Goal: Task Accomplishment & Management: Manage account settings

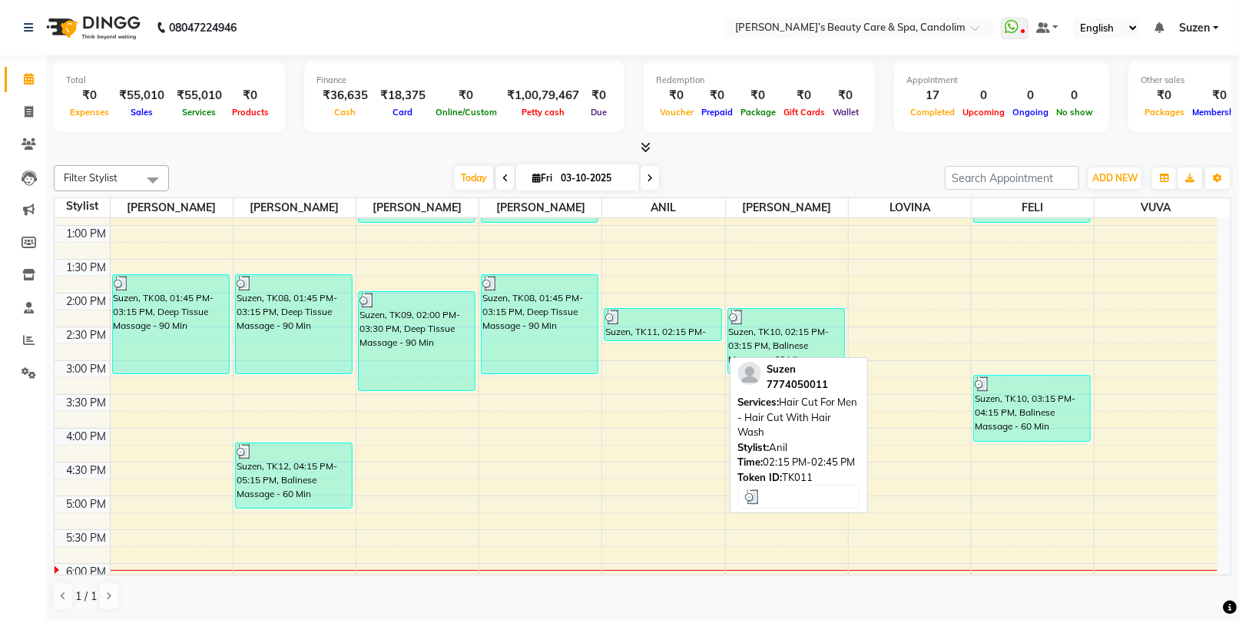
scroll to position [341, 0]
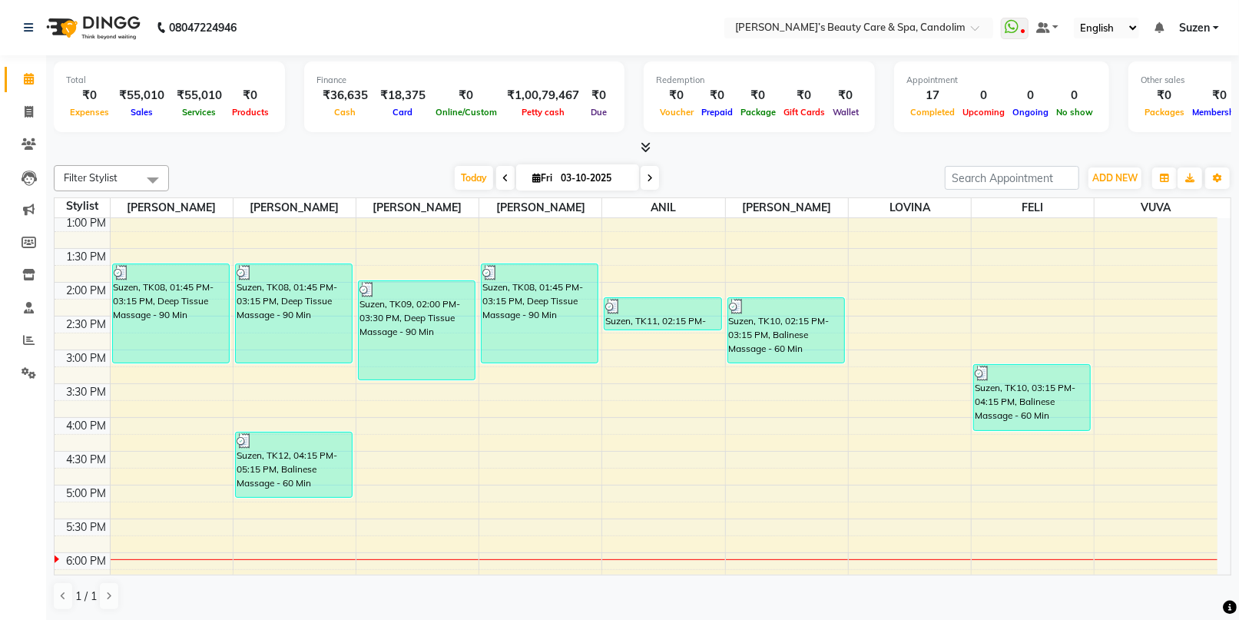
click at [548, 475] on div "8:00 AM 8:30 AM 9:00 AM 9:30 AM 10:00 AM 10:30 AM 11:00 AM 11:30 AM 12:00 PM 12…" at bounding box center [636, 316] width 1163 height 878
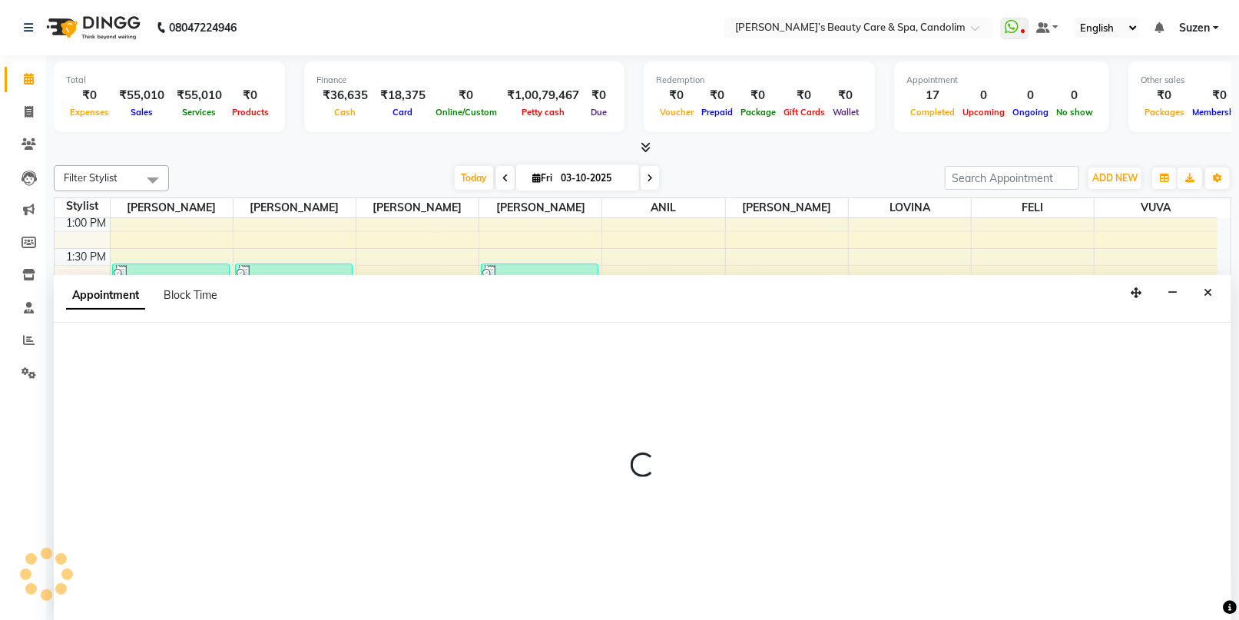
scroll to position [0, 0]
select select "43925"
select select "tentative"
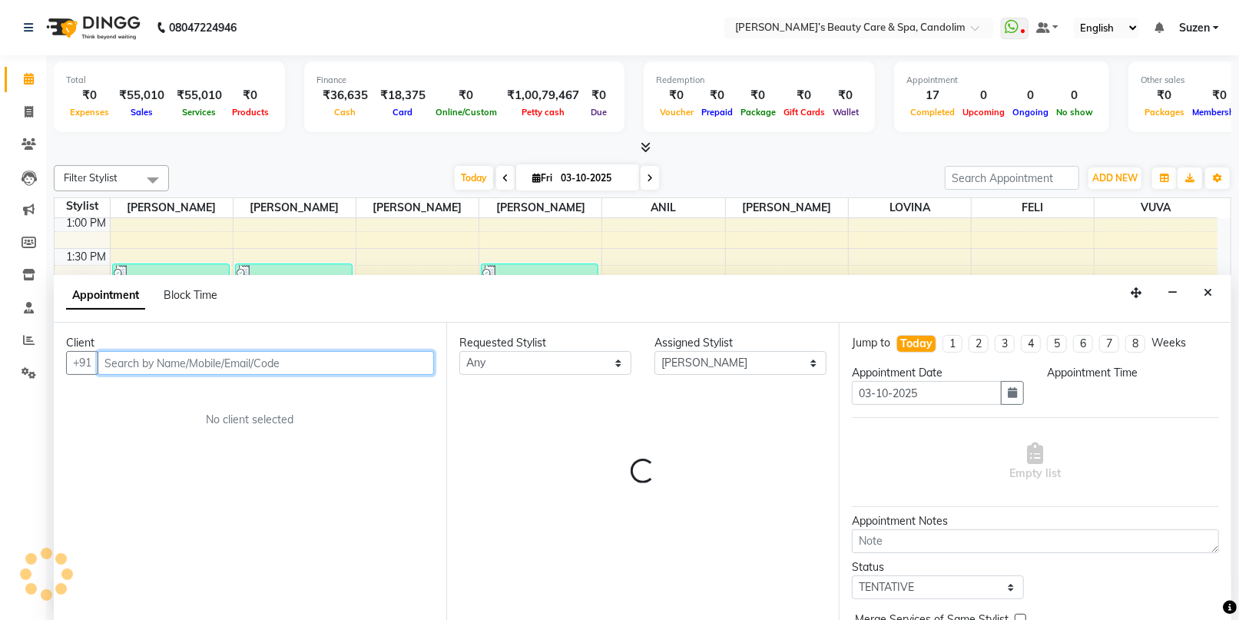
select select "1005"
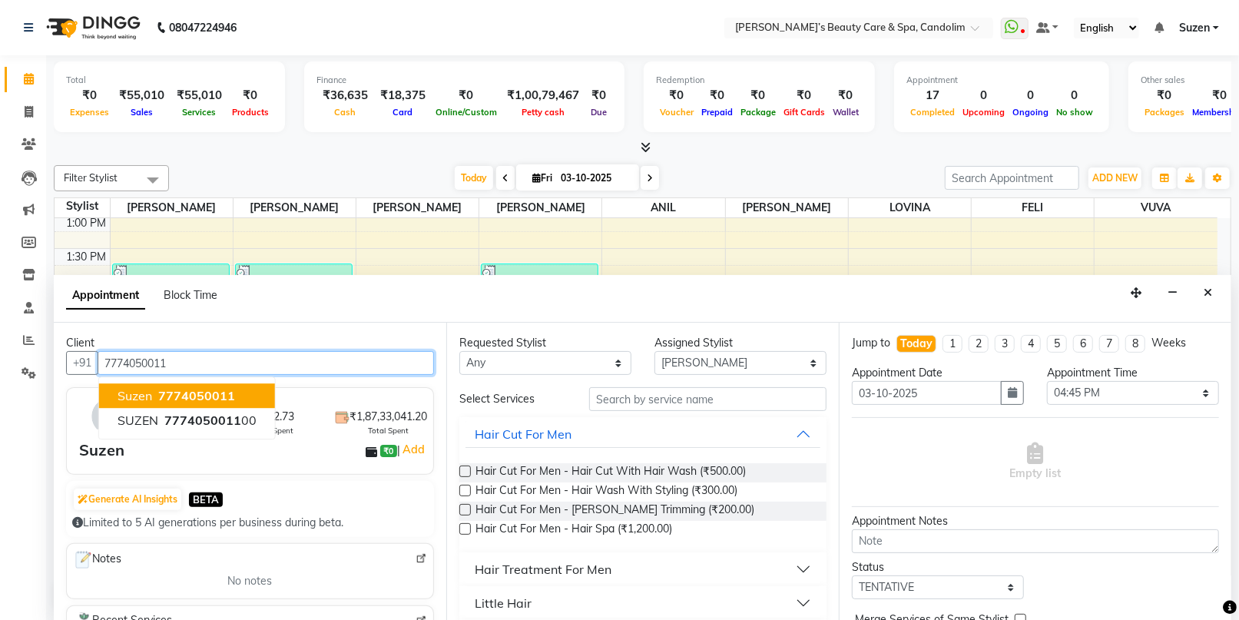
type input "7774050011"
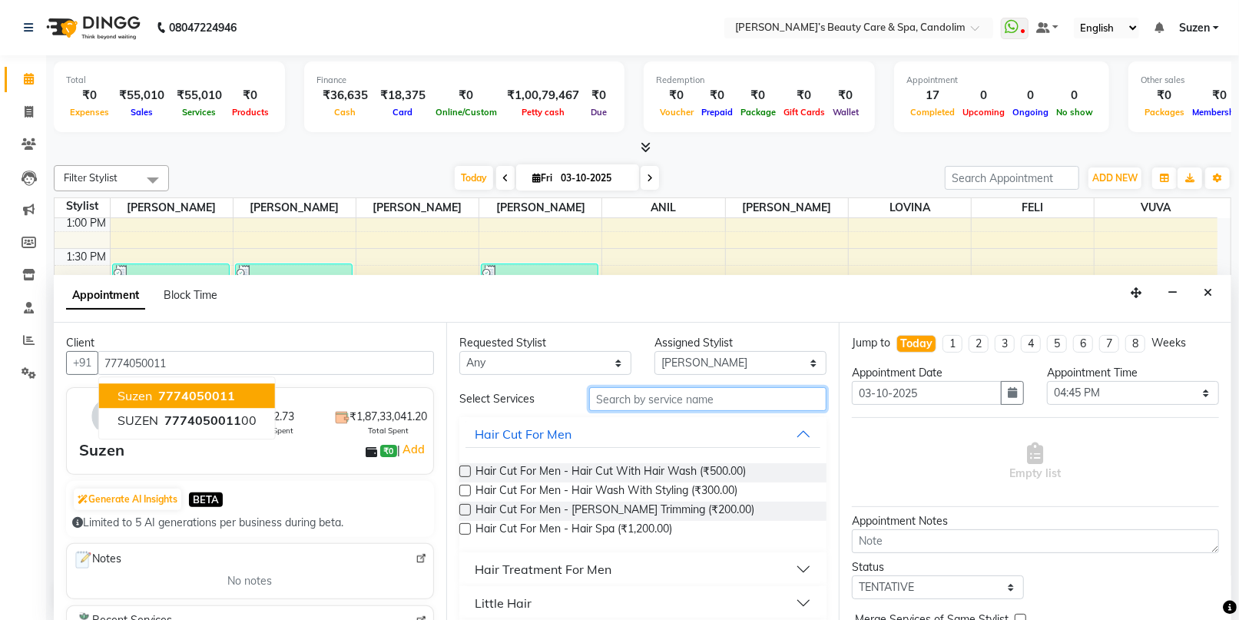
click at [594, 408] on input "text" at bounding box center [707, 399] width 237 height 24
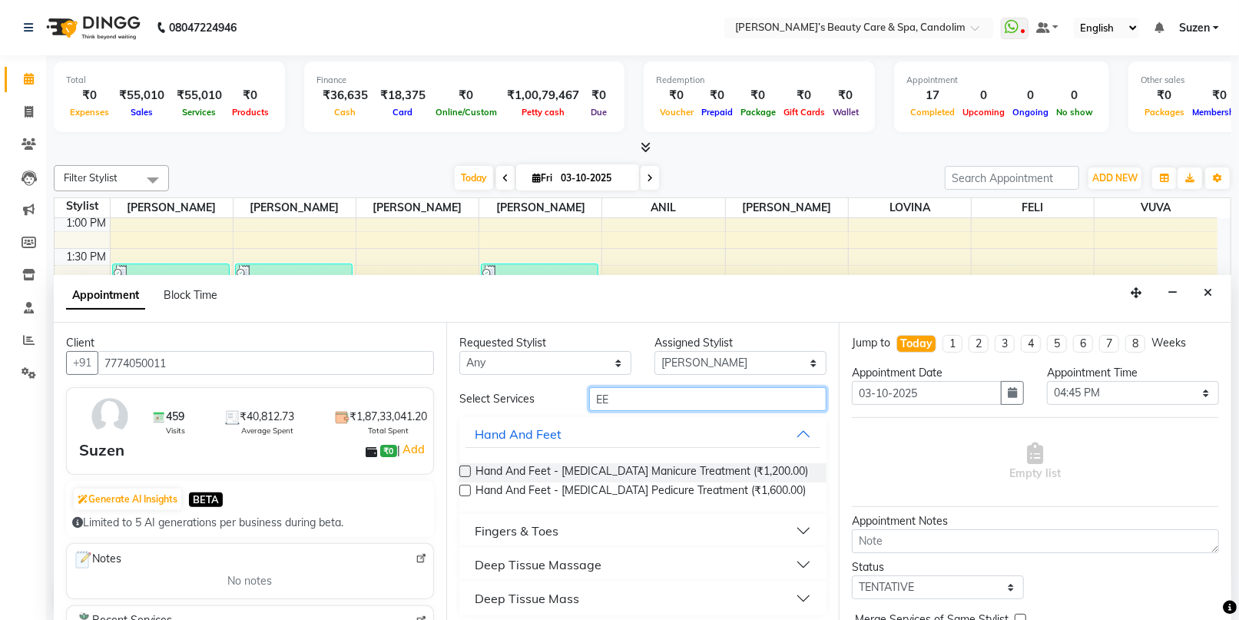
type input "EE"
drag, startPoint x: 592, startPoint y: 562, endPoint x: 617, endPoint y: 563, distance: 25.4
click at [592, 561] on div "Deep Tissue Massage" at bounding box center [538, 564] width 127 height 18
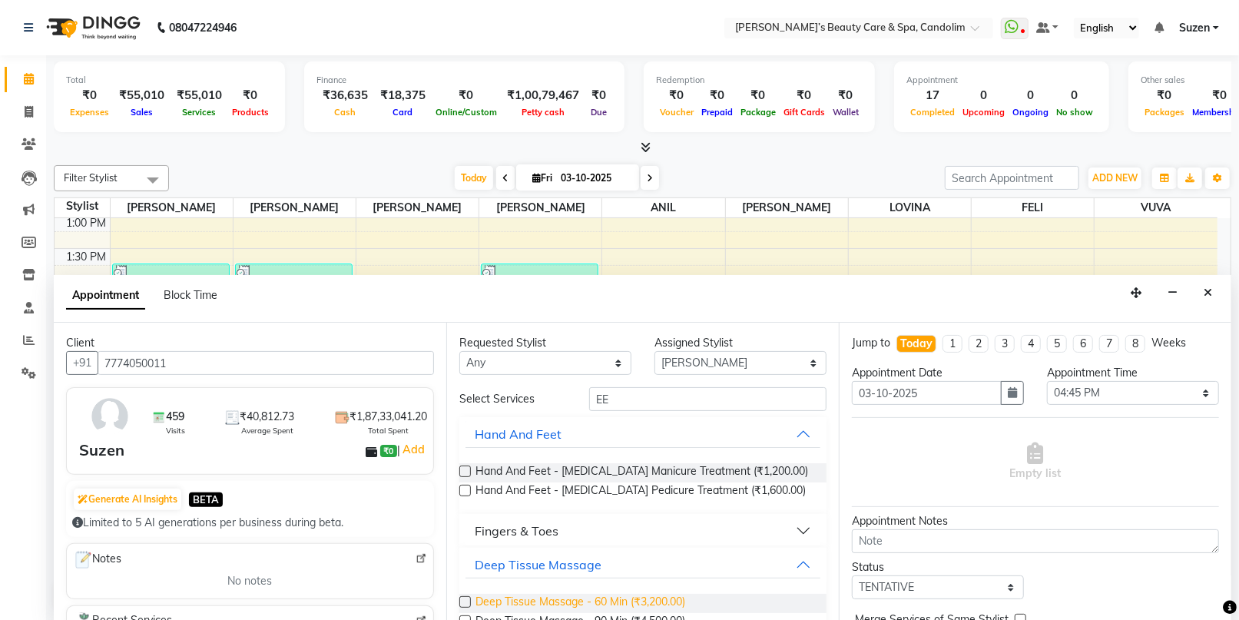
click at [648, 597] on span "Deep Tissue Massage - 60 Min (₹3,200.00)" at bounding box center [580, 603] width 210 height 19
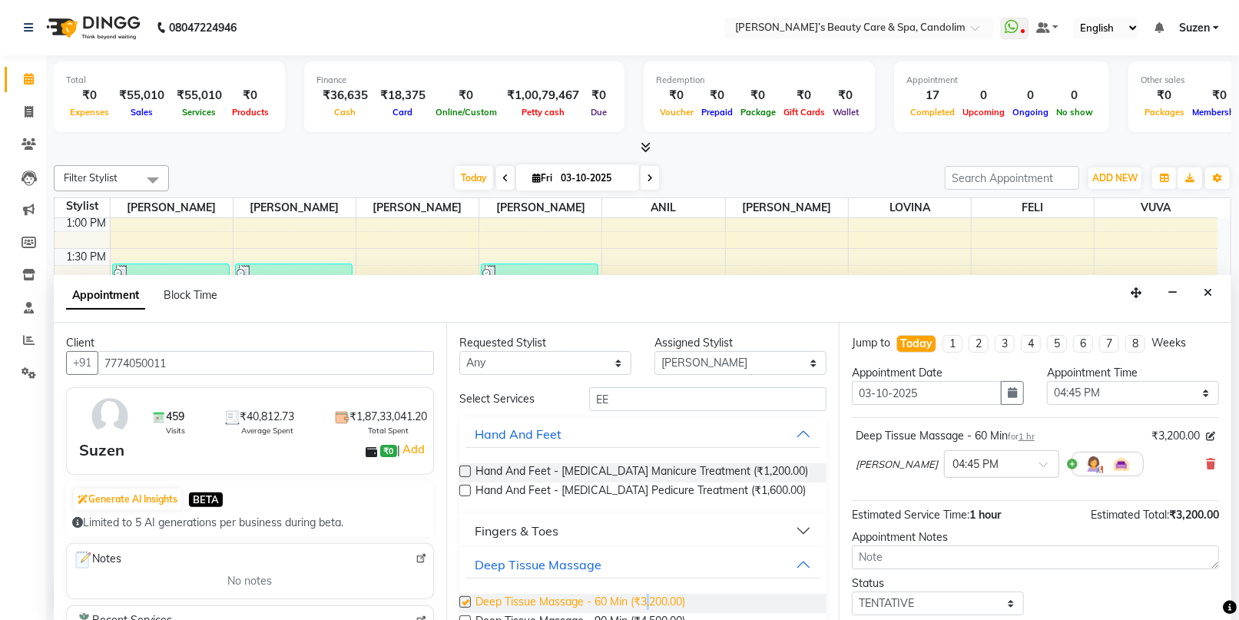
checkbox input "false"
drag, startPoint x: 648, startPoint y: 597, endPoint x: 710, endPoint y: 356, distance: 248.8
click at [710, 356] on select "Select [PERSON_NAME] [PERSON_NAME] [PERSON_NAME] [PERSON_NAME] [PERSON_NAME]" at bounding box center [740, 363] width 172 height 24
select select "43920"
click at [654, 351] on select "Select [PERSON_NAME] [PERSON_NAME] [PERSON_NAME] [PERSON_NAME] [PERSON_NAME]" at bounding box center [740, 363] width 172 height 24
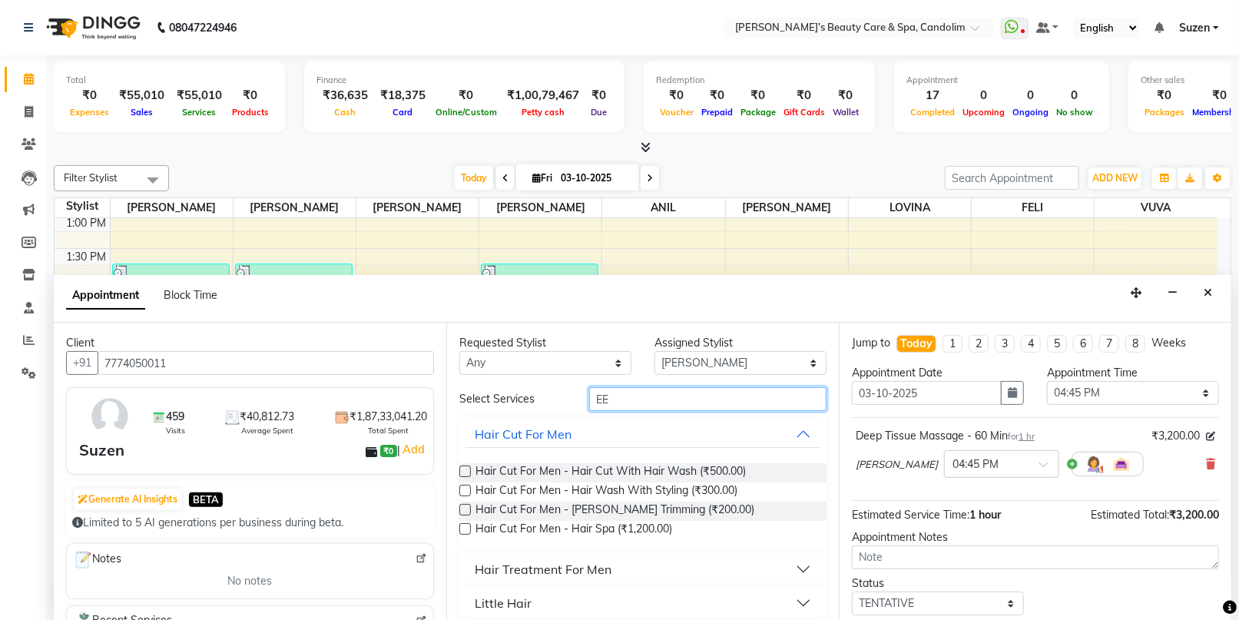
click at [661, 401] on input "EE" at bounding box center [707, 399] width 237 height 24
type input "E"
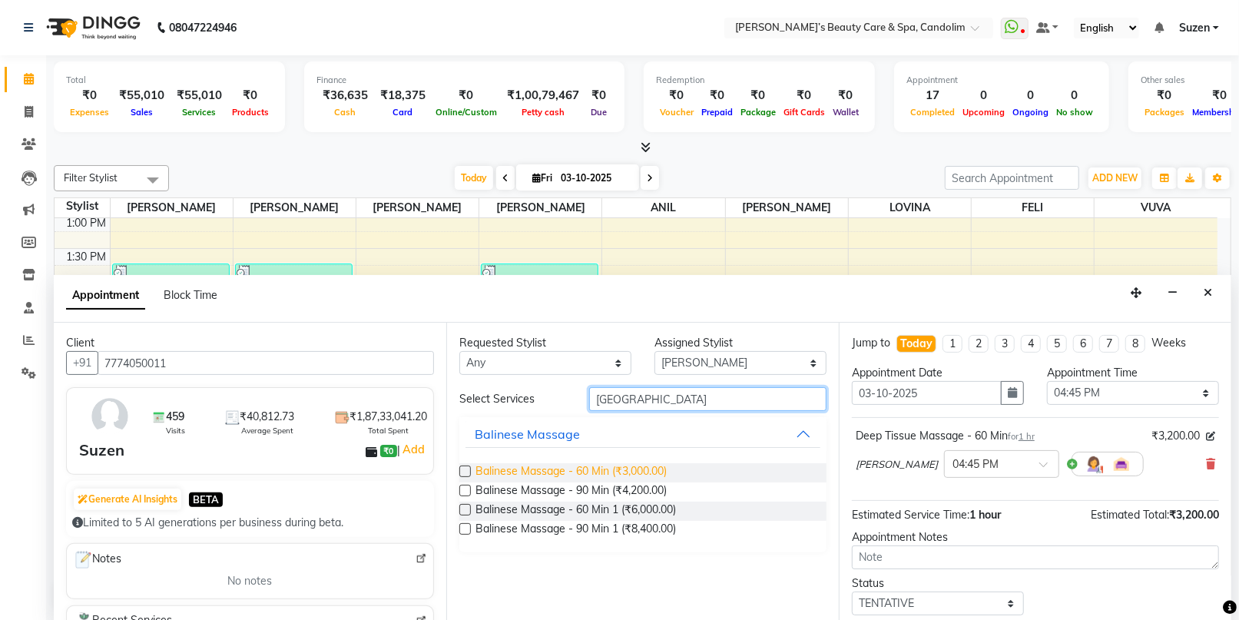
type input "[GEOGRAPHIC_DATA]"
click at [655, 466] on span "Balinese Massage - 60 Min (₹3,000.00)" at bounding box center [570, 472] width 191 height 19
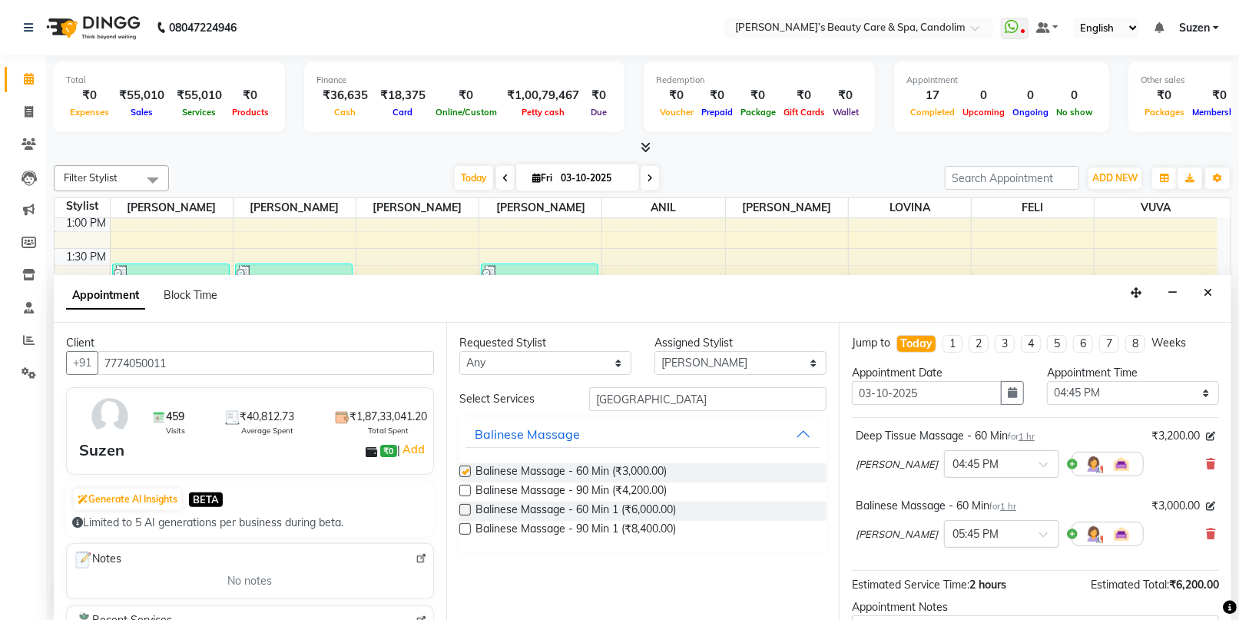
checkbox input "false"
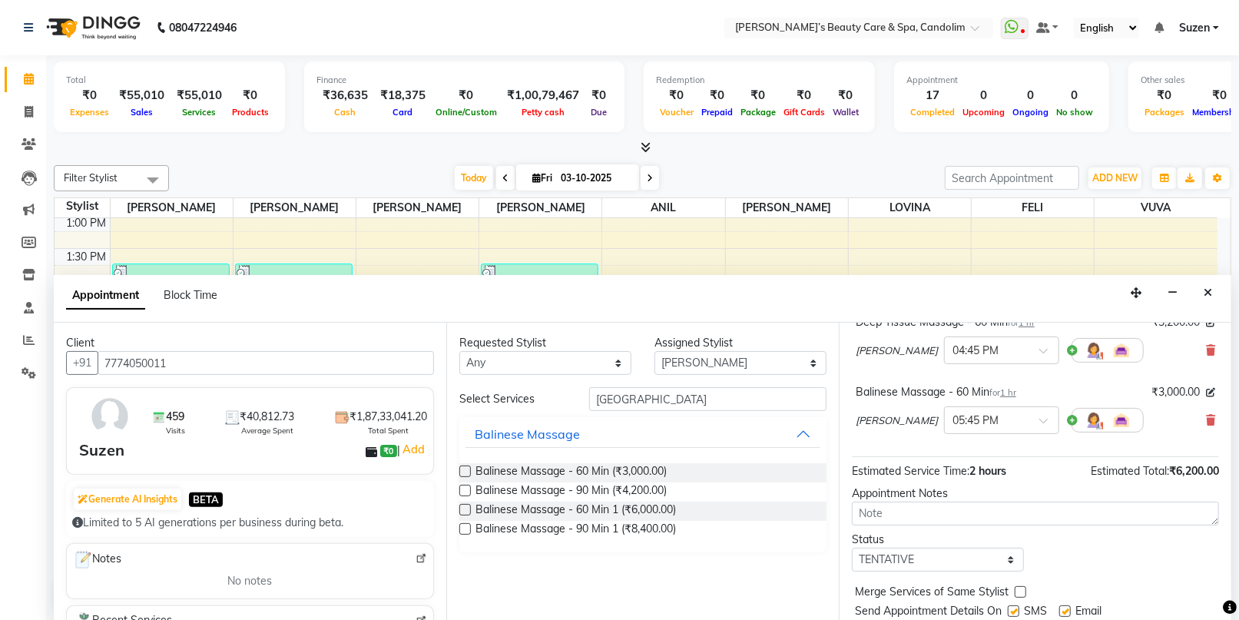
scroll to position [160, 0]
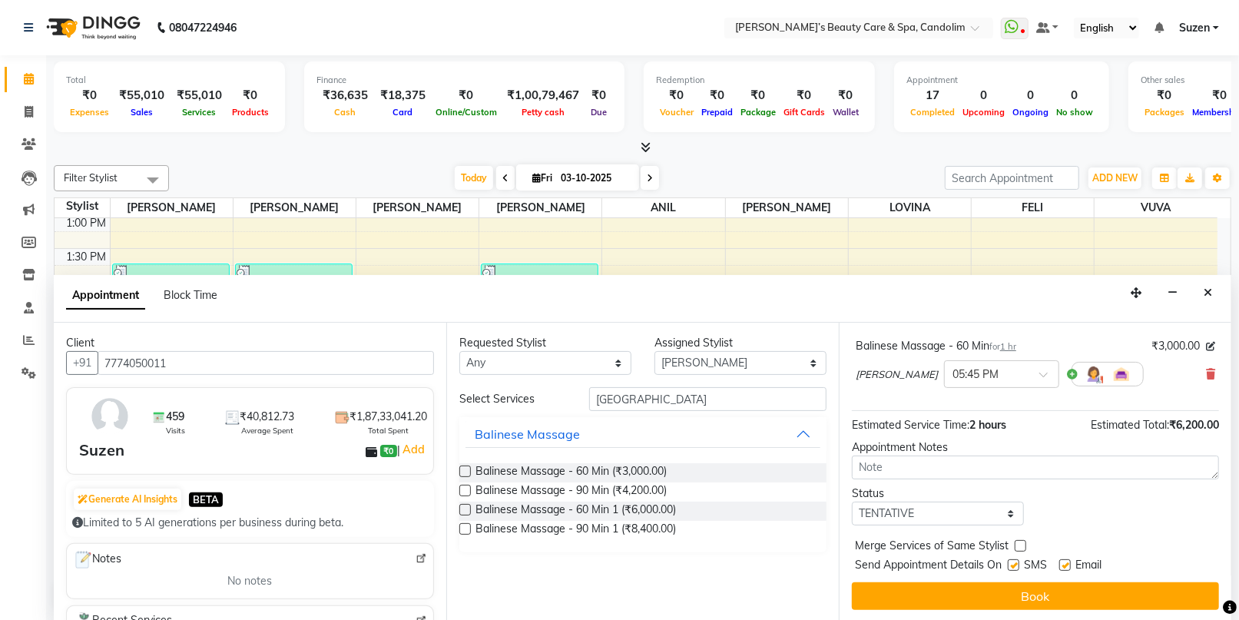
click at [958, 590] on button "Book" at bounding box center [1035, 596] width 367 height 28
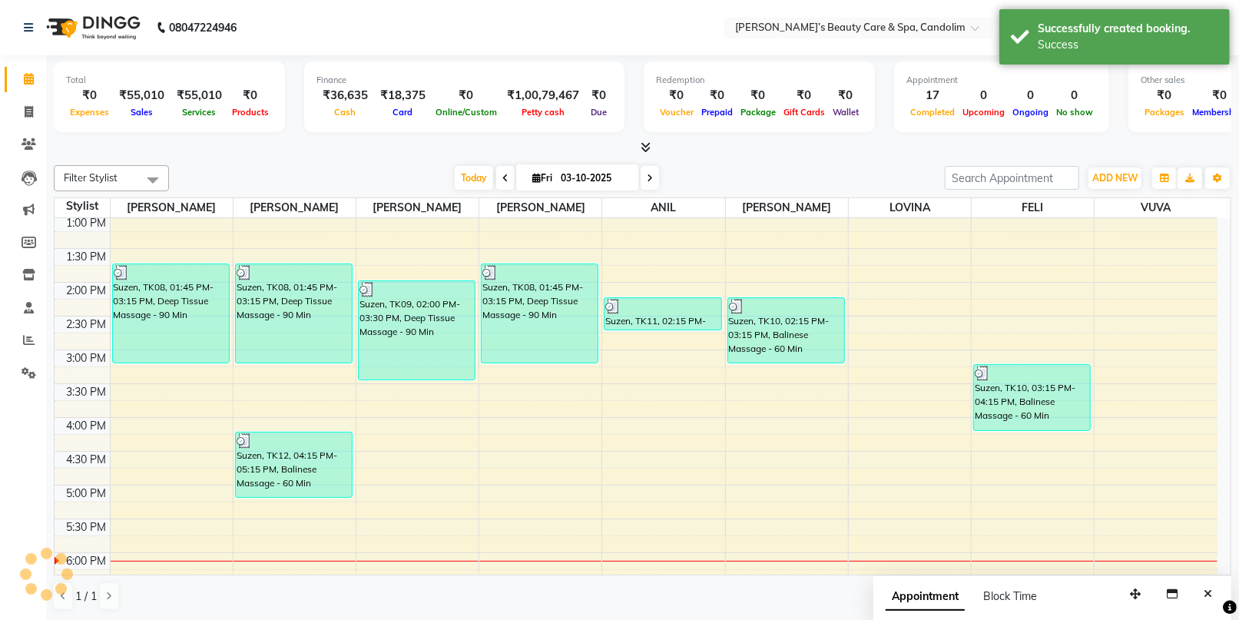
scroll to position [0, 0]
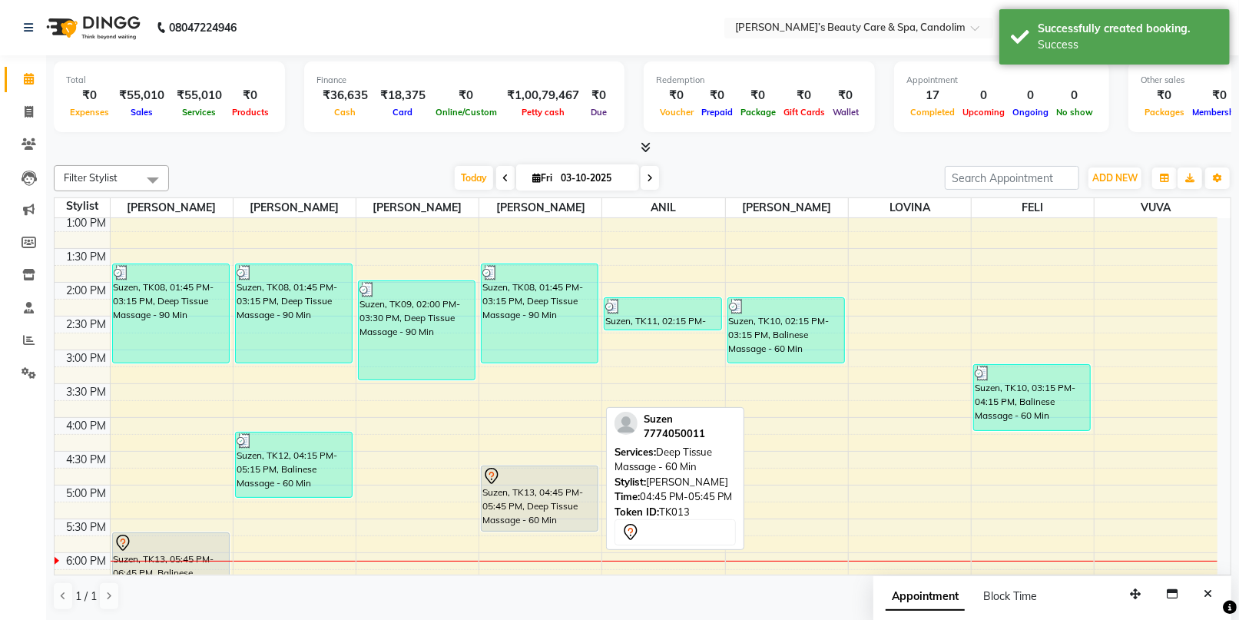
click at [578, 491] on div "Suzen, TK13, 04:45 PM-05:45 PM, Deep Tissue Massage - 60 Min" at bounding box center [539, 498] width 116 height 65
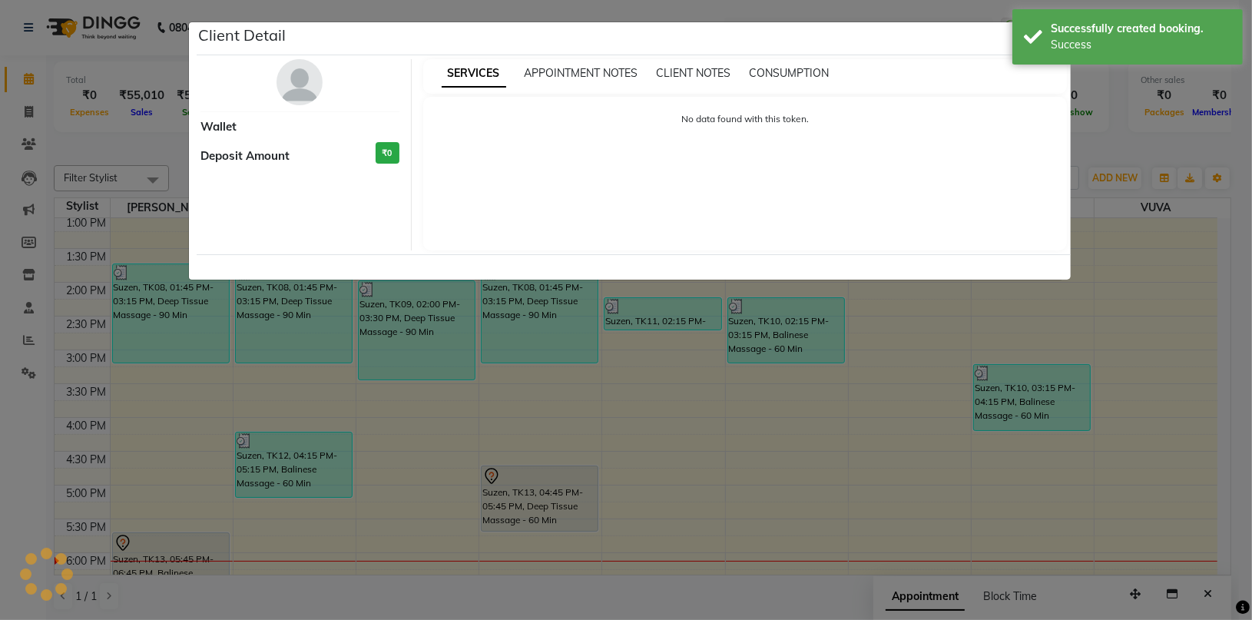
select select "7"
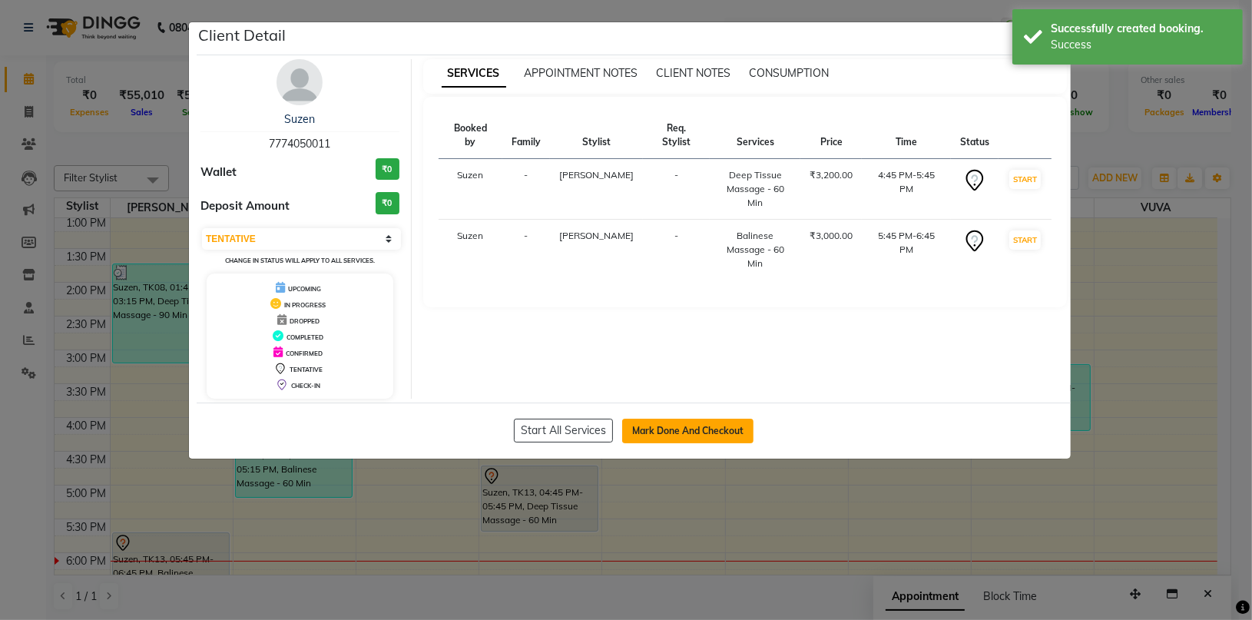
click at [693, 435] on button "Mark Done And Checkout" at bounding box center [687, 431] width 131 height 25
select select "service"
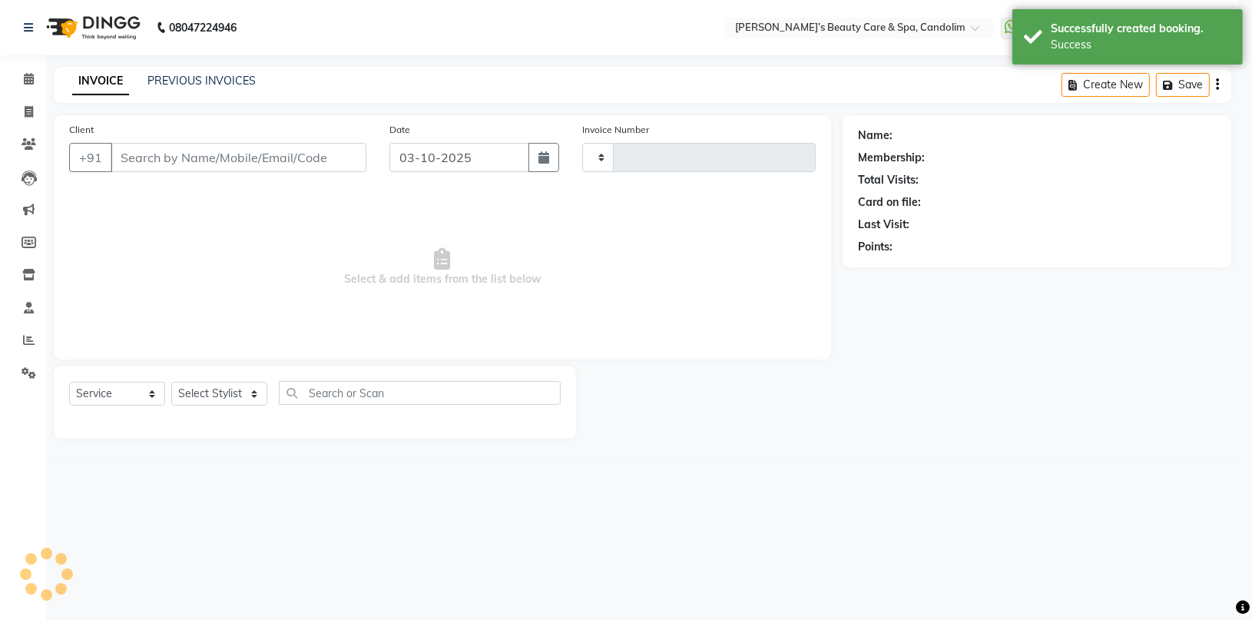
type input "1239"
select select "6059"
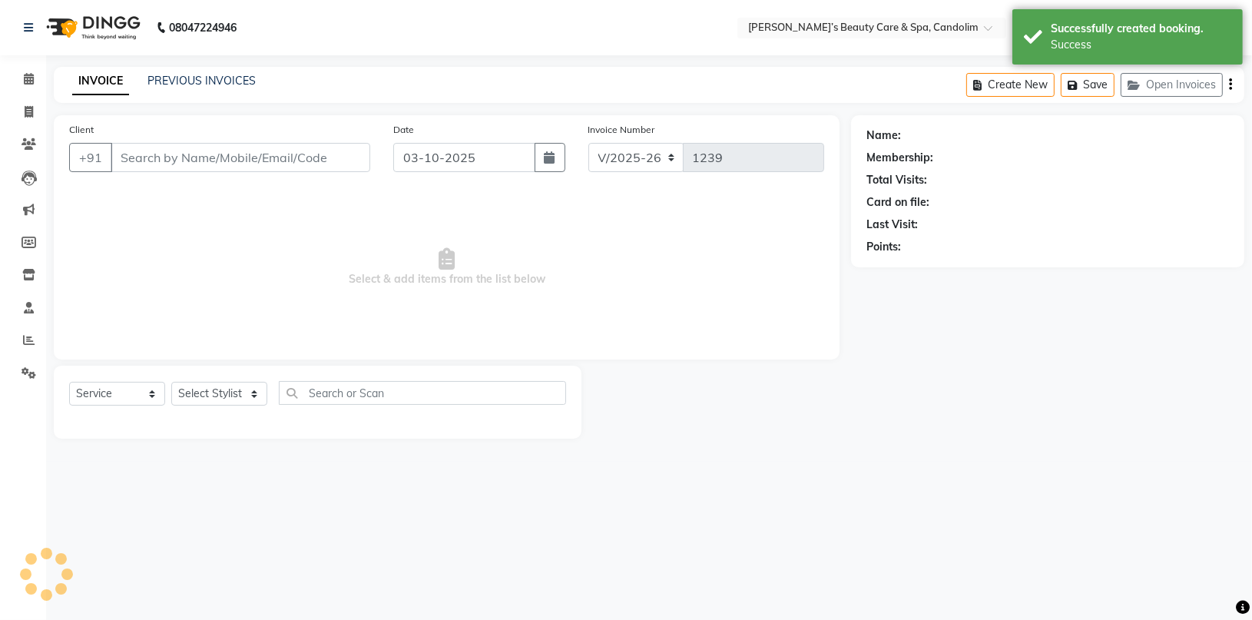
type input "7774050011"
select select "43925"
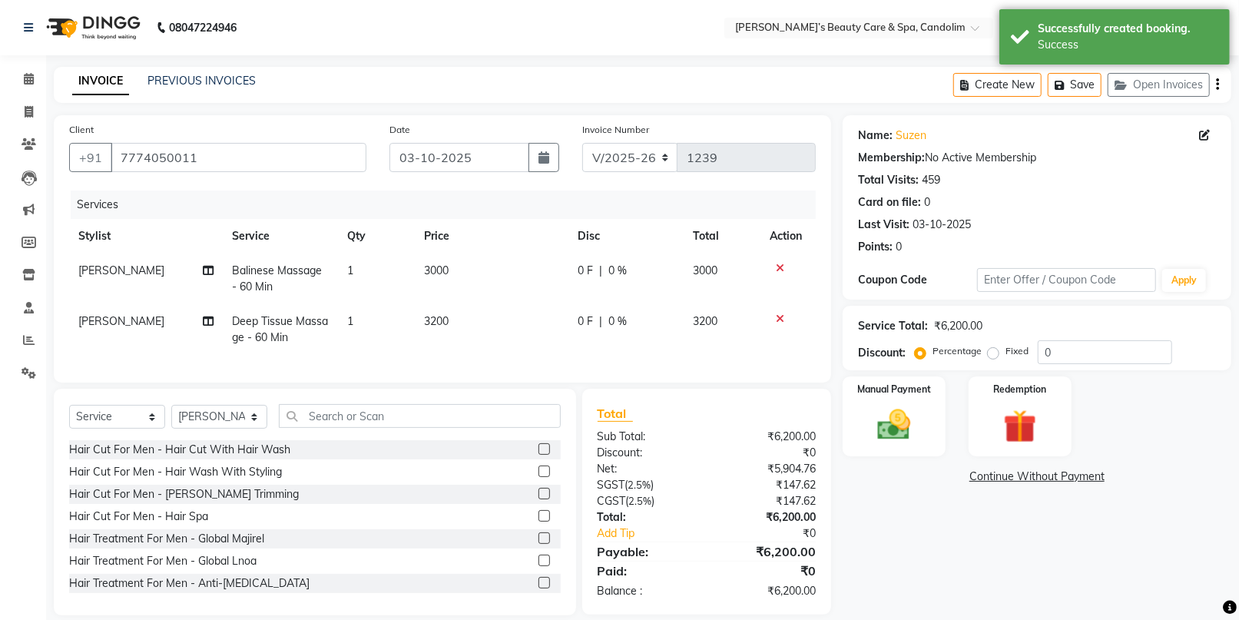
click at [481, 266] on td "3000" at bounding box center [492, 278] width 154 height 51
select select "43920"
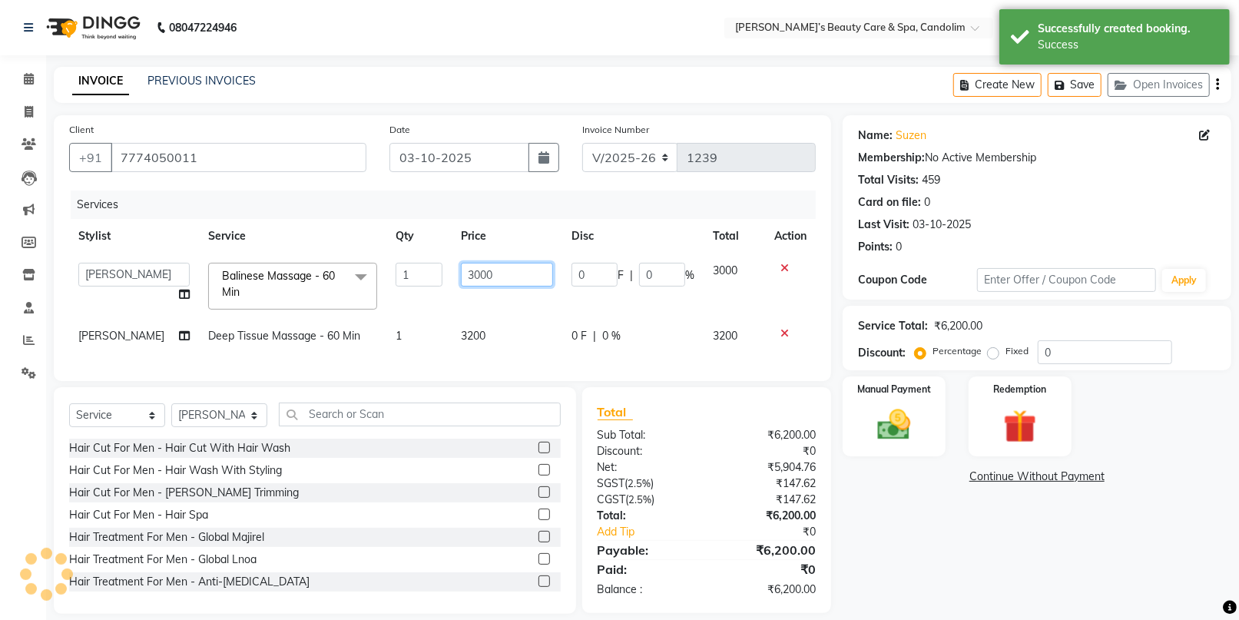
click at [496, 266] on input "3000" at bounding box center [507, 275] width 92 height 24
type input "3150"
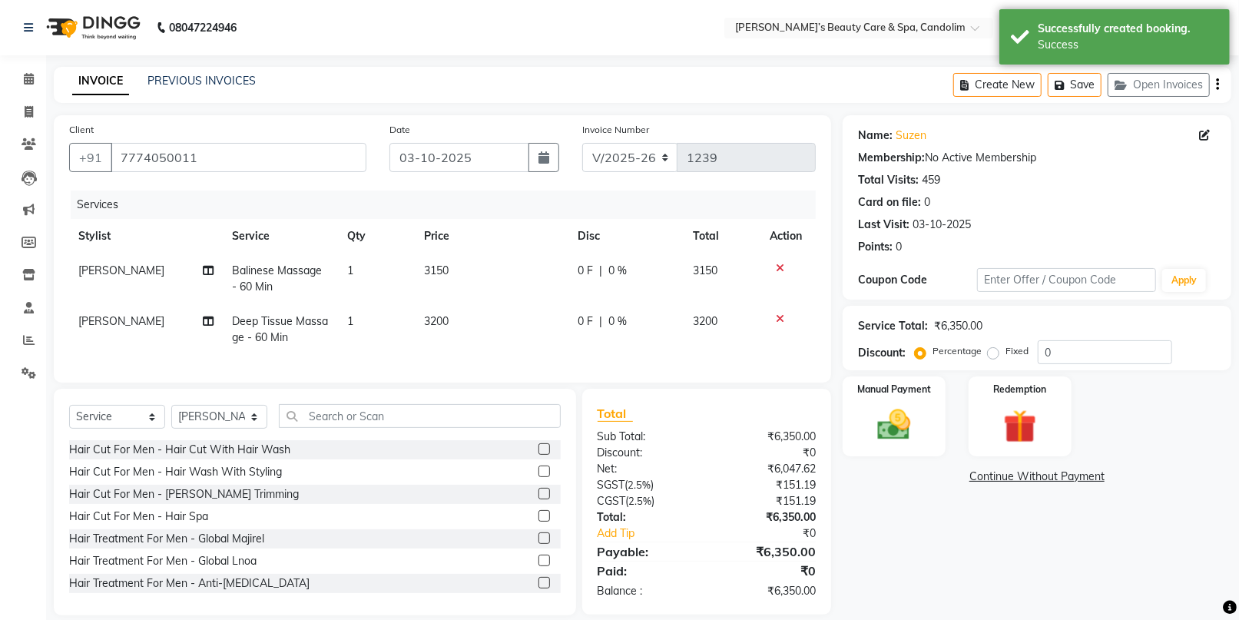
click at [478, 319] on td "3200" at bounding box center [492, 329] width 154 height 51
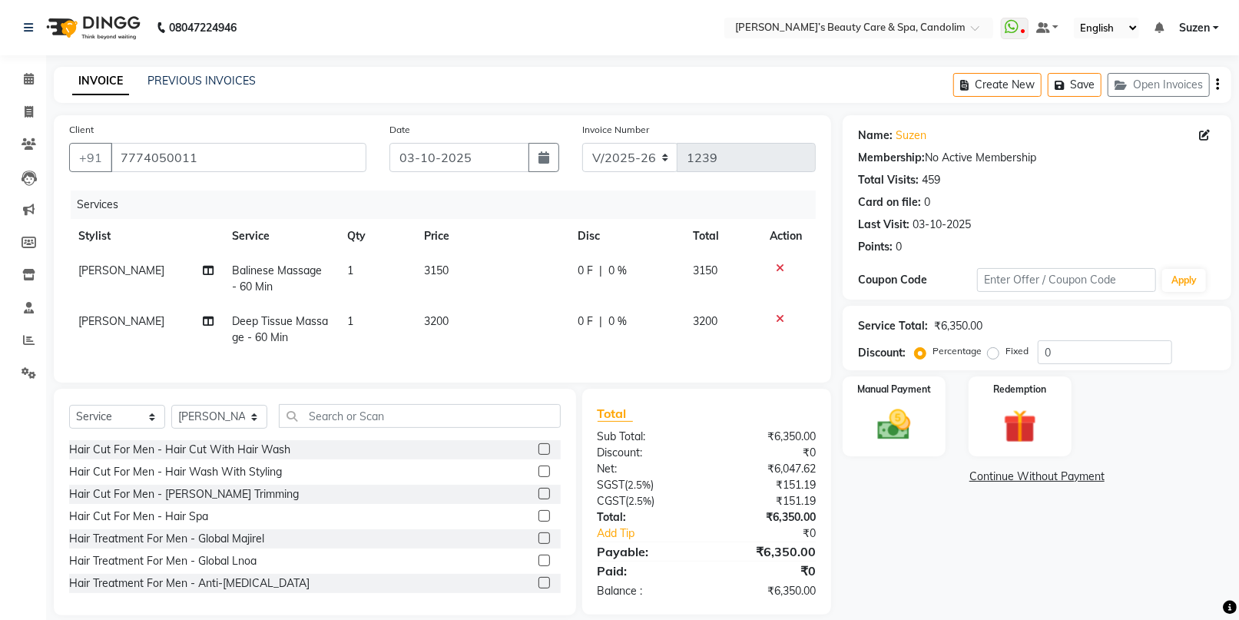
select select "43925"
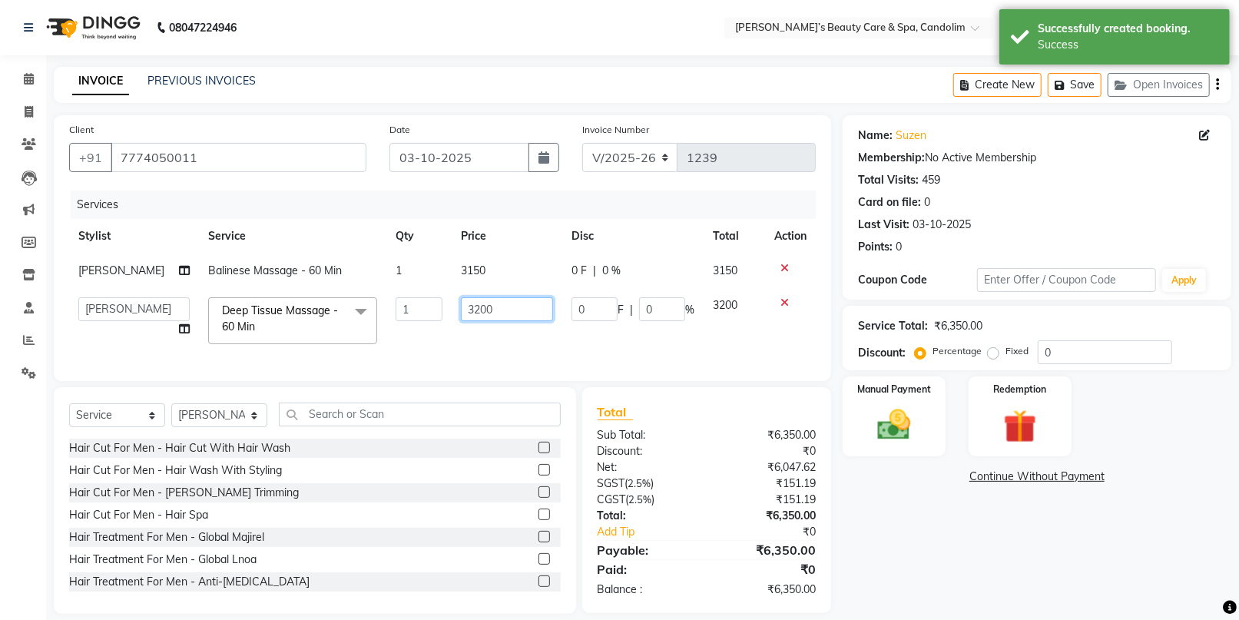
click at [481, 316] on input "3200" at bounding box center [507, 309] width 92 height 24
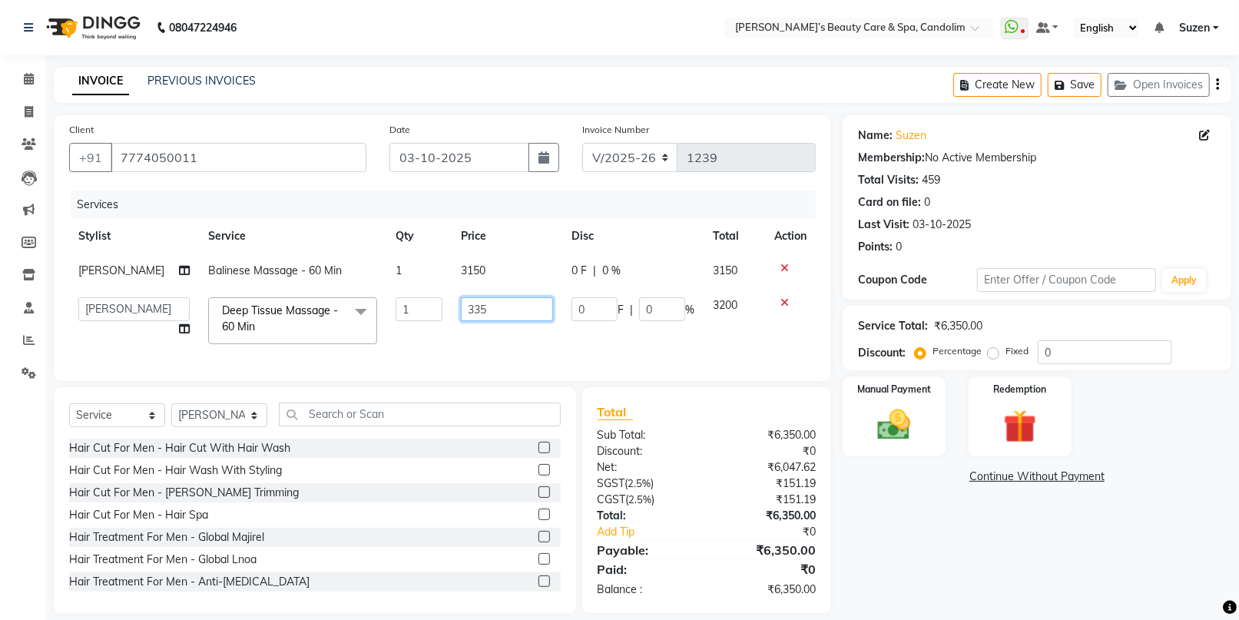
type input "3350"
click at [538, 341] on td "3350" at bounding box center [507, 320] width 111 height 65
select select "43925"
click at [882, 425] on img at bounding box center [893, 425] width 56 height 40
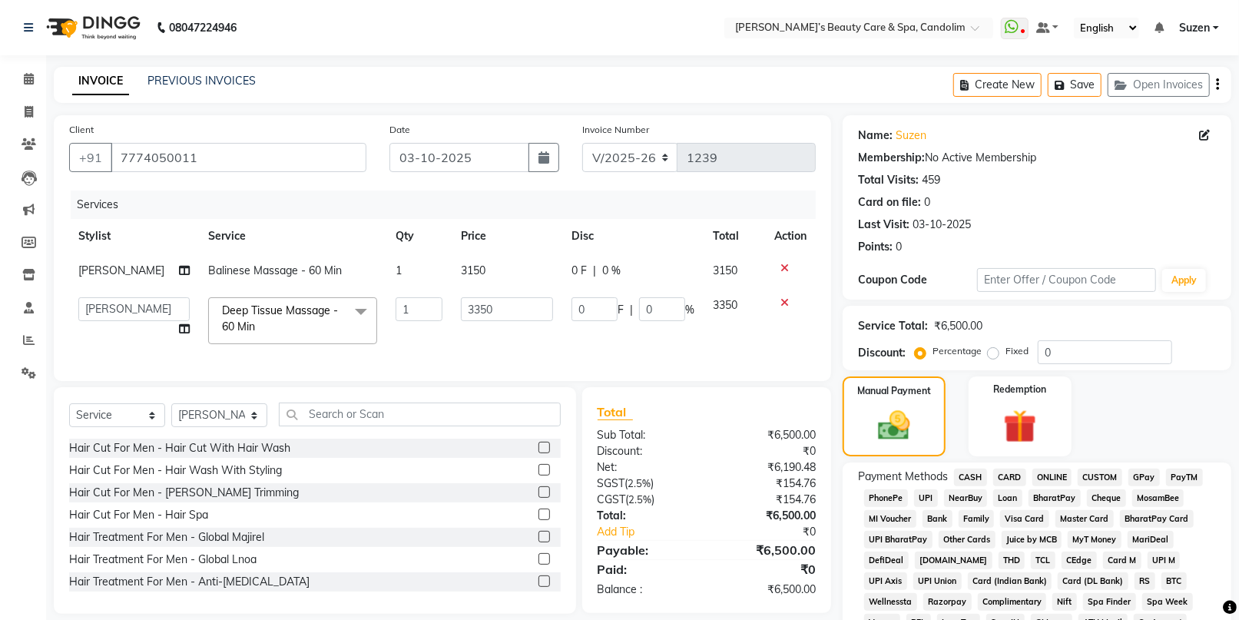
click at [970, 476] on span "CASH" at bounding box center [970, 477] width 33 height 18
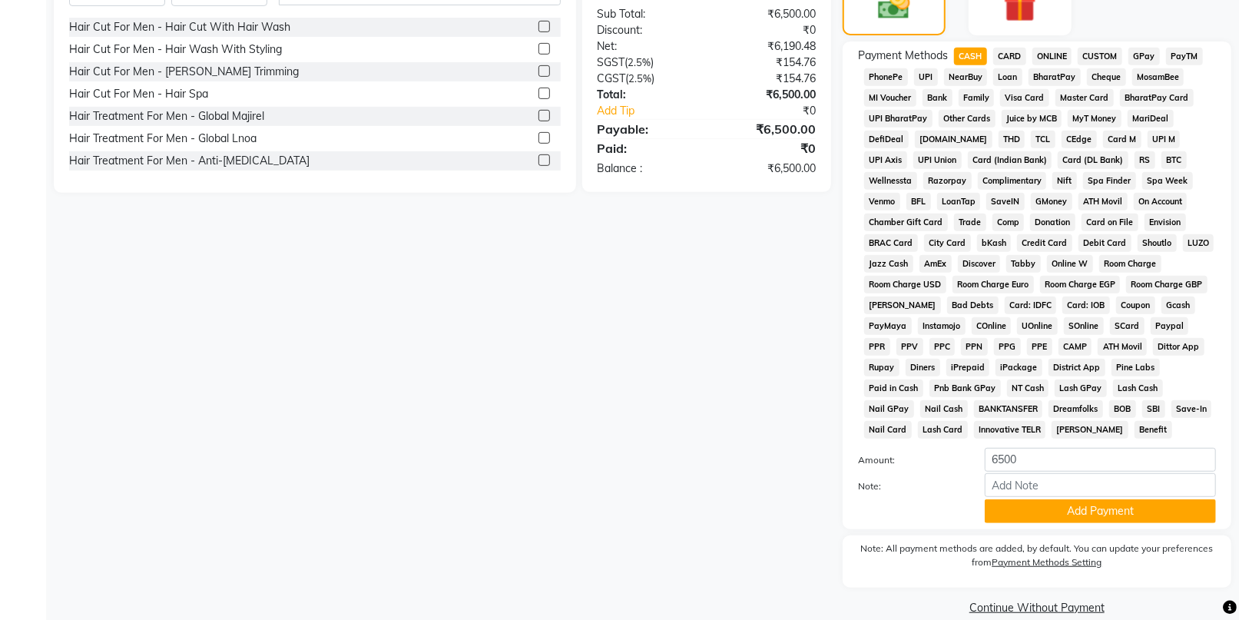
scroll to position [442, 0]
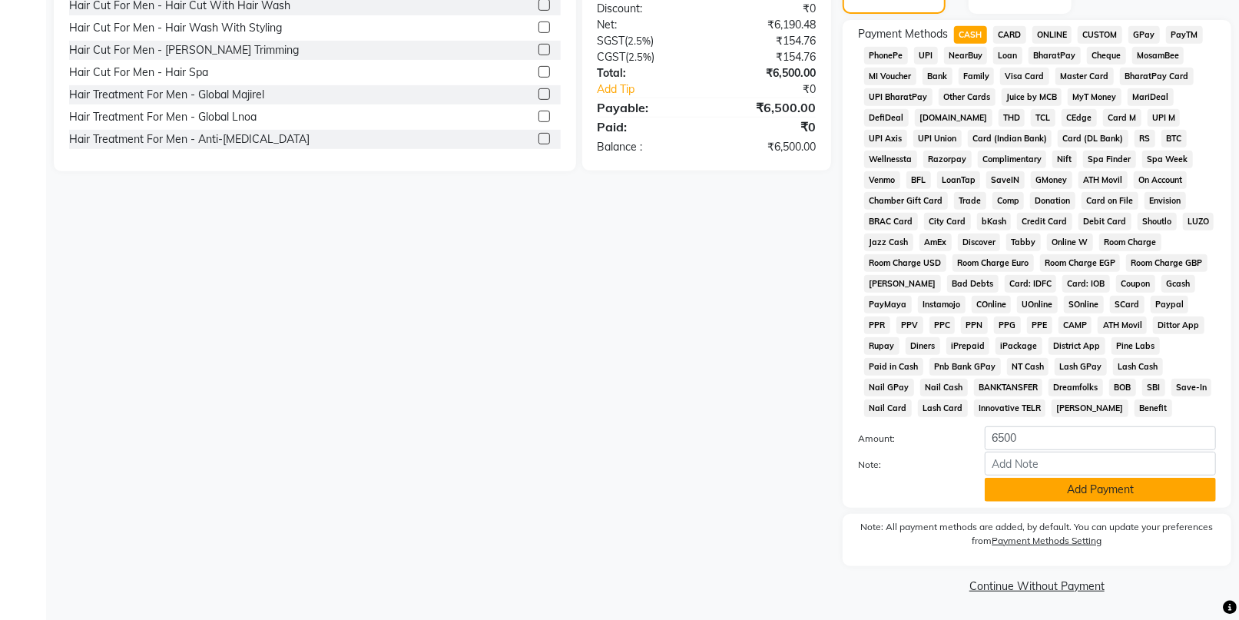
click at [1027, 493] on button "Add Payment" at bounding box center [1099, 490] width 231 height 24
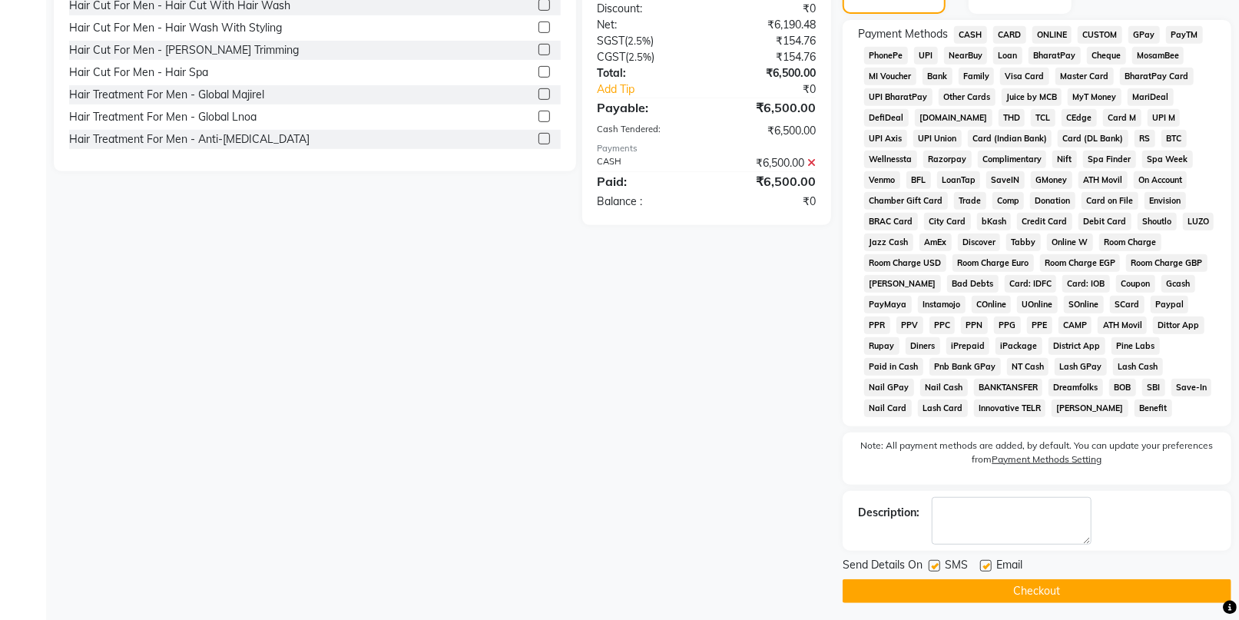
scroll to position [448, 0]
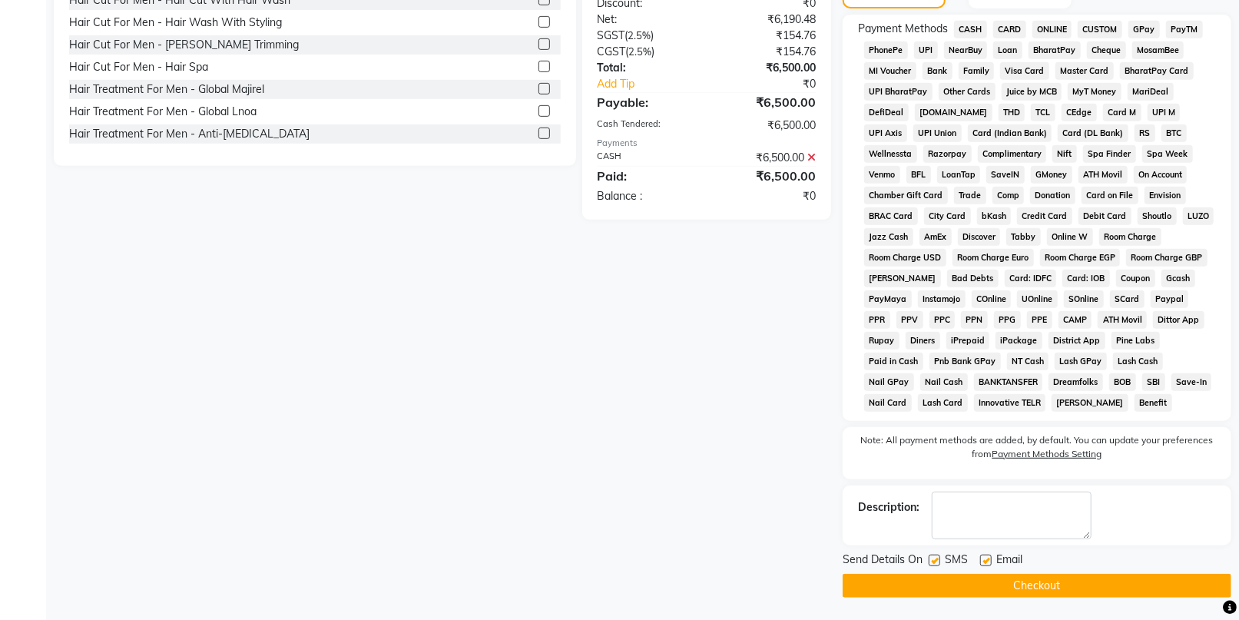
click at [1013, 581] on button "Checkout" at bounding box center [1036, 586] width 389 height 24
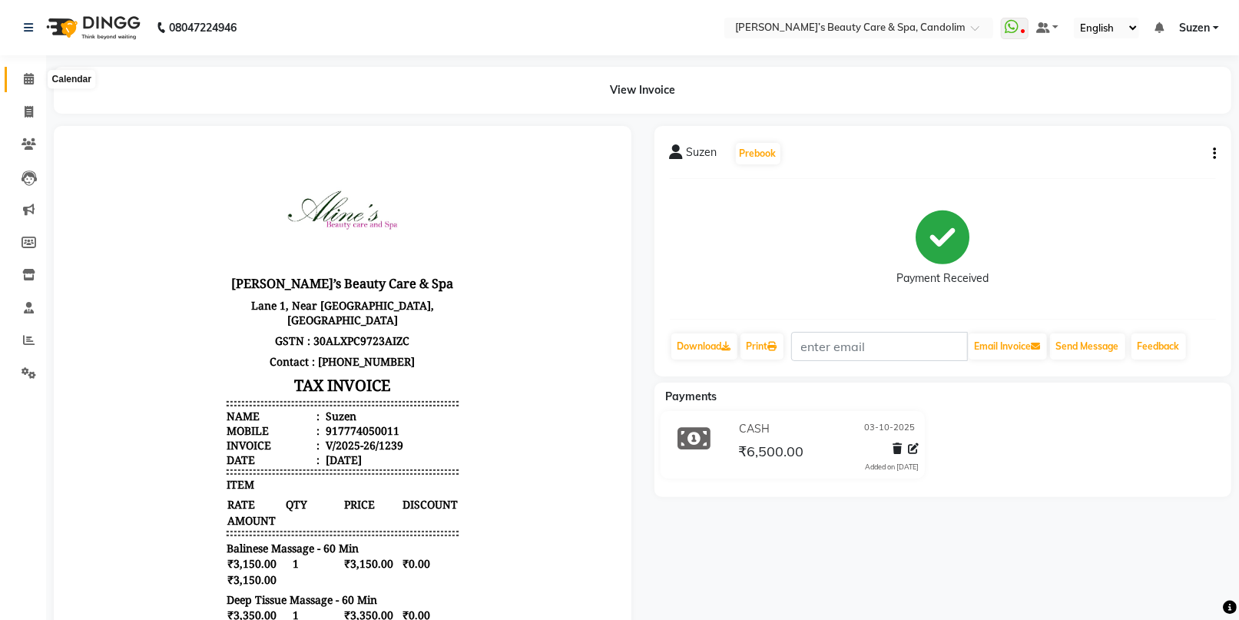
click at [20, 74] on span at bounding box center [28, 80] width 27 height 18
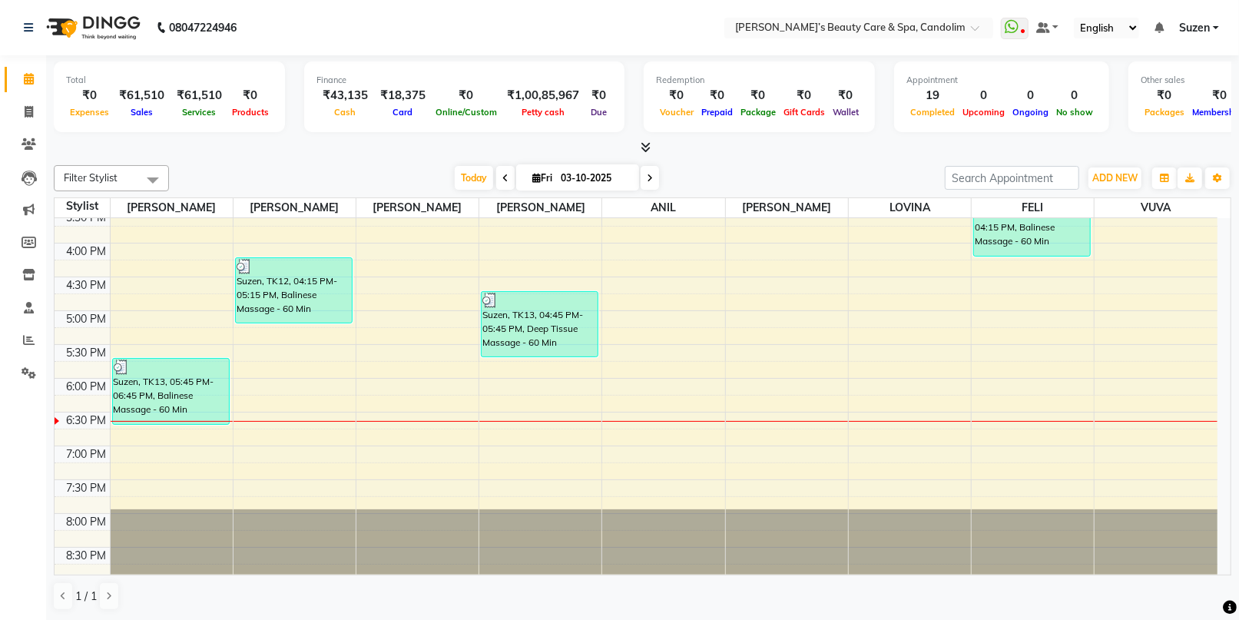
scroll to position [516, 0]
click at [647, 259] on div "8:00 AM 8:30 AM 9:00 AM 9:30 AM 10:00 AM 10:30 AM 11:00 AM 11:30 AM 12:00 PM 12…" at bounding box center [636, 141] width 1163 height 878
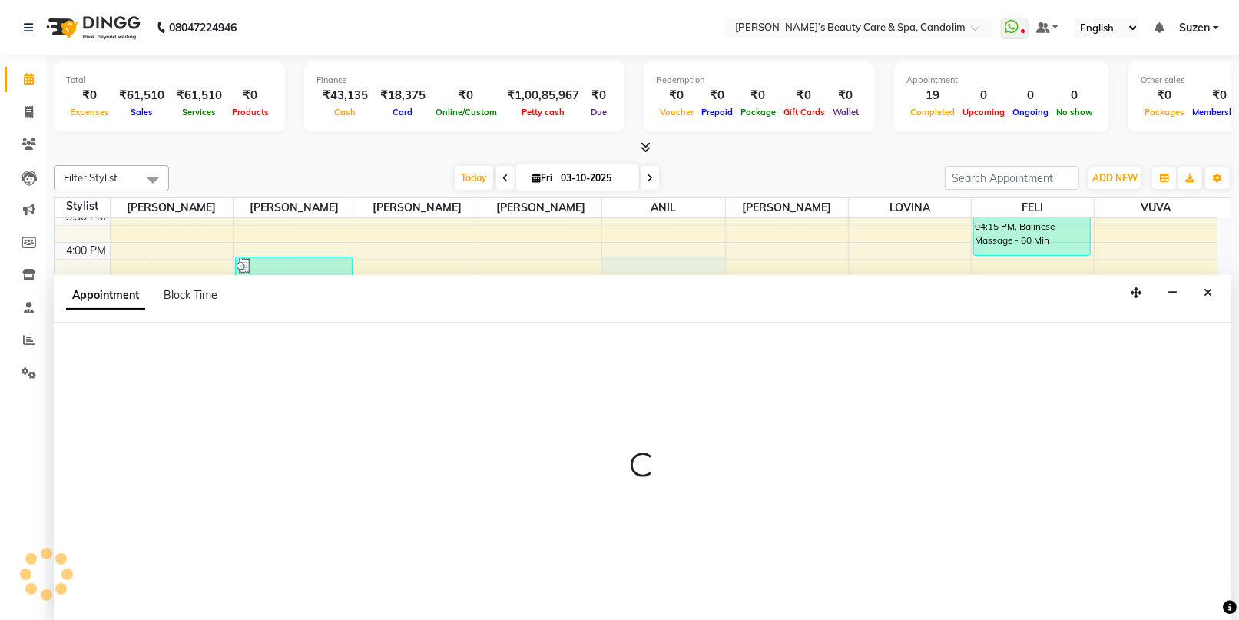
scroll to position [0, 0]
select select "43931"
select select "975"
select select "tentative"
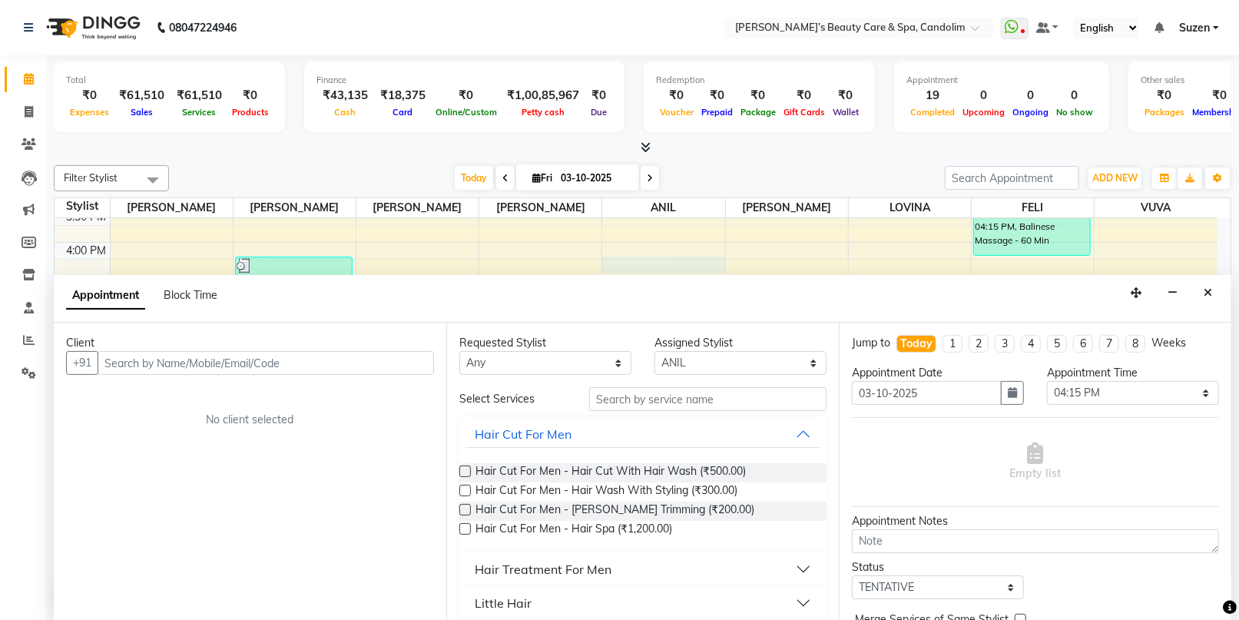
click at [299, 360] on input "text" at bounding box center [266, 363] width 336 height 24
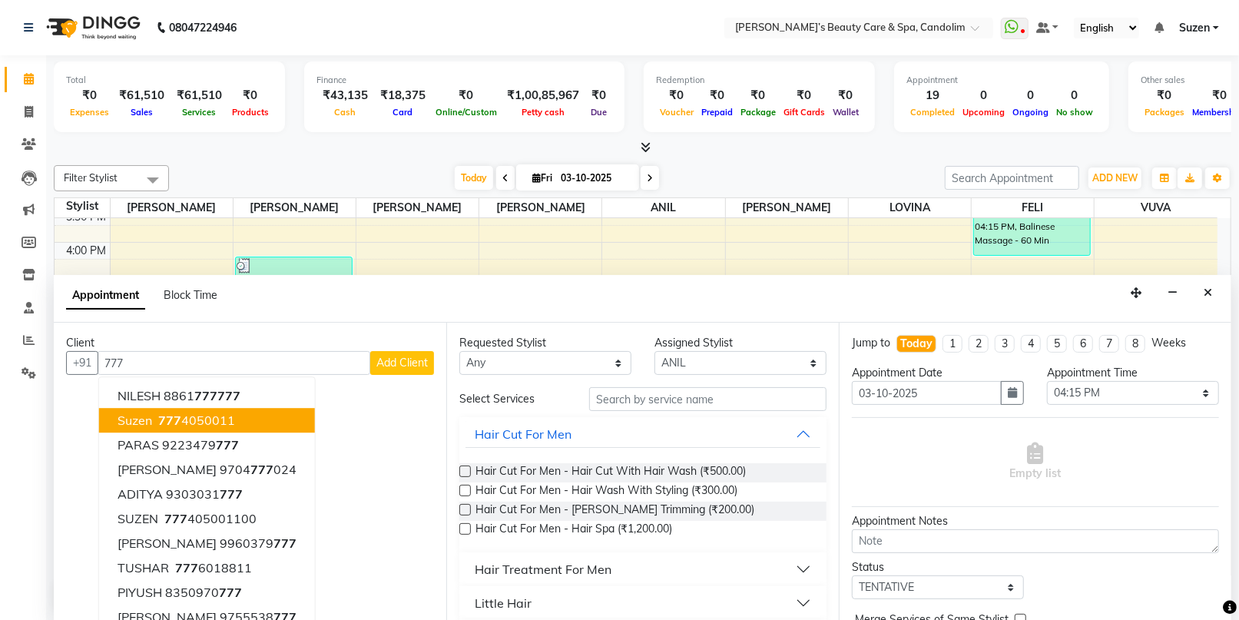
click at [203, 410] on button "Suzen [PHONE_NUMBER]" at bounding box center [207, 421] width 216 height 25
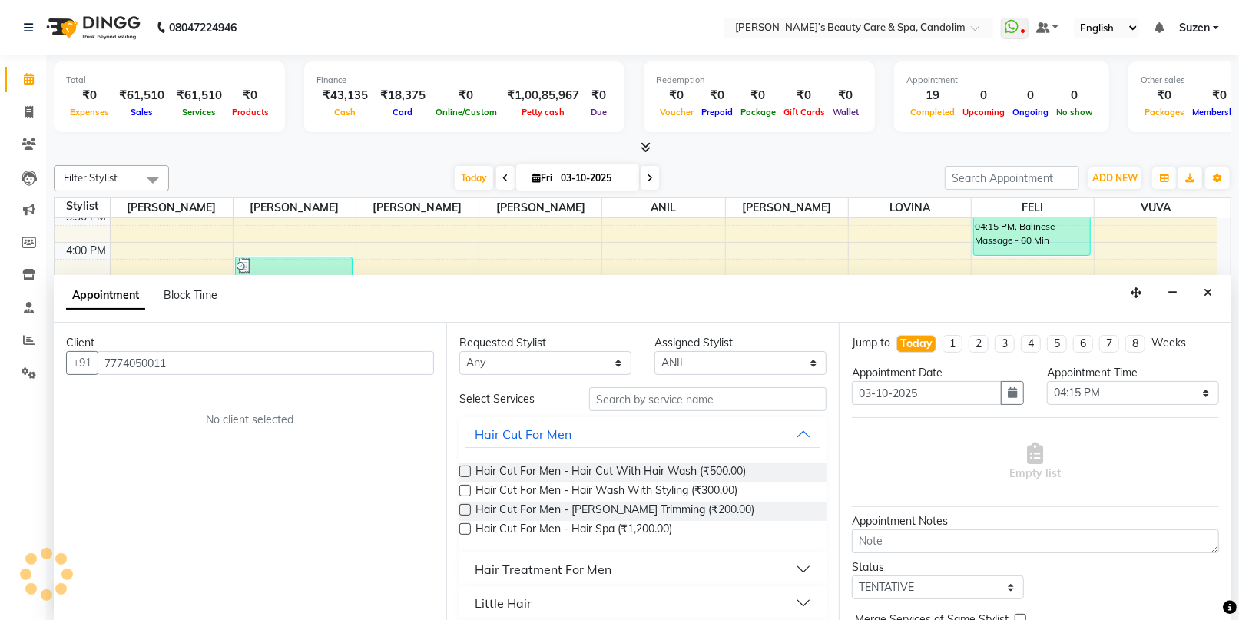
type input "7774050011"
click at [612, 399] on input "text" at bounding box center [707, 399] width 237 height 24
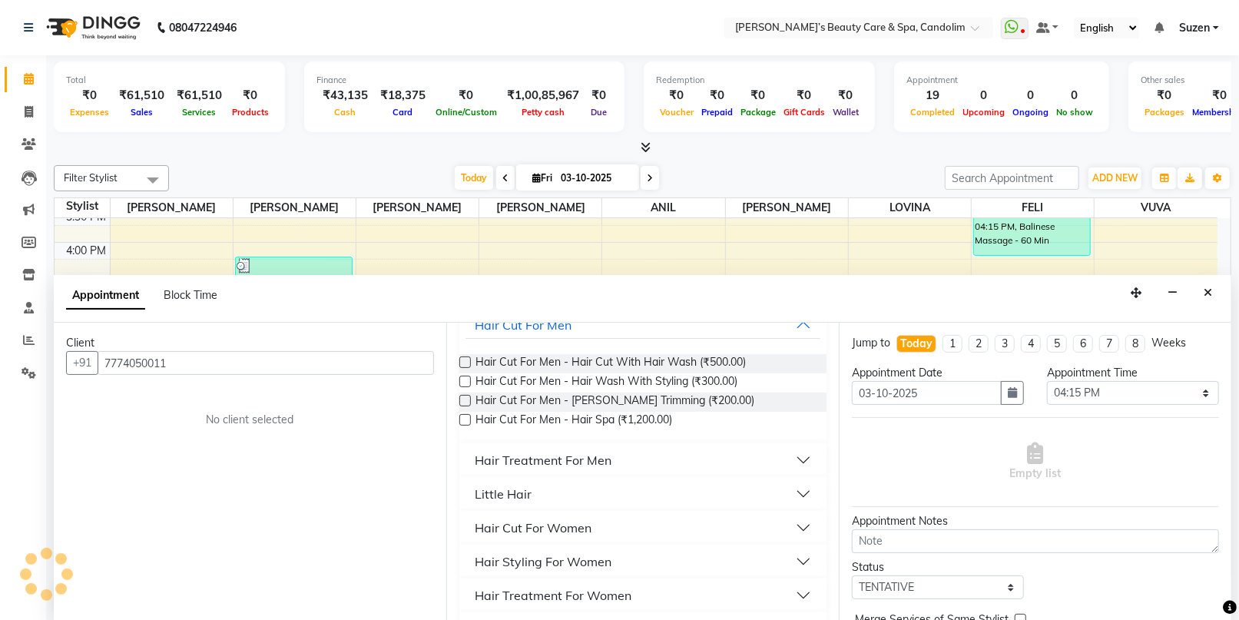
scroll to position [170, 0]
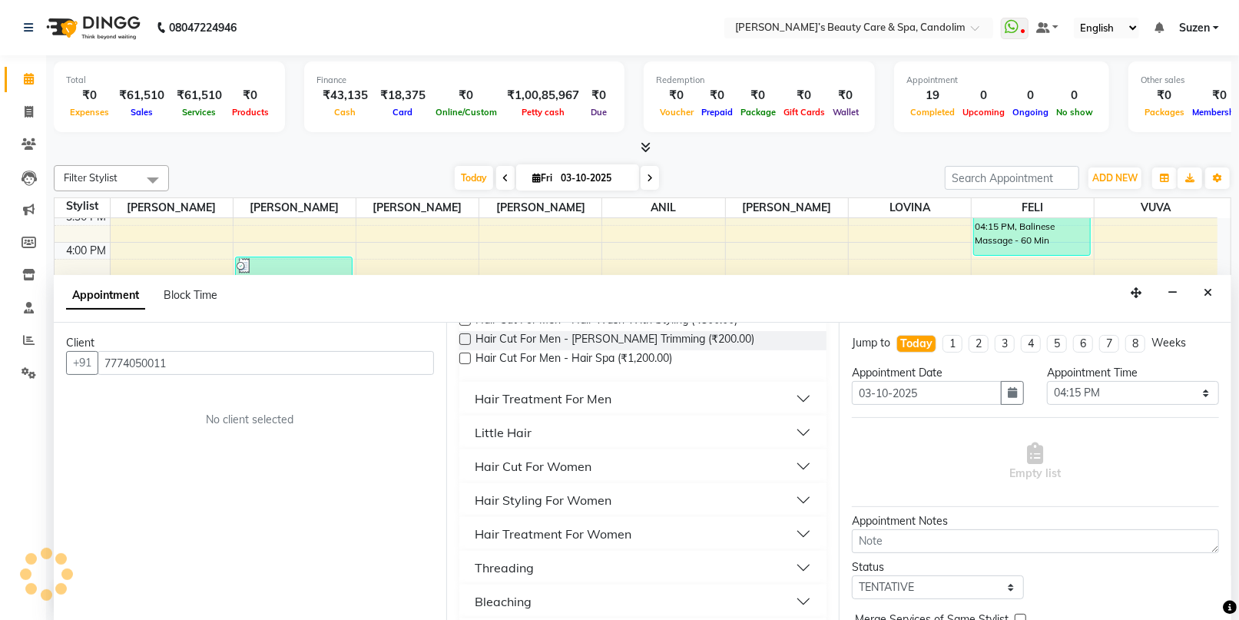
click at [585, 466] on div "Hair Cut For Women" at bounding box center [533, 466] width 117 height 18
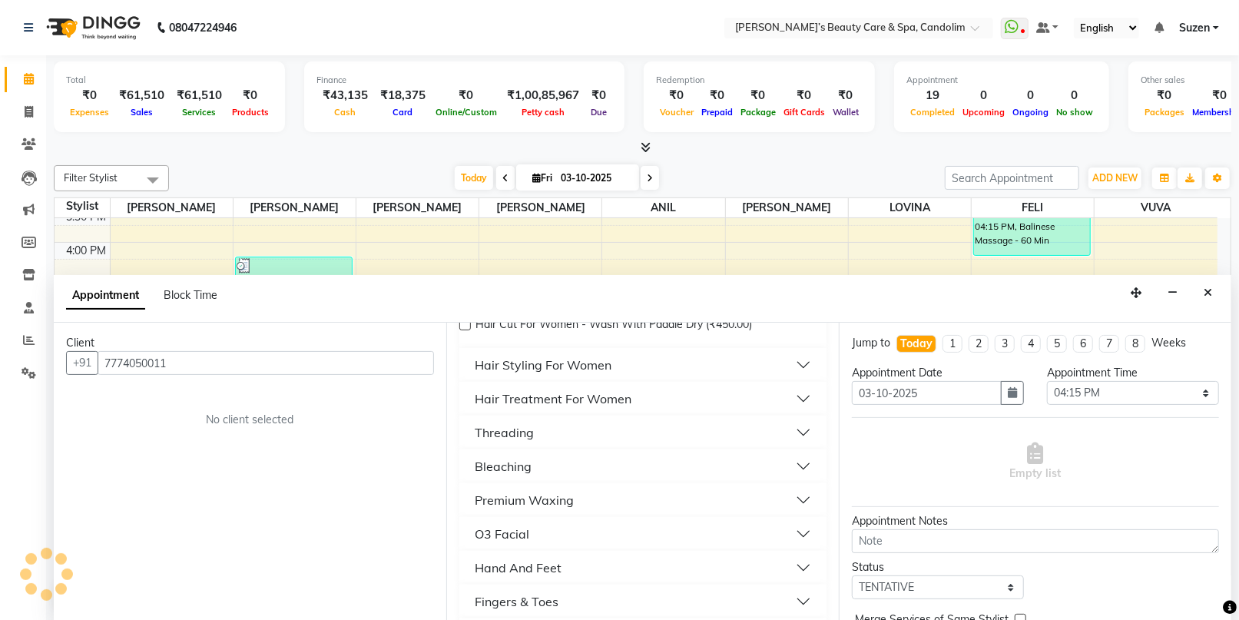
scroll to position [256, 0]
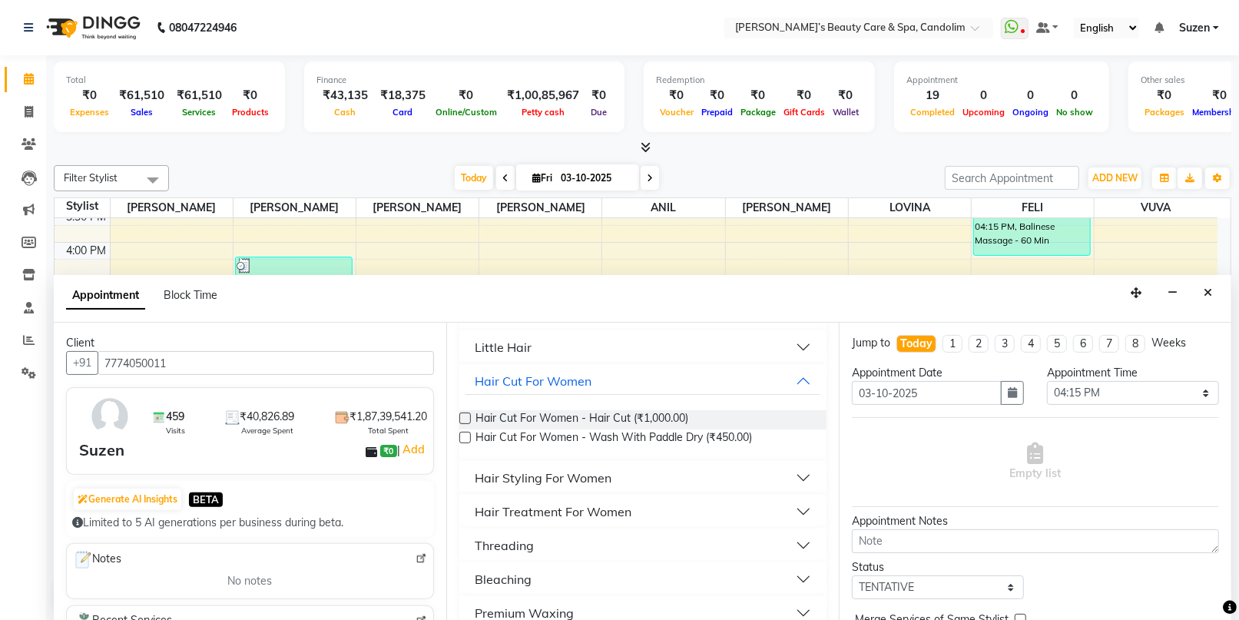
click at [581, 474] on div "Hair Styling For Women" at bounding box center [543, 477] width 137 height 18
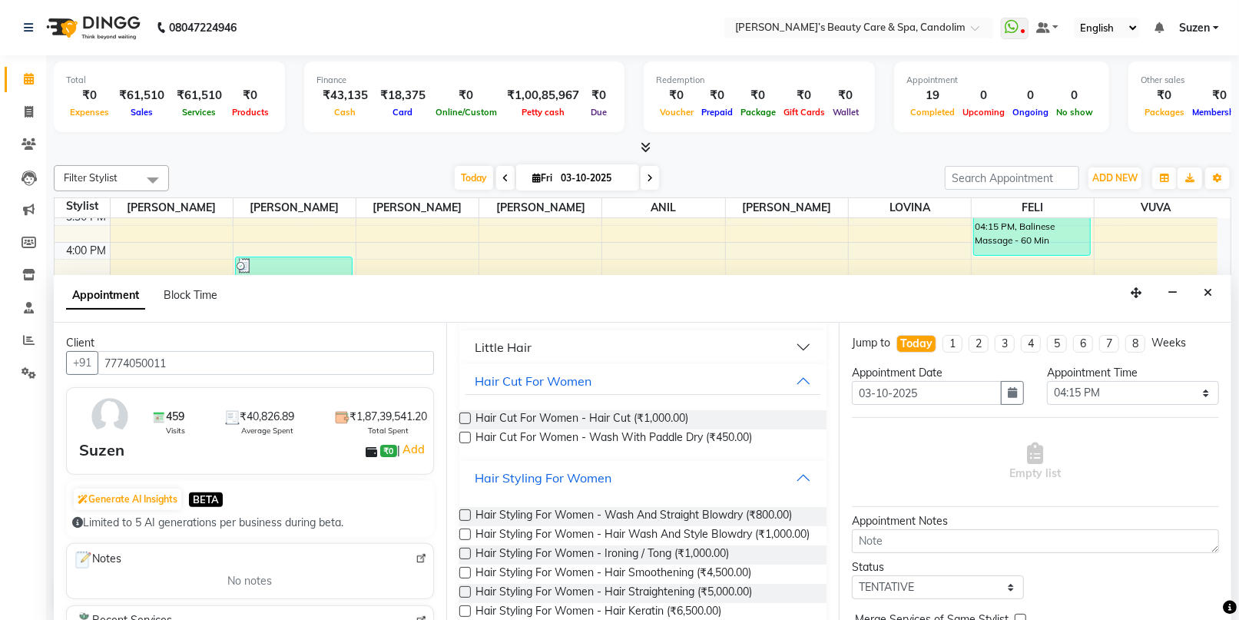
scroll to position [341, 0]
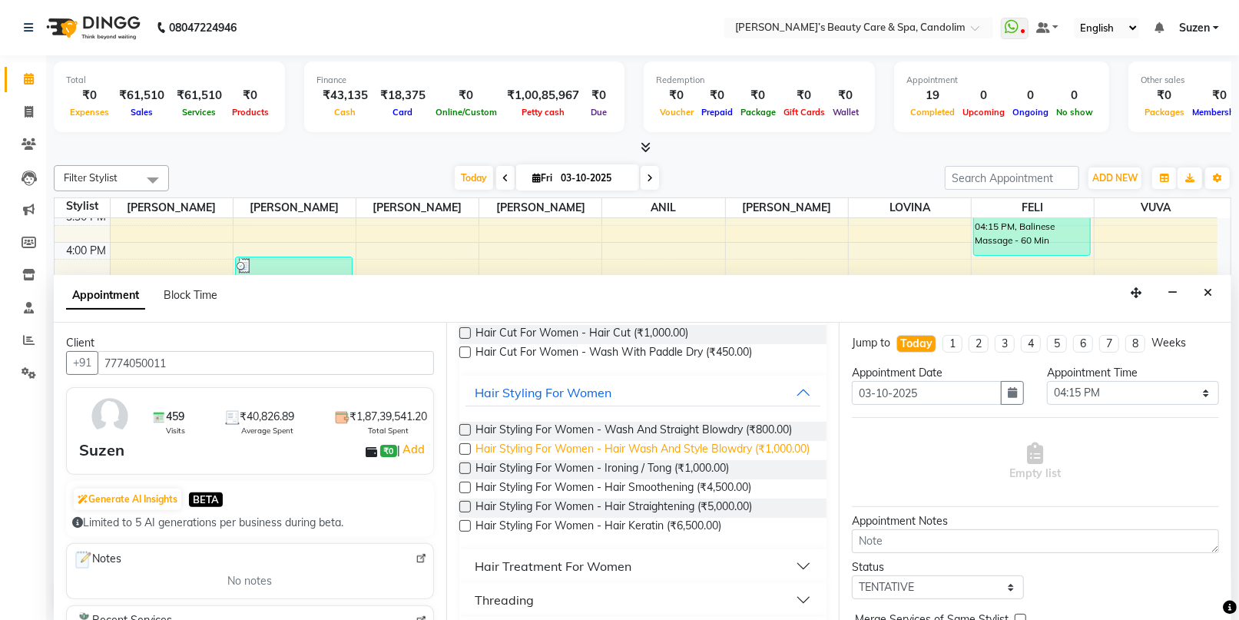
click at [694, 449] on span "Hair Styling For Women - Hair Wash And Style Blowdry (₹1,000.00)" at bounding box center [642, 450] width 334 height 19
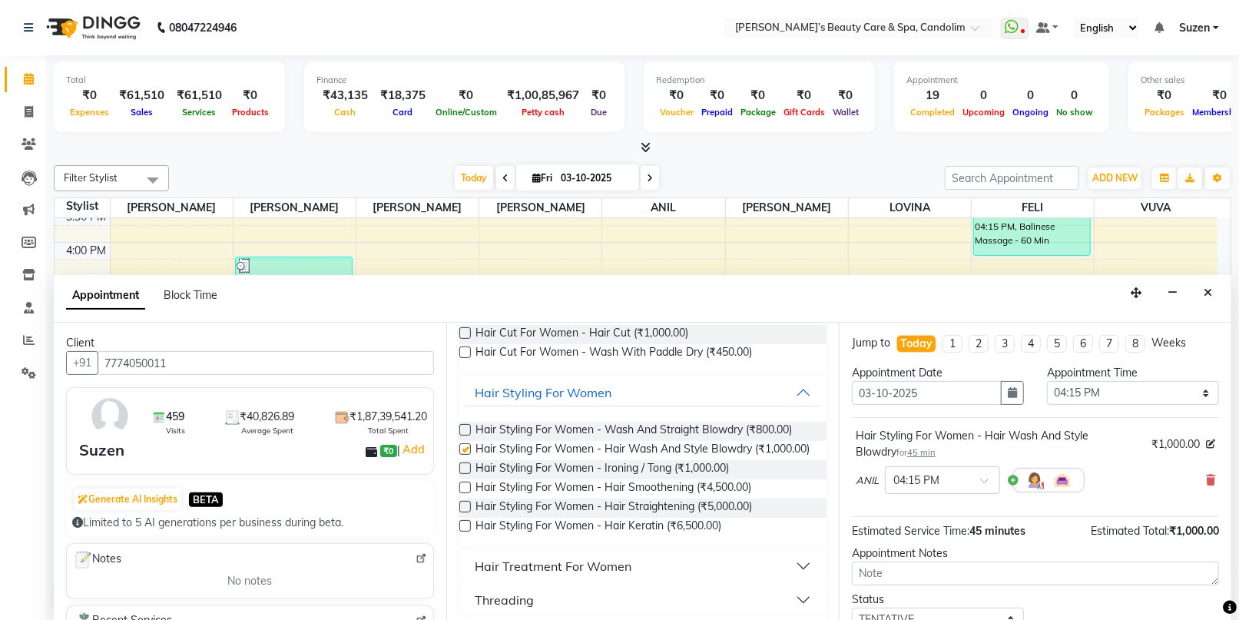
checkbox input "false"
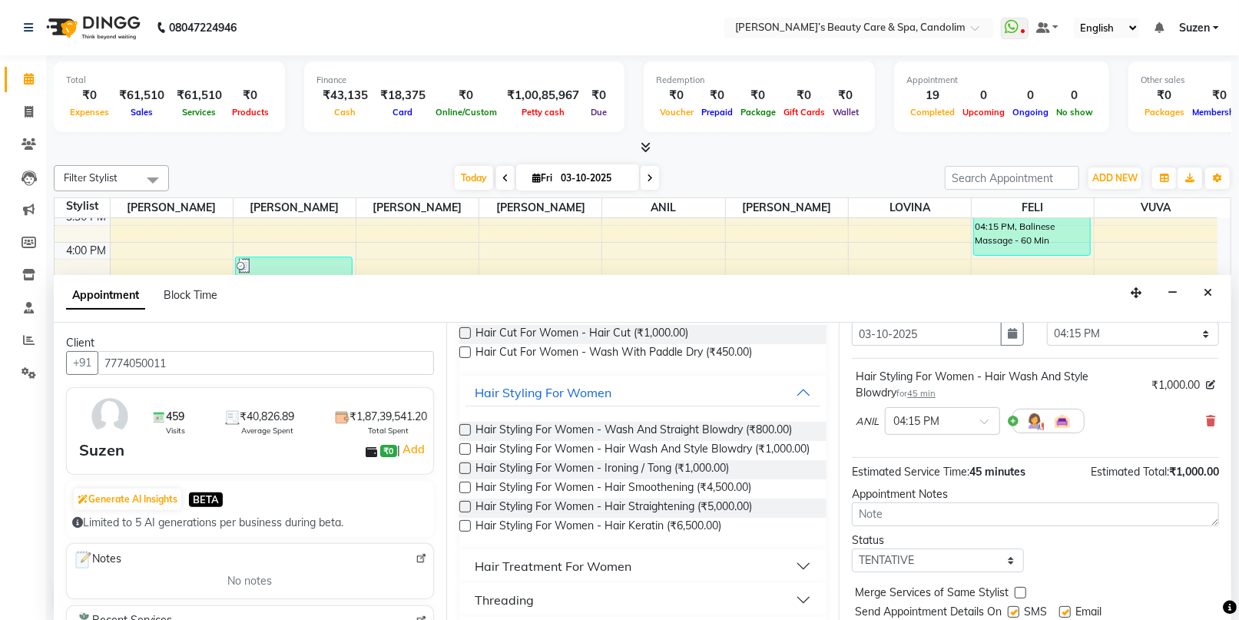
scroll to position [107, 0]
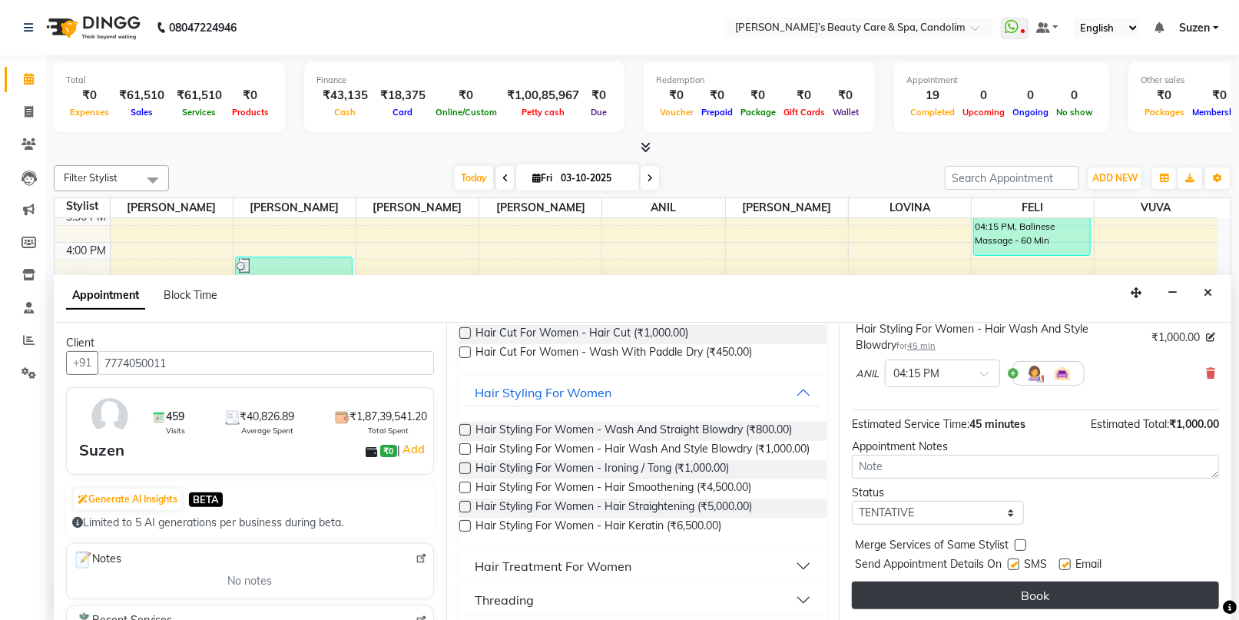
click at [1003, 585] on button "Book" at bounding box center [1035, 595] width 367 height 28
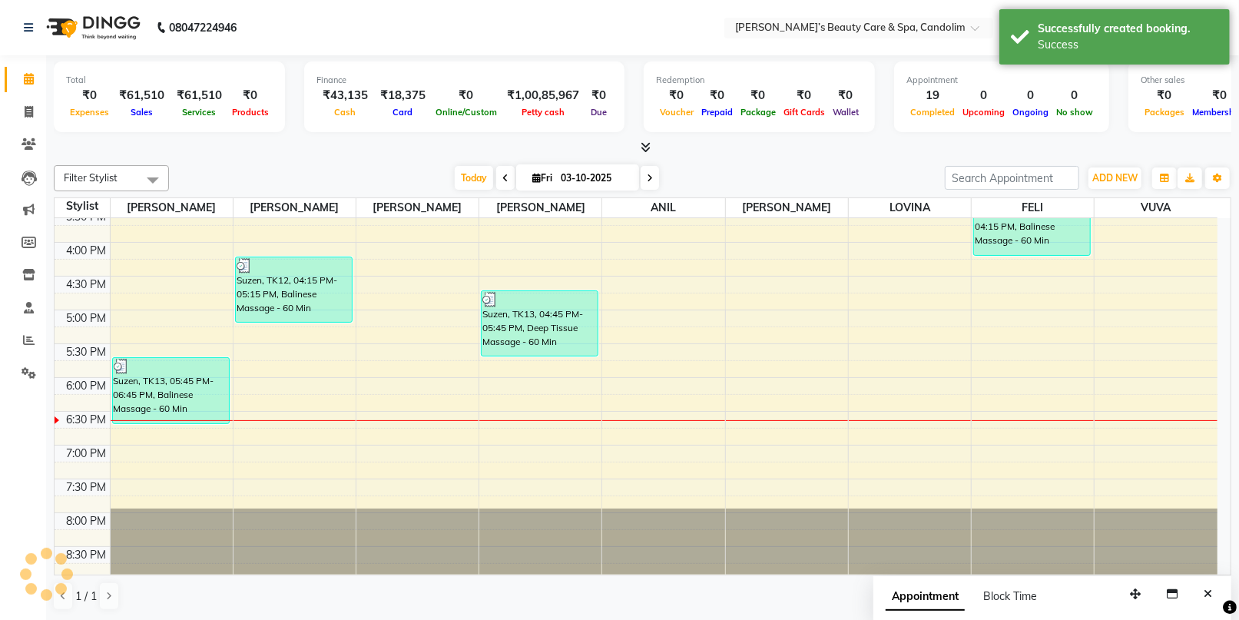
scroll to position [0, 0]
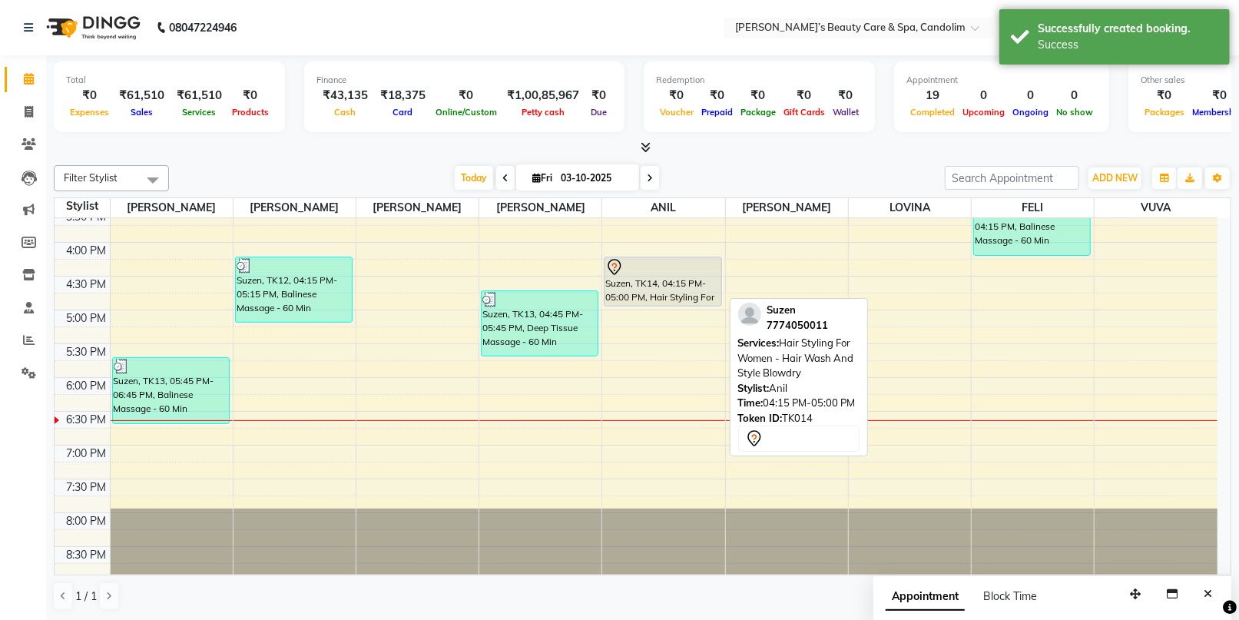
click at [690, 296] on div "Suzen, TK14, 04:15 PM-05:00 PM, Hair Styling For Women - Hair Wash And Style Bl…" at bounding box center [662, 281] width 116 height 48
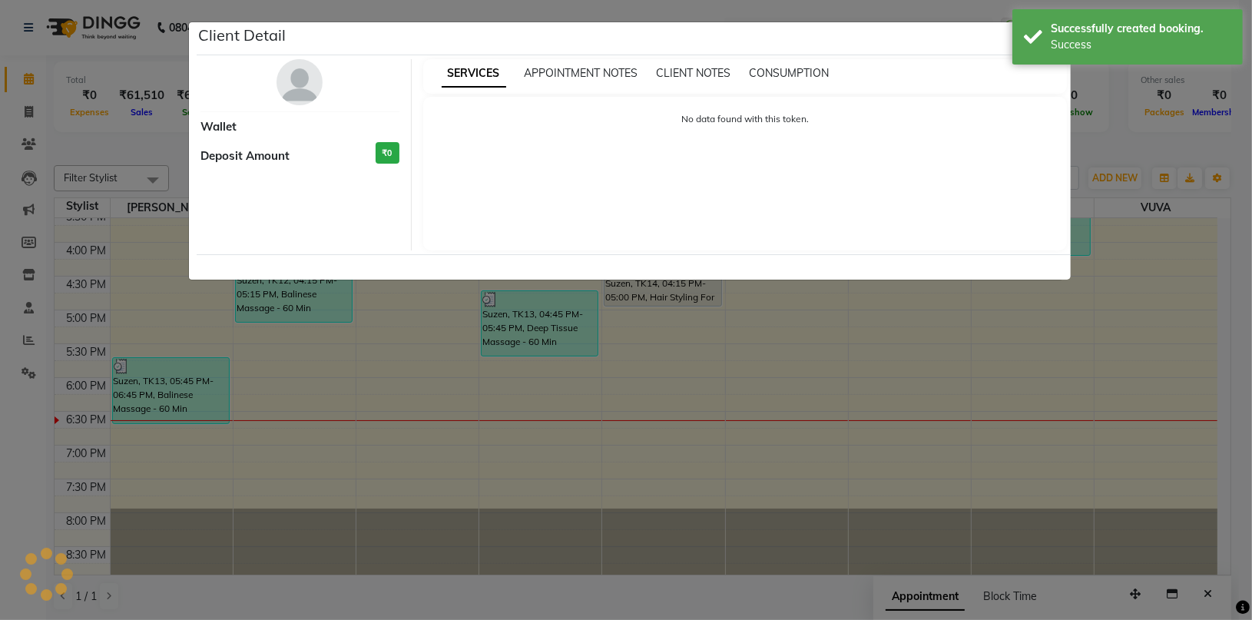
select select "7"
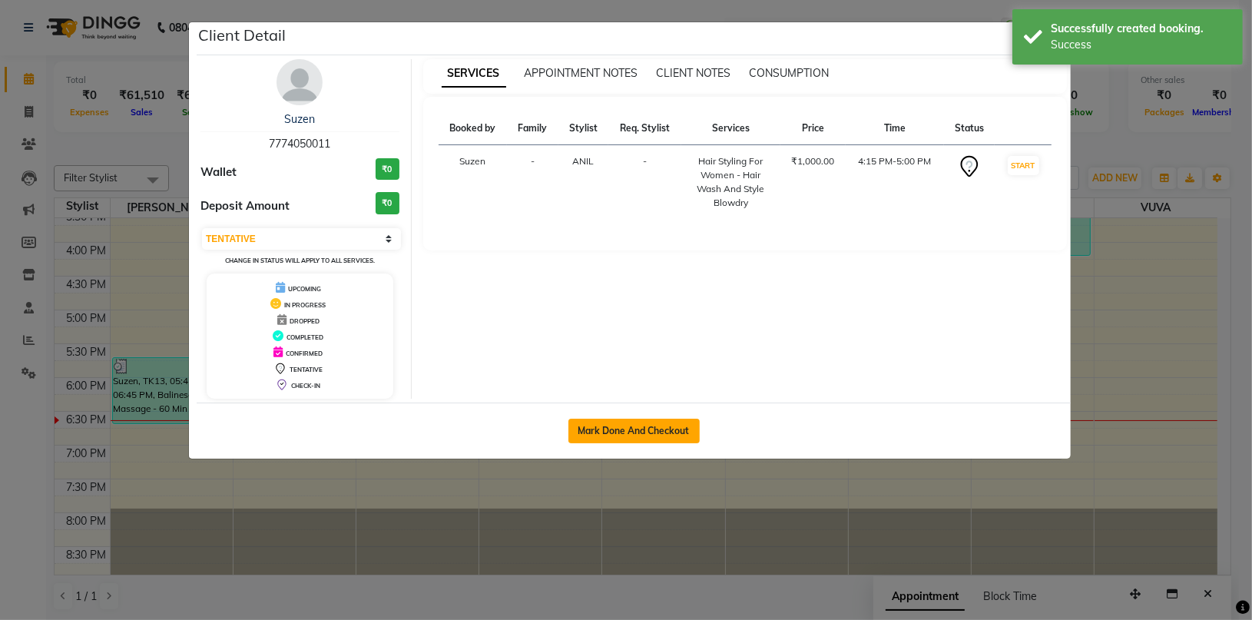
click at [617, 426] on button "Mark Done And Checkout" at bounding box center [633, 431] width 131 height 25
select select "service"
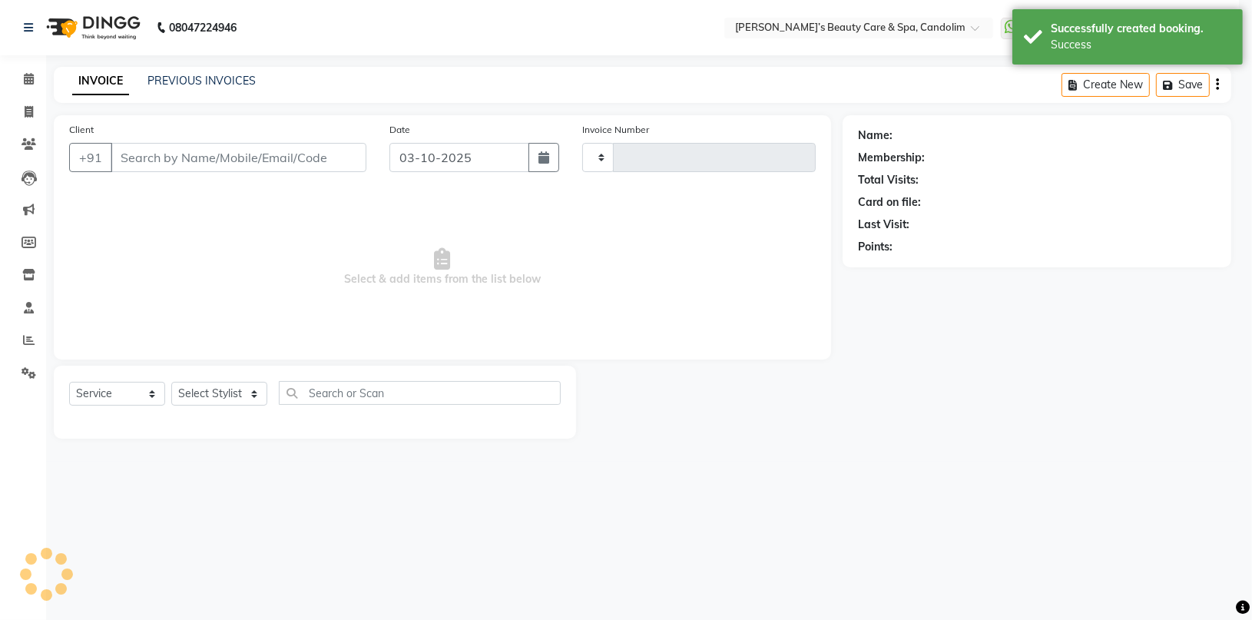
type input "1240"
select select "6059"
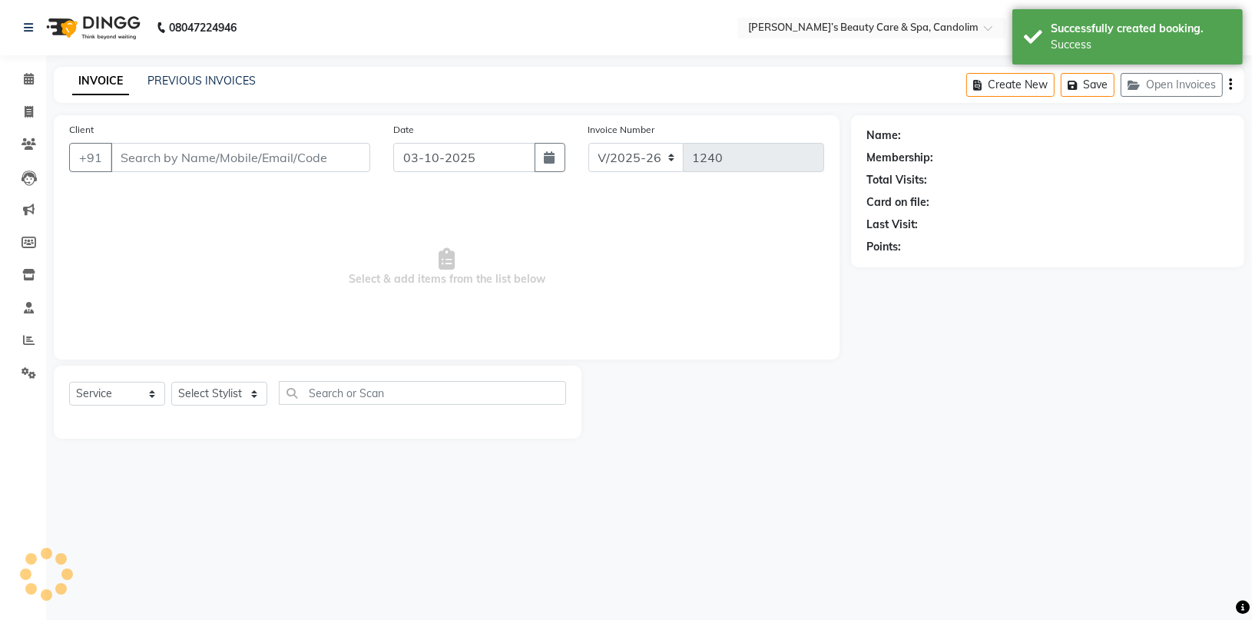
type input "7774050011"
select select "43931"
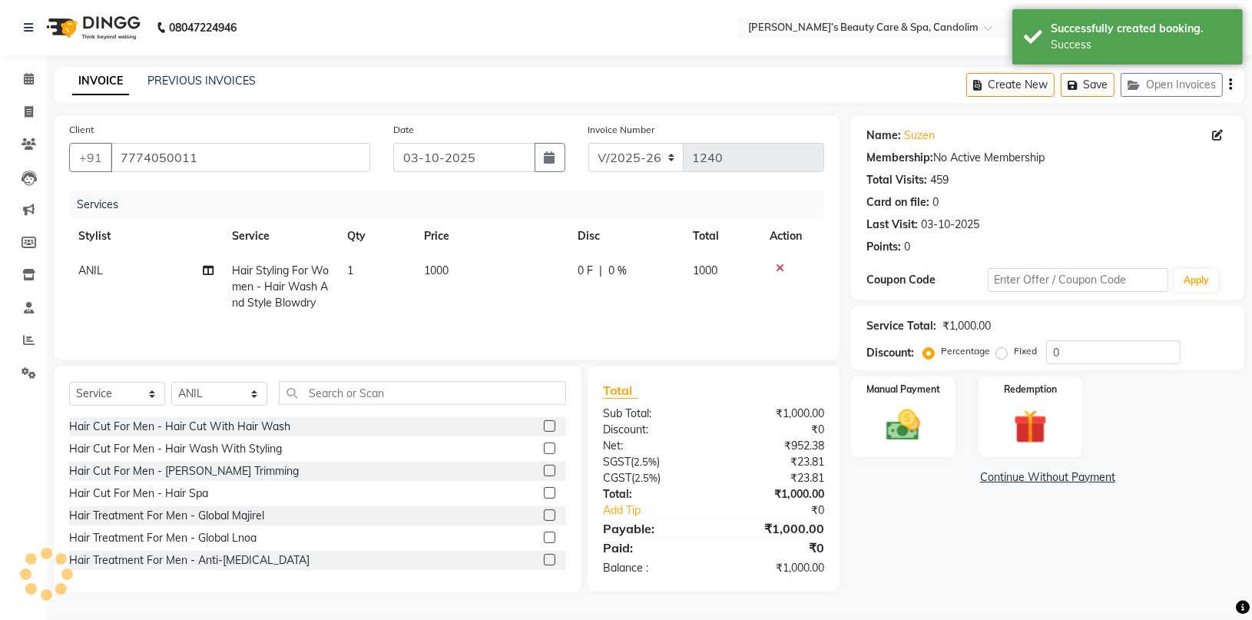
click at [468, 272] on td "1000" at bounding box center [492, 286] width 154 height 67
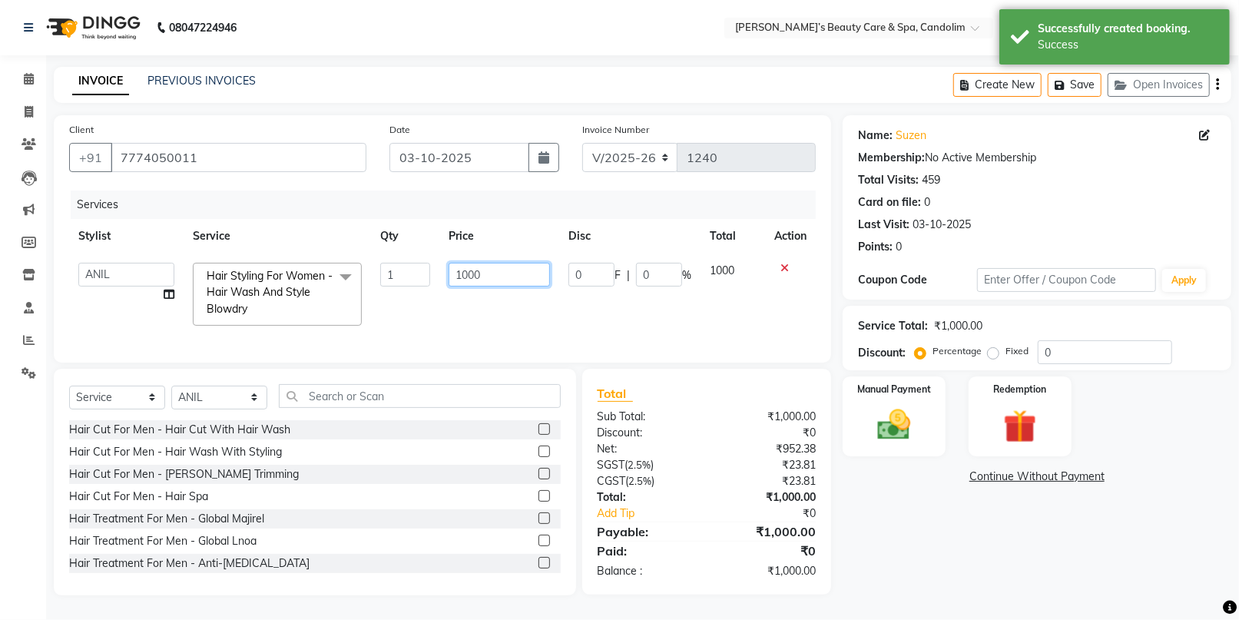
click at [507, 273] on input "1000" at bounding box center [498, 275] width 101 height 24
type input "1"
type input "2100"
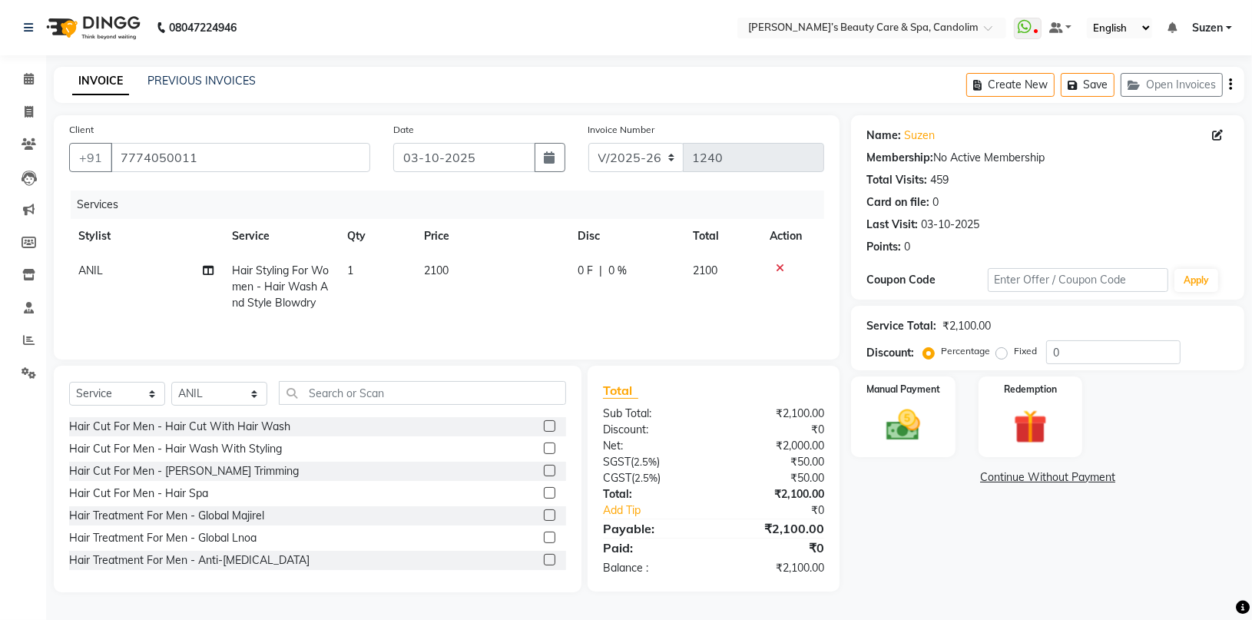
click at [522, 321] on div "Services Stylist Service Qty Price Disc Total Action ANIL Hair Styling For Wome…" at bounding box center [446, 267] width 755 height 154
click at [896, 428] on img at bounding box center [903, 425] width 57 height 41
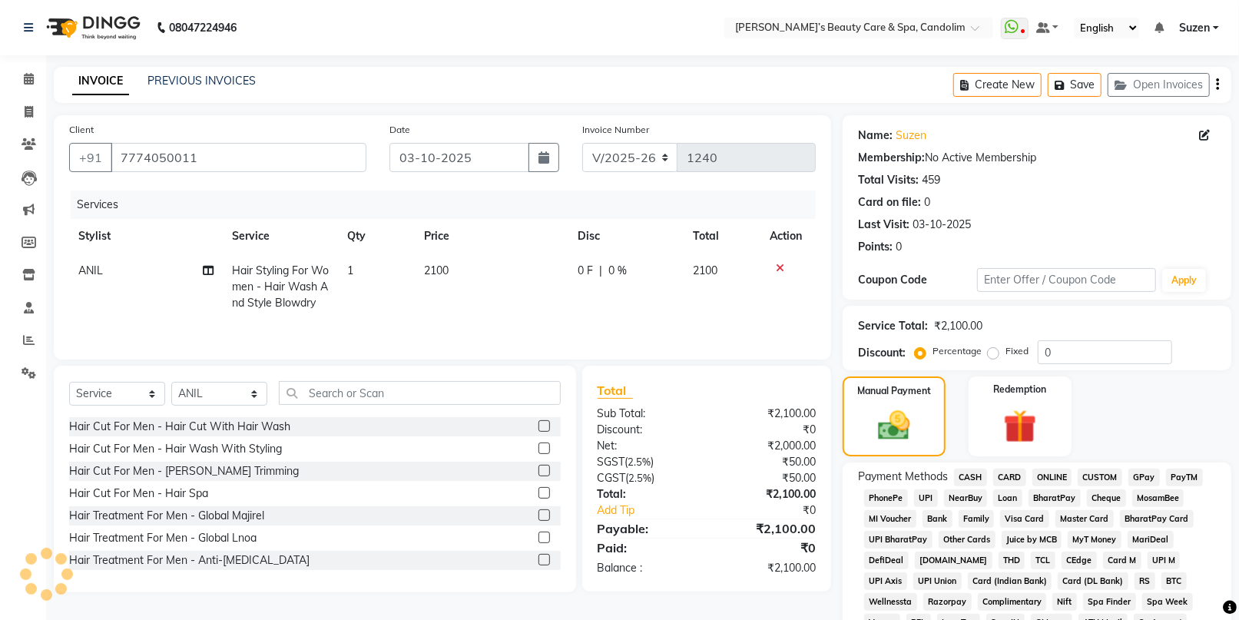
click at [968, 471] on span "CASH" at bounding box center [970, 477] width 33 height 18
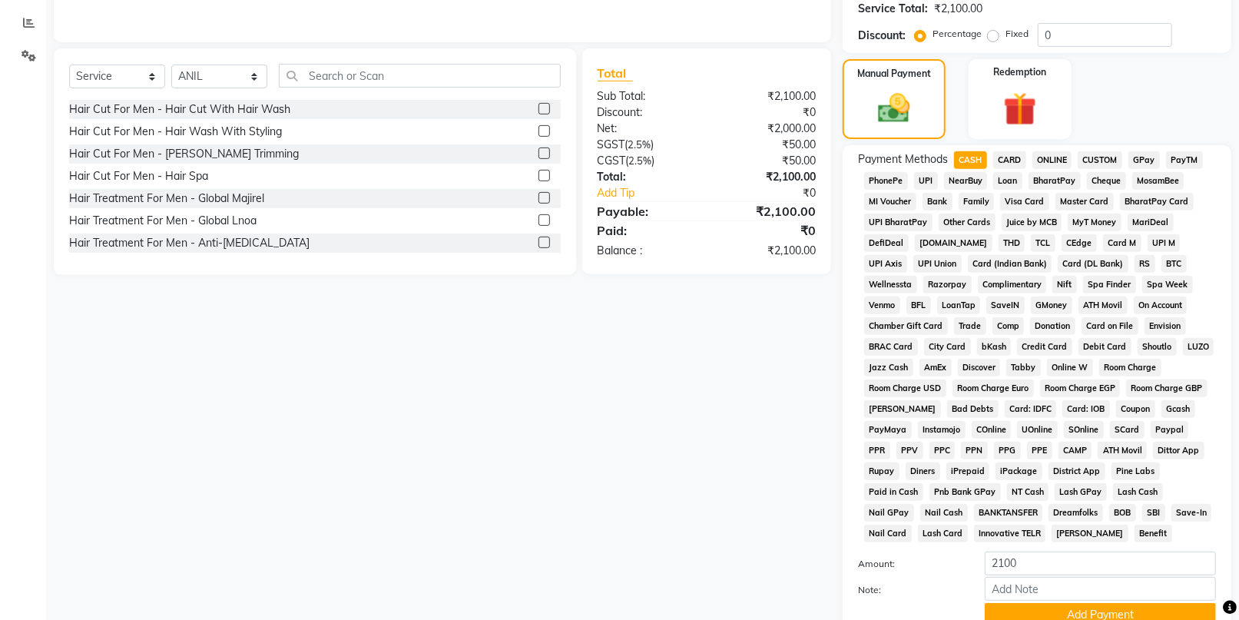
scroll to position [341, 0]
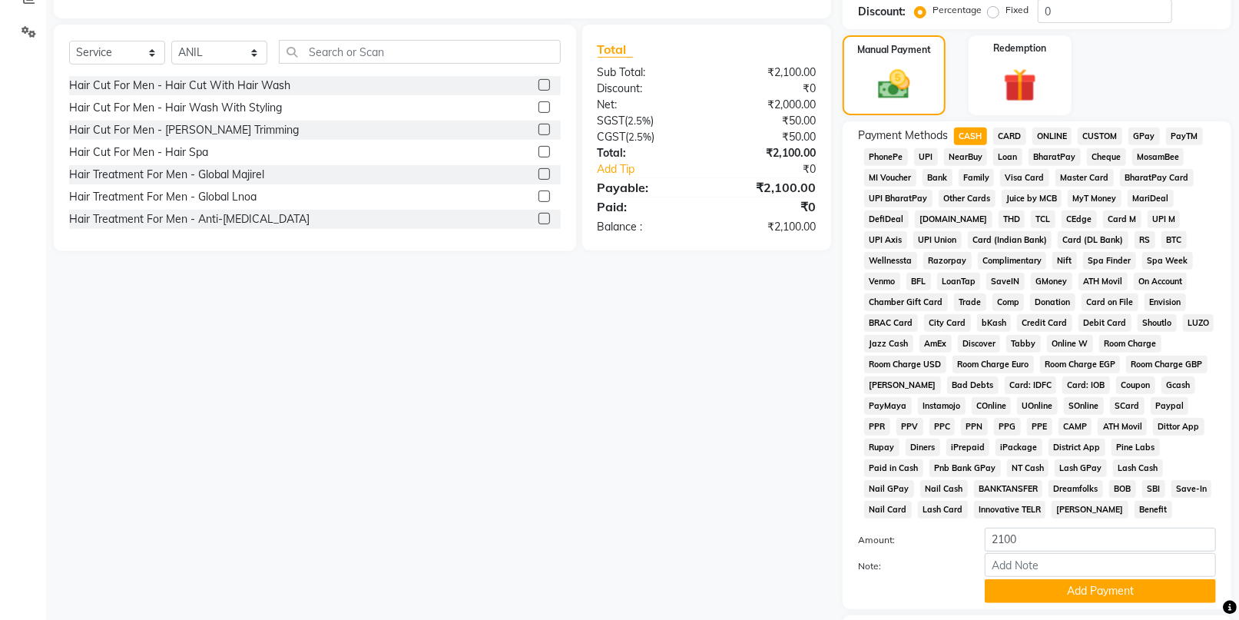
drag, startPoint x: 1066, startPoint y: 583, endPoint x: 1064, endPoint y: 574, distance: 8.8
click at [1067, 583] on button "Add Payment" at bounding box center [1099, 591] width 231 height 24
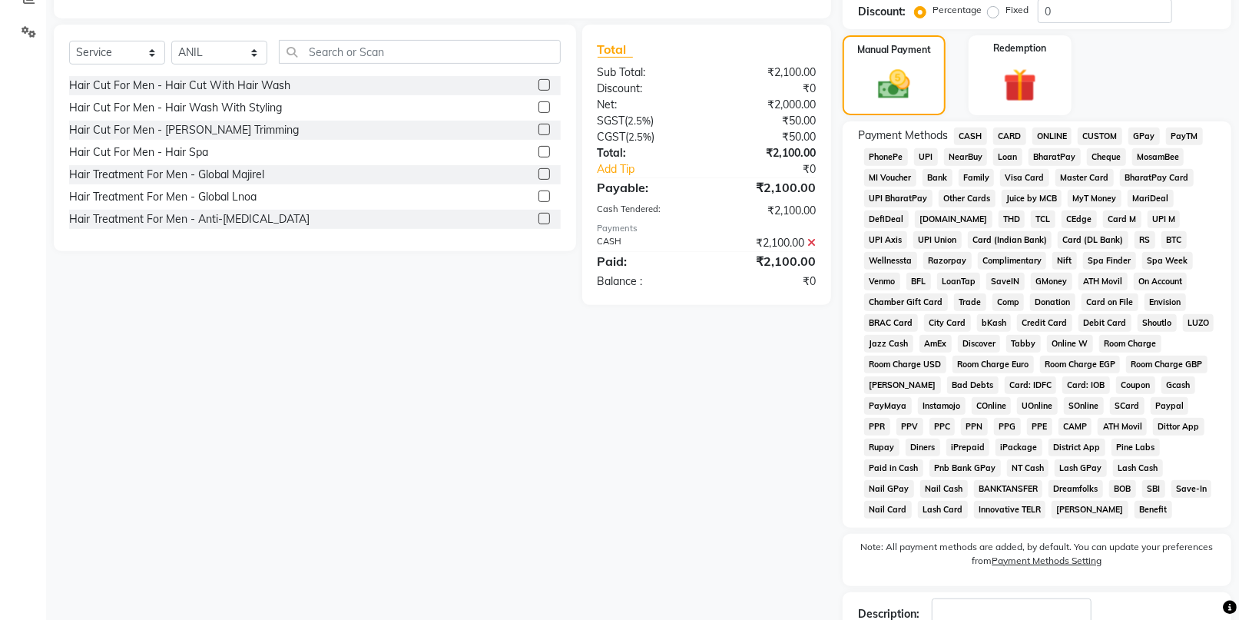
scroll to position [448, 0]
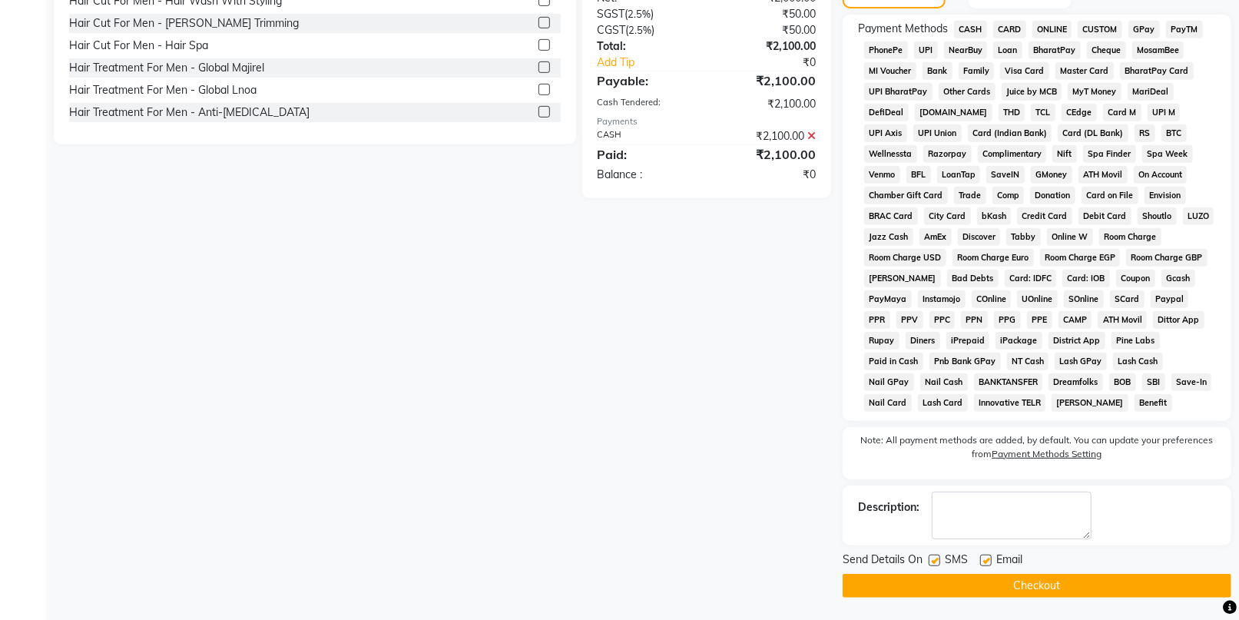
click at [1039, 588] on button "Checkout" at bounding box center [1036, 586] width 389 height 24
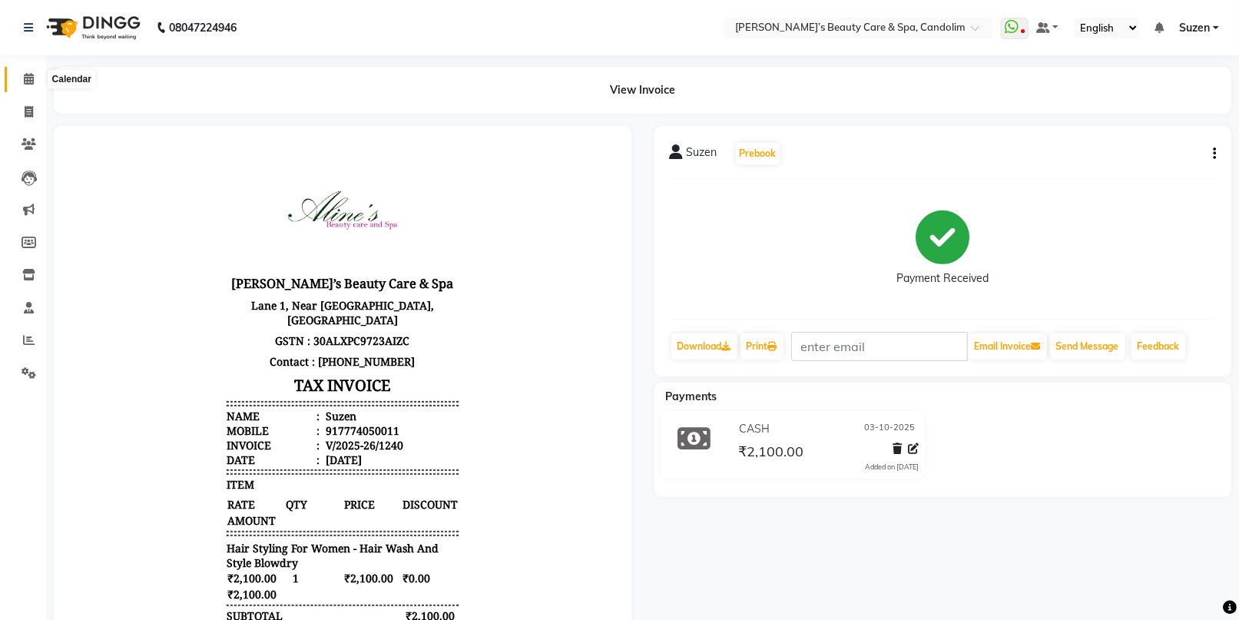
click at [30, 81] on icon at bounding box center [29, 79] width 10 height 12
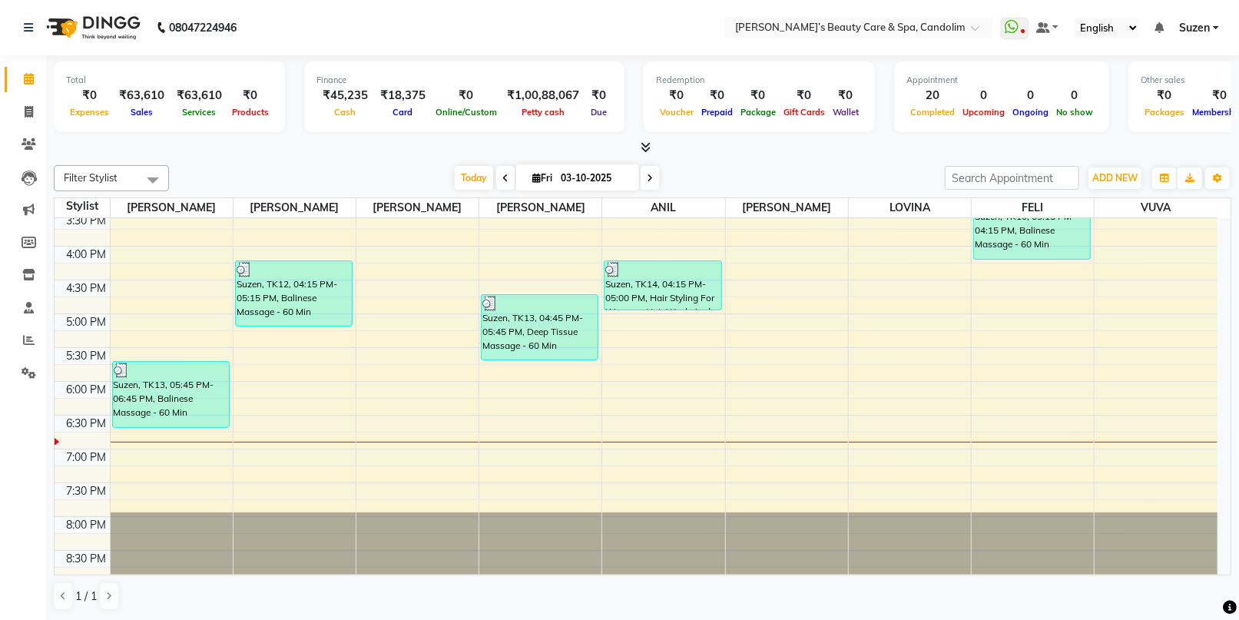
scroll to position [516, 0]
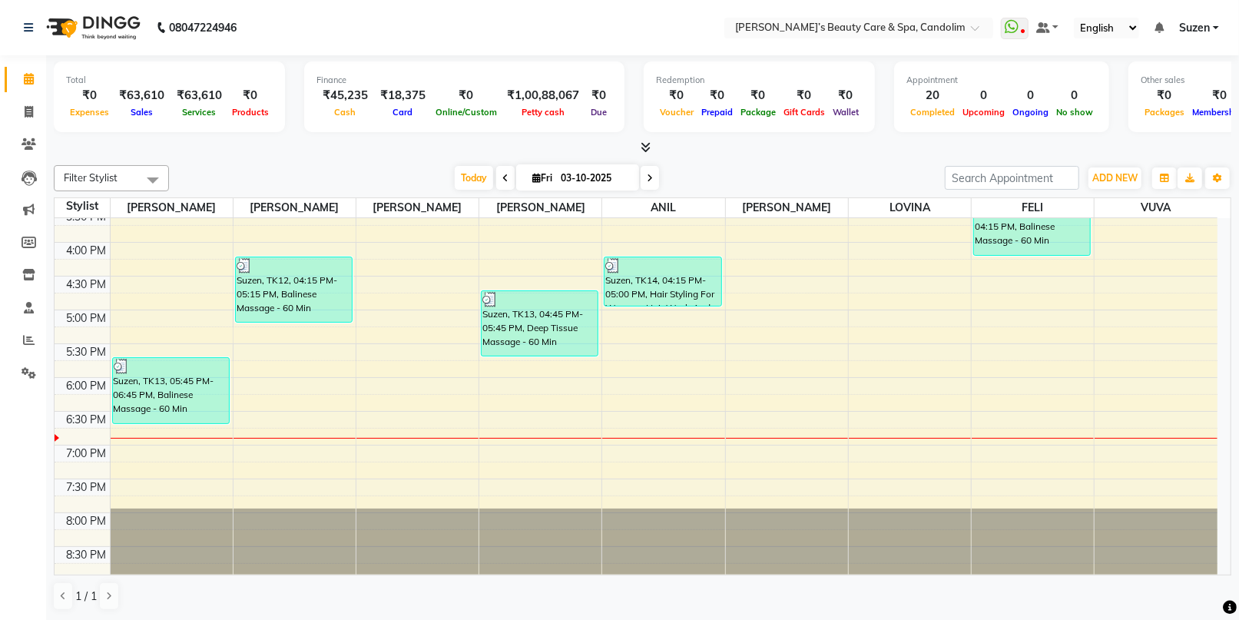
click at [796, 438] on div at bounding box center [787, 438] width 122 height 1
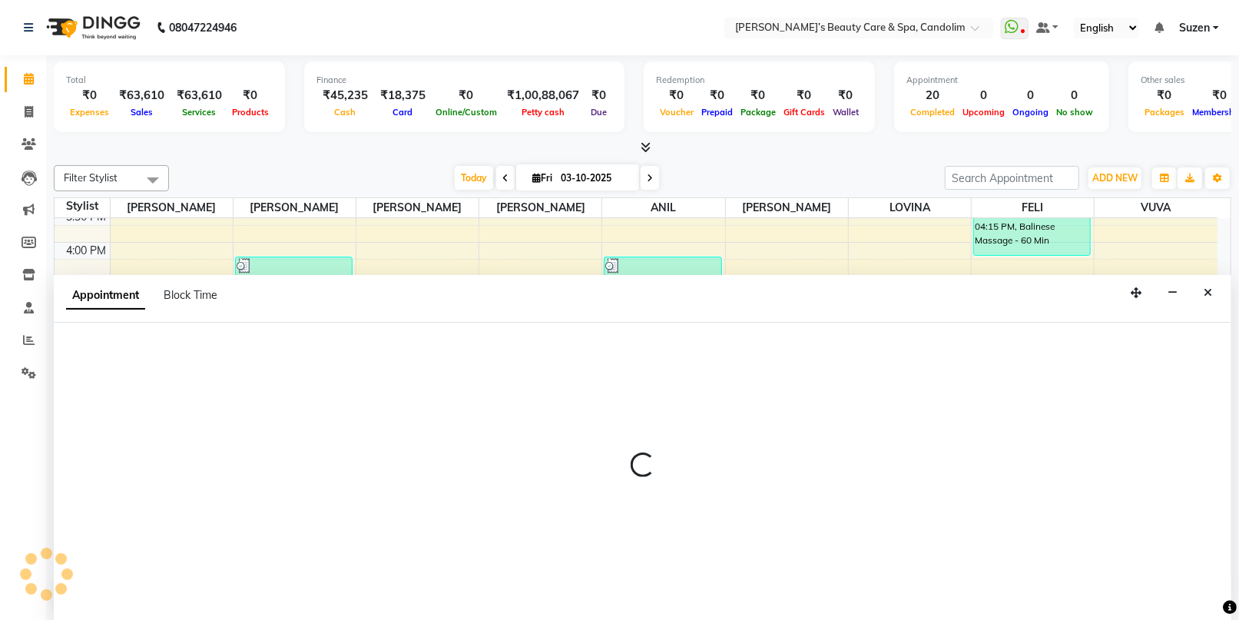
scroll to position [0, 0]
select select "43936"
select select "1125"
select select "tentative"
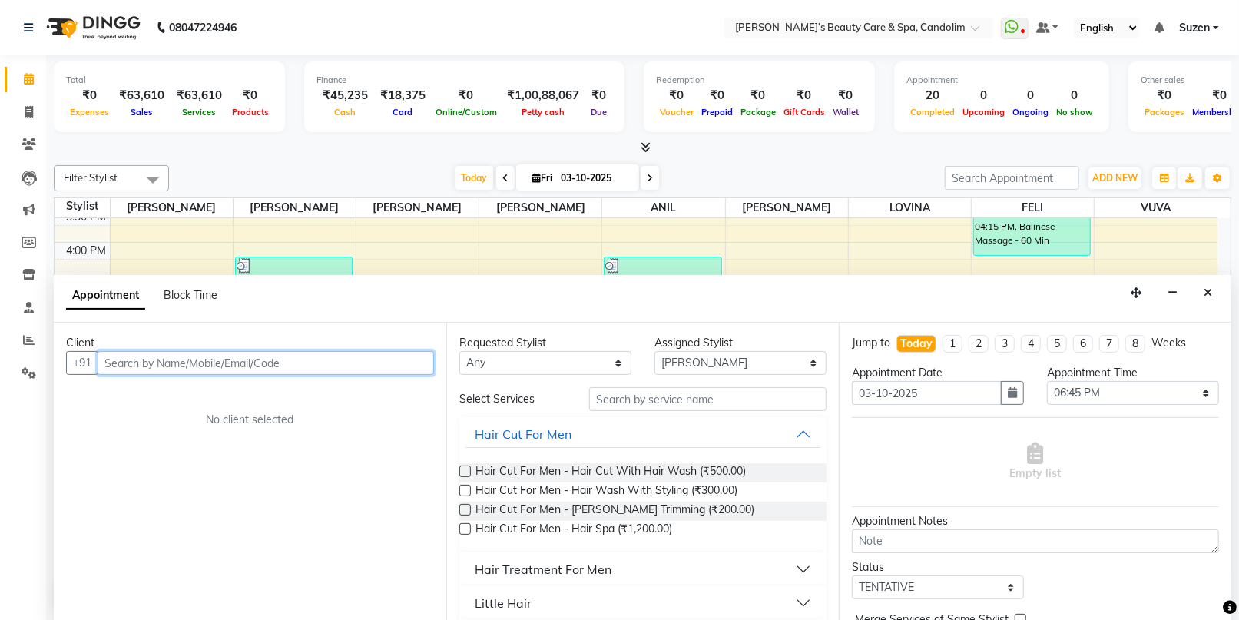
click at [414, 361] on input "text" at bounding box center [266, 363] width 336 height 24
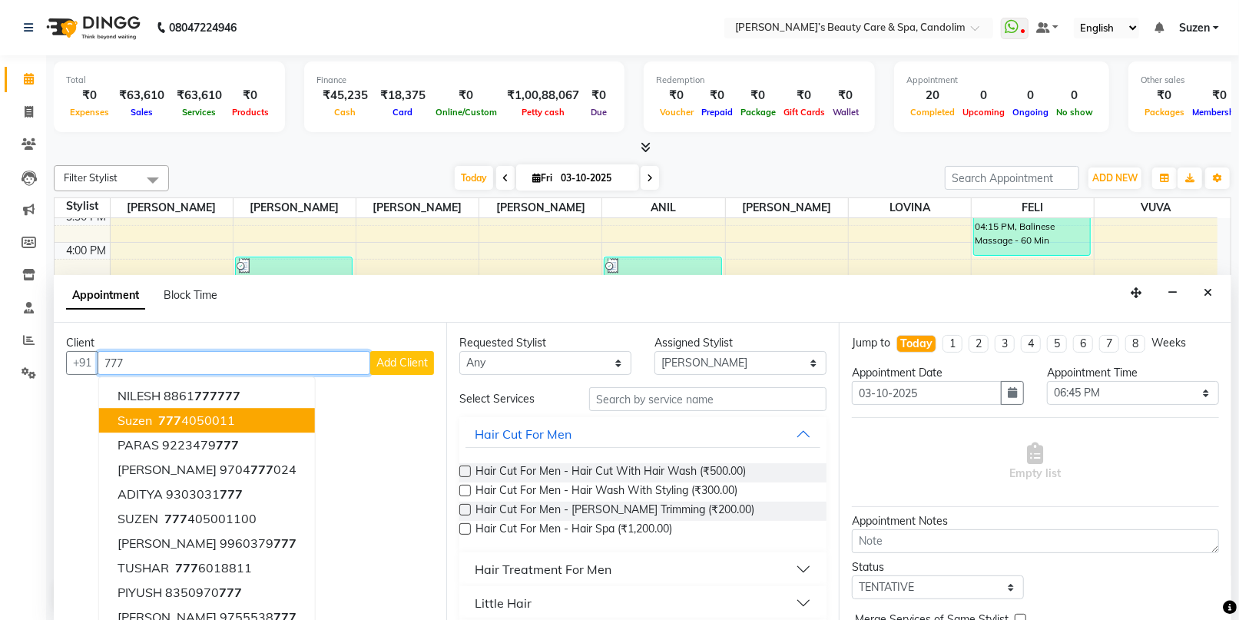
click at [234, 415] on button "Suzen [PHONE_NUMBER]" at bounding box center [207, 421] width 216 height 25
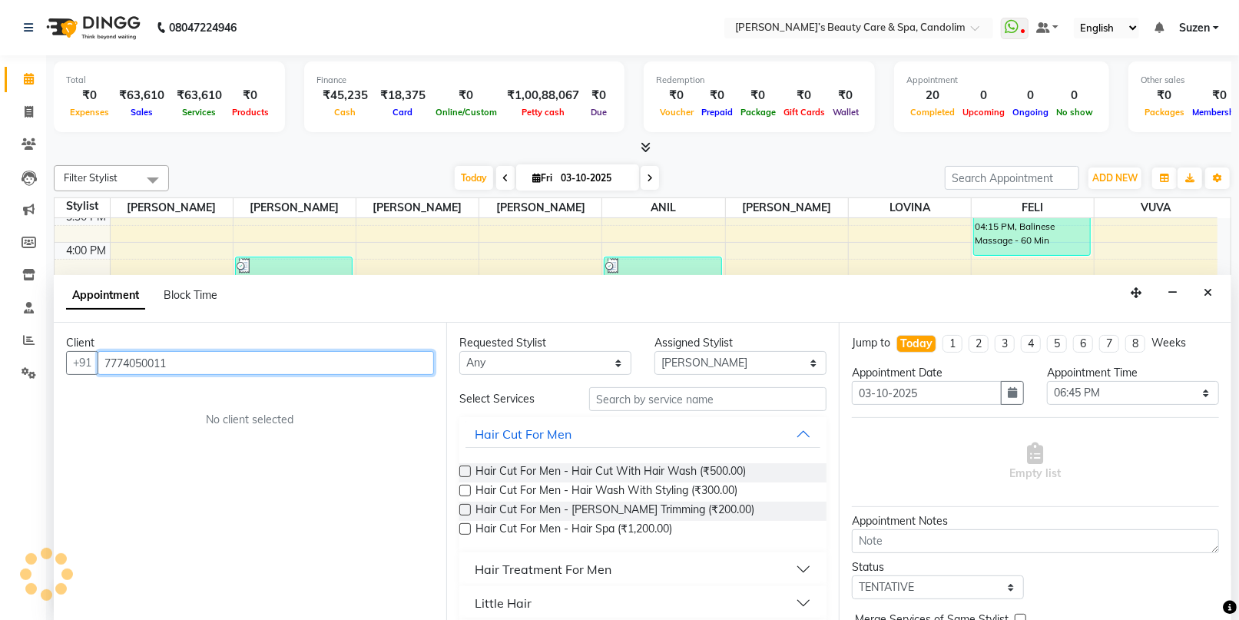
type input "7774050011"
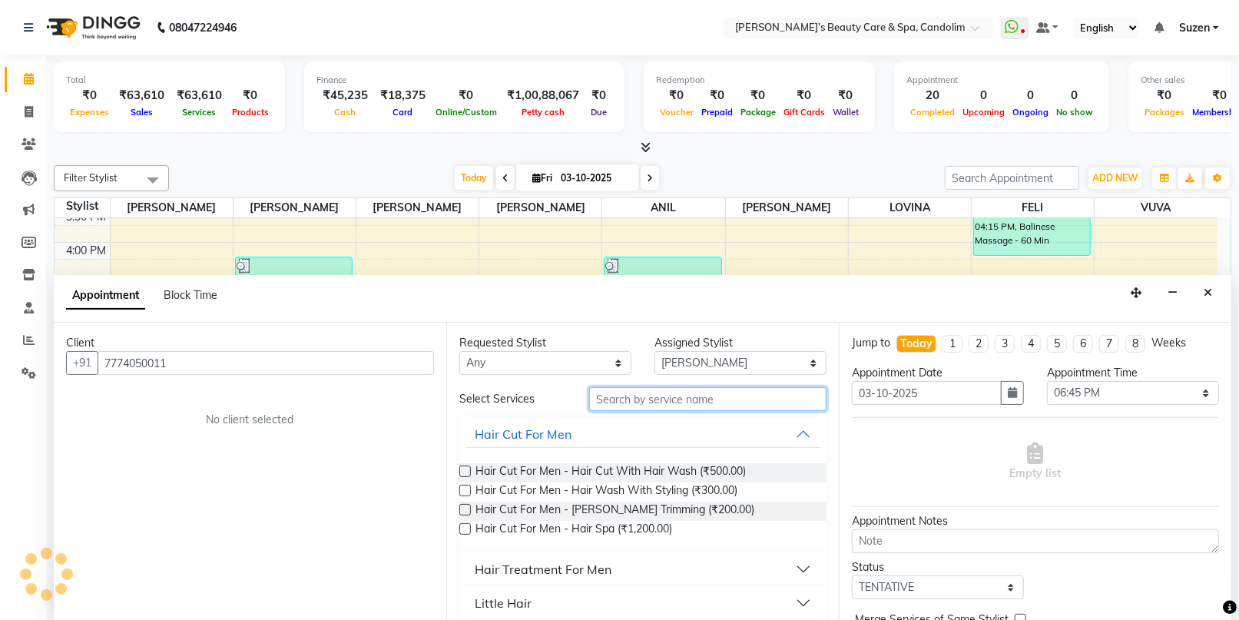
click at [604, 395] on input "text" at bounding box center [707, 399] width 237 height 24
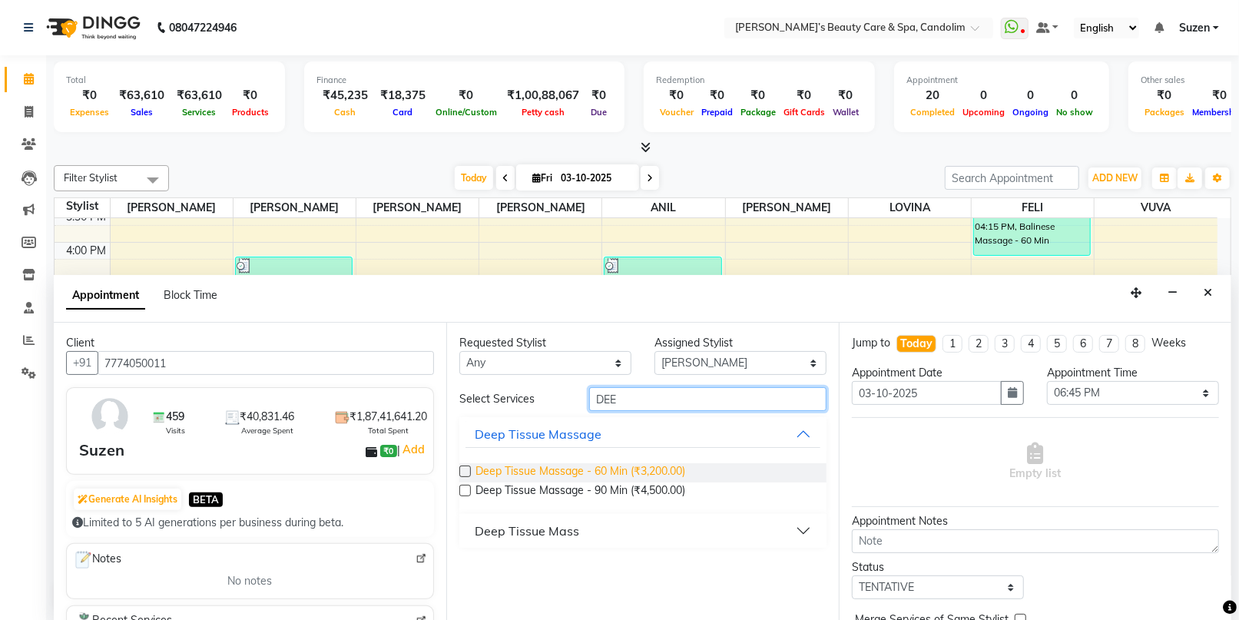
type input "DEE"
click at [578, 471] on span "Deep Tissue Massage - 60 Min (₹3,200.00)" at bounding box center [580, 472] width 210 height 19
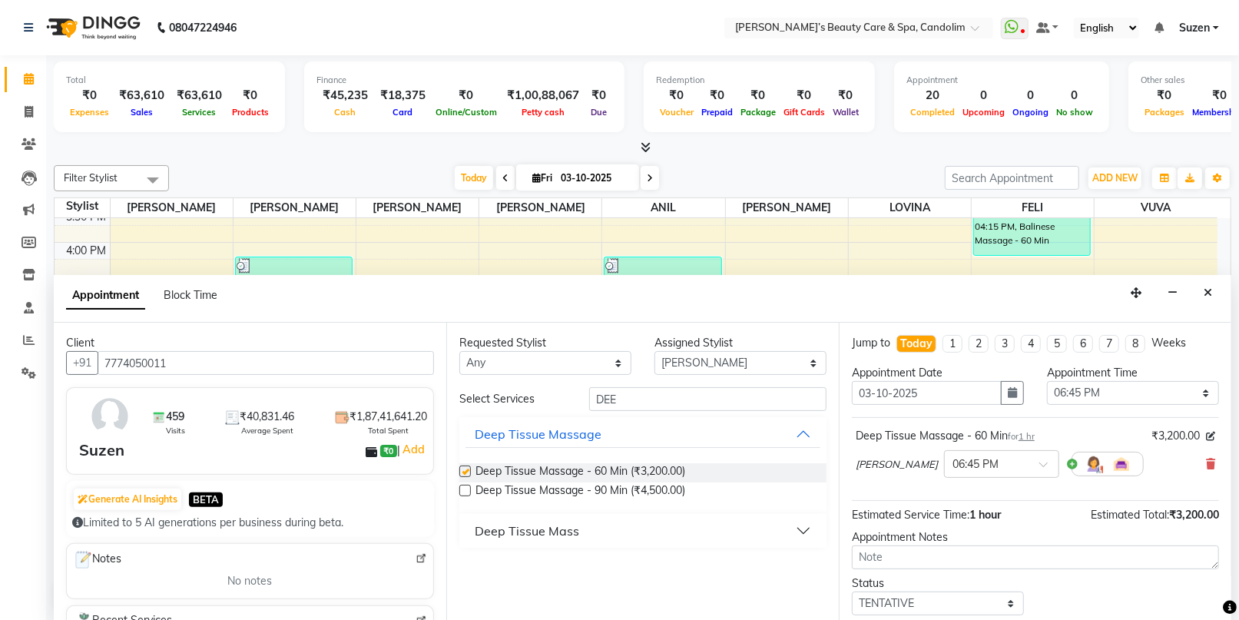
checkbox input "false"
click at [630, 397] on input "DEE" at bounding box center [707, 399] width 237 height 24
type input "D"
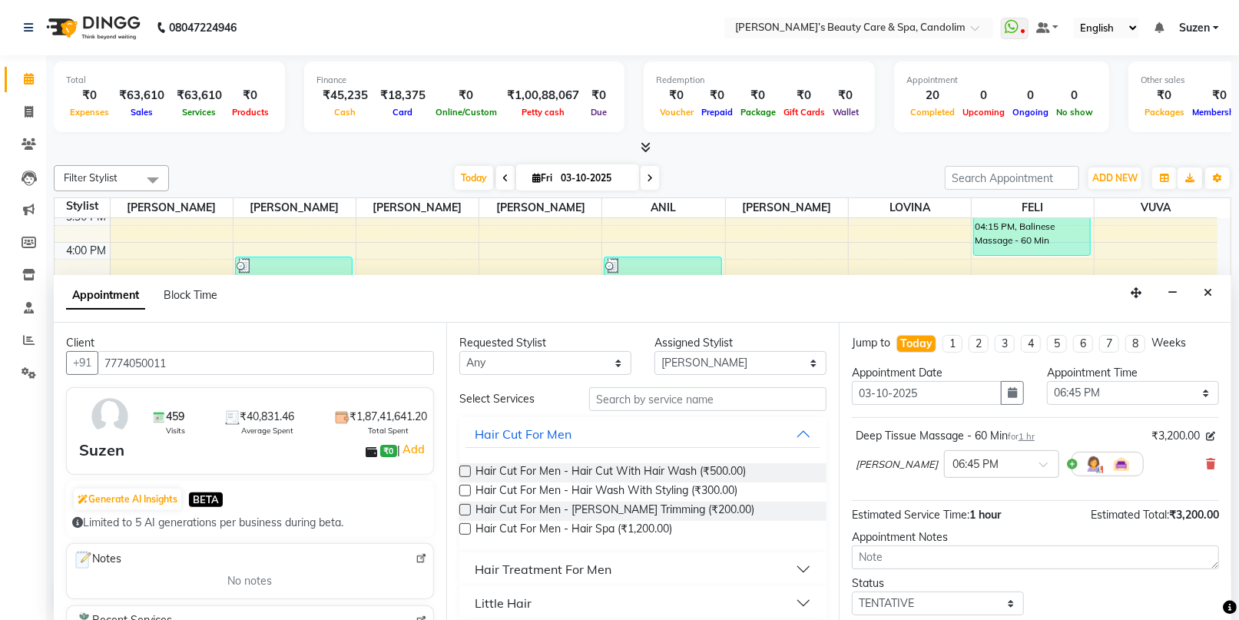
click at [1203, 459] on div "Deep Tissue Massage - 60 Min for 1 hr ₹3,200.00 [PERSON_NAME] × 06:45 PM" at bounding box center [1035, 456] width 367 height 64
click at [1206, 460] on icon at bounding box center [1210, 463] width 9 height 11
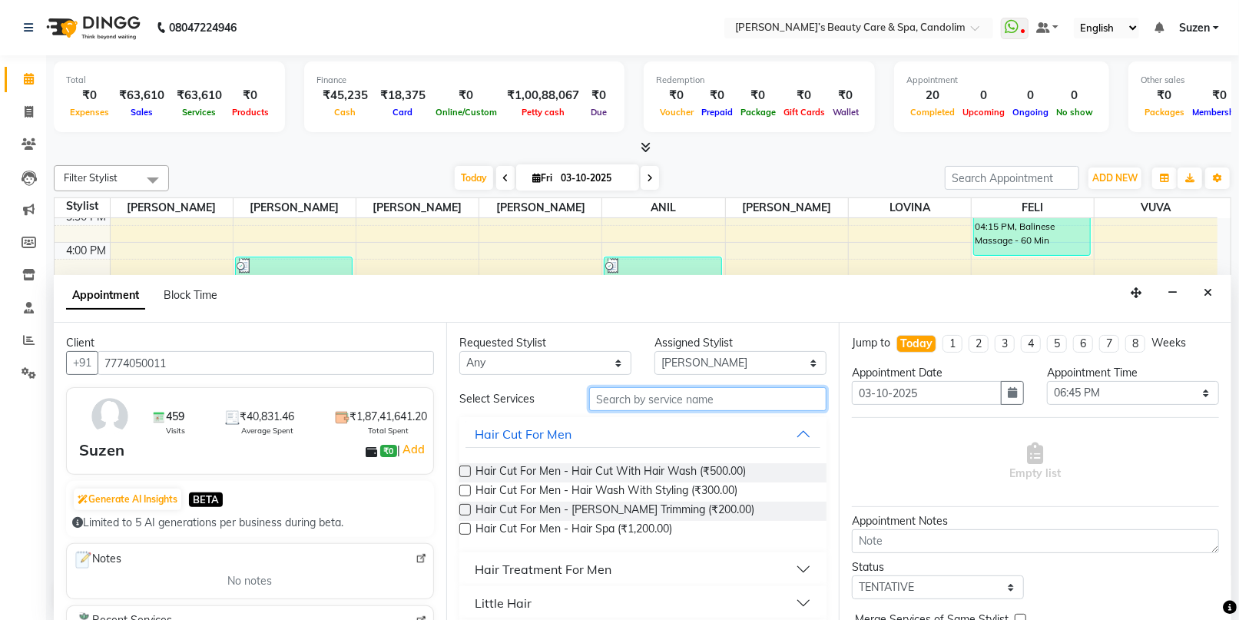
click at [725, 392] on input "text" at bounding box center [707, 399] width 237 height 24
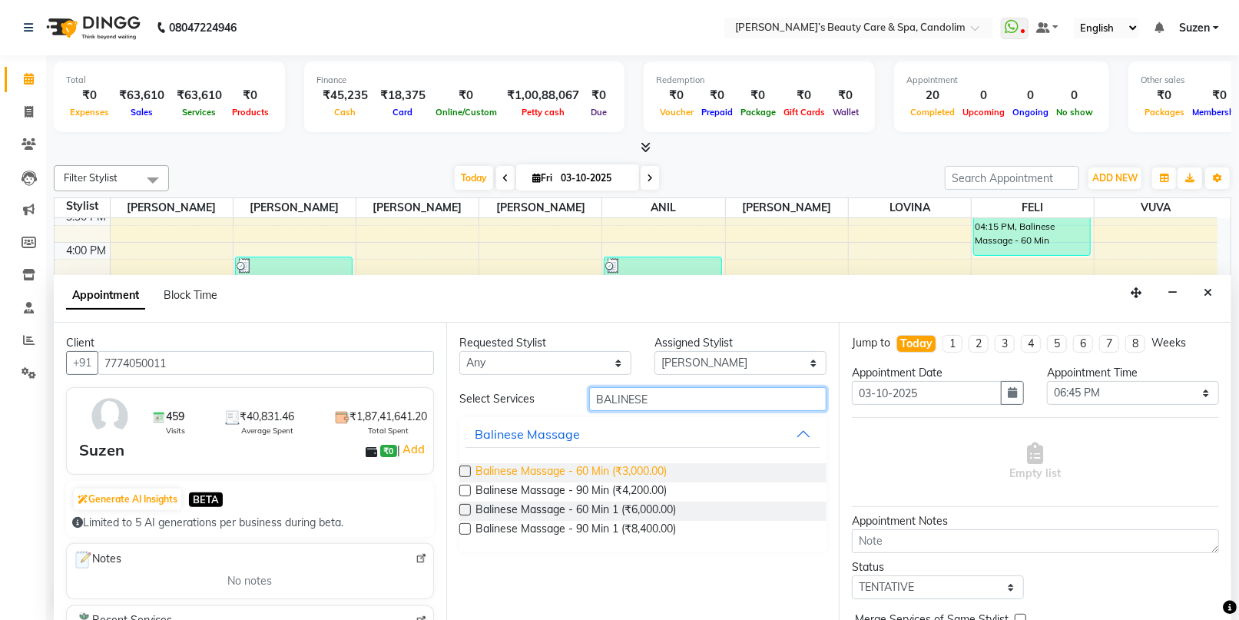
type input "BALINESE"
click at [631, 472] on span "Balinese Massage - 60 Min (₹3,000.00)" at bounding box center [570, 472] width 191 height 19
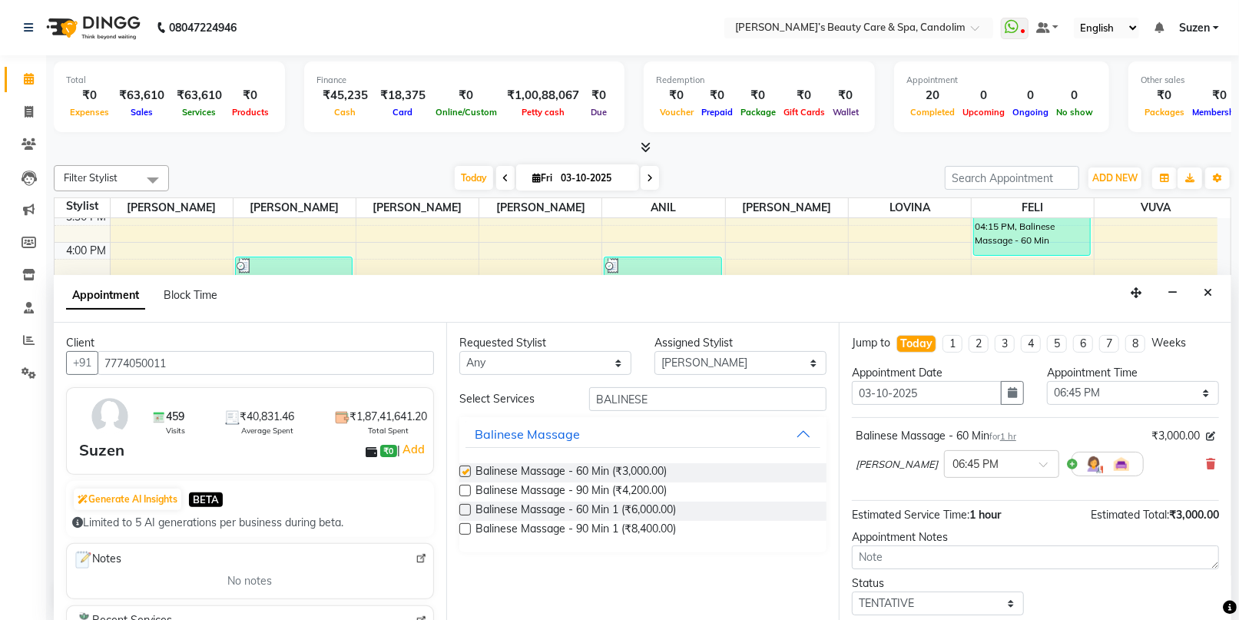
checkbox input "false"
click at [726, 364] on select "Select [PERSON_NAME] [PERSON_NAME] [PERSON_NAME] [PERSON_NAME] [PERSON_NAME]" at bounding box center [740, 363] width 172 height 24
click at [654, 351] on select "Select [PERSON_NAME] [PERSON_NAME] [PERSON_NAME] [PERSON_NAME] [PERSON_NAME]" at bounding box center [740, 363] width 172 height 24
click at [724, 368] on select "Select [PERSON_NAME] [PERSON_NAME] [PERSON_NAME] [PERSON_NAME] [PERSON_NAME]" at bounding box center [740, 363] width 172 height 24
select select "43922"
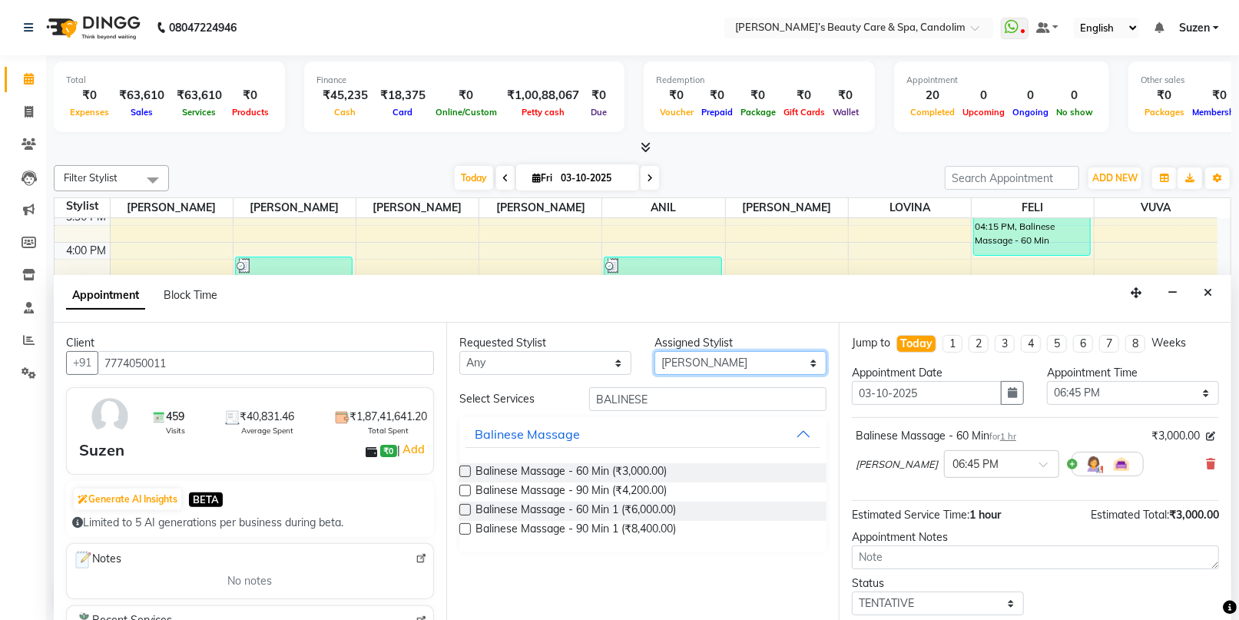
click at [654, 351] on select "Select [PERSON_NAME] [PERSON_NAME] [PERSON_NAME] [PERSON_NAME] [PERSON_NAME]" at bounding box center [740, 363] width 172 height 24
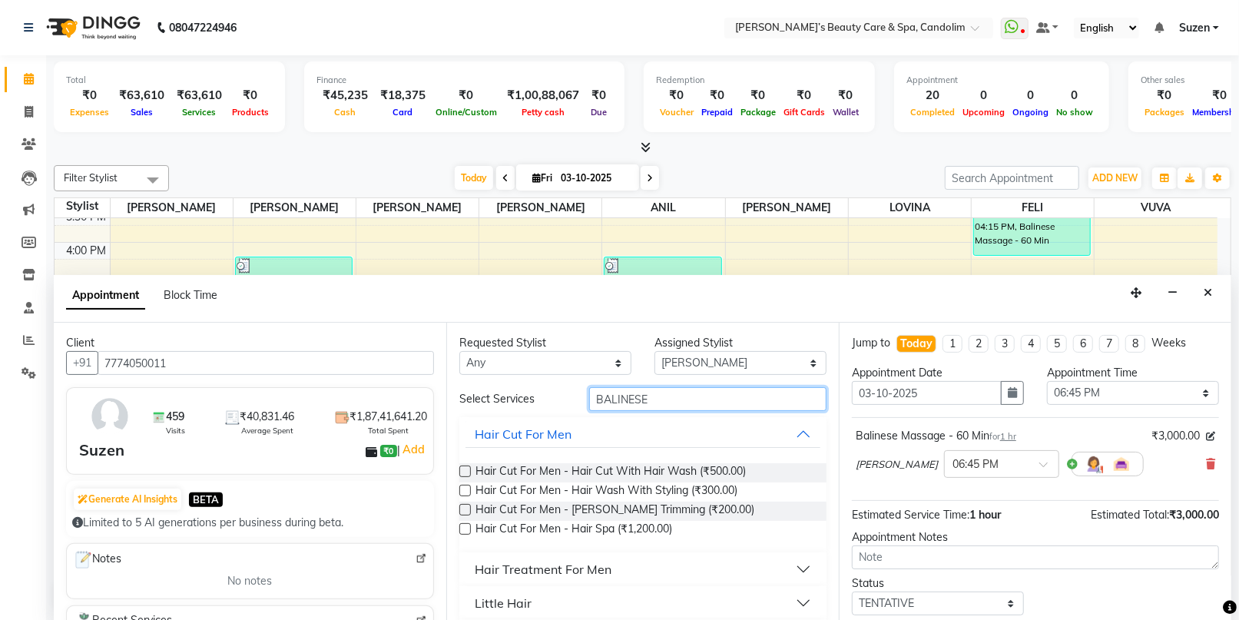
click at [668, 400] on input "BALINESE" at bounding box center [707, 399] width 237 height 24
type input "B"
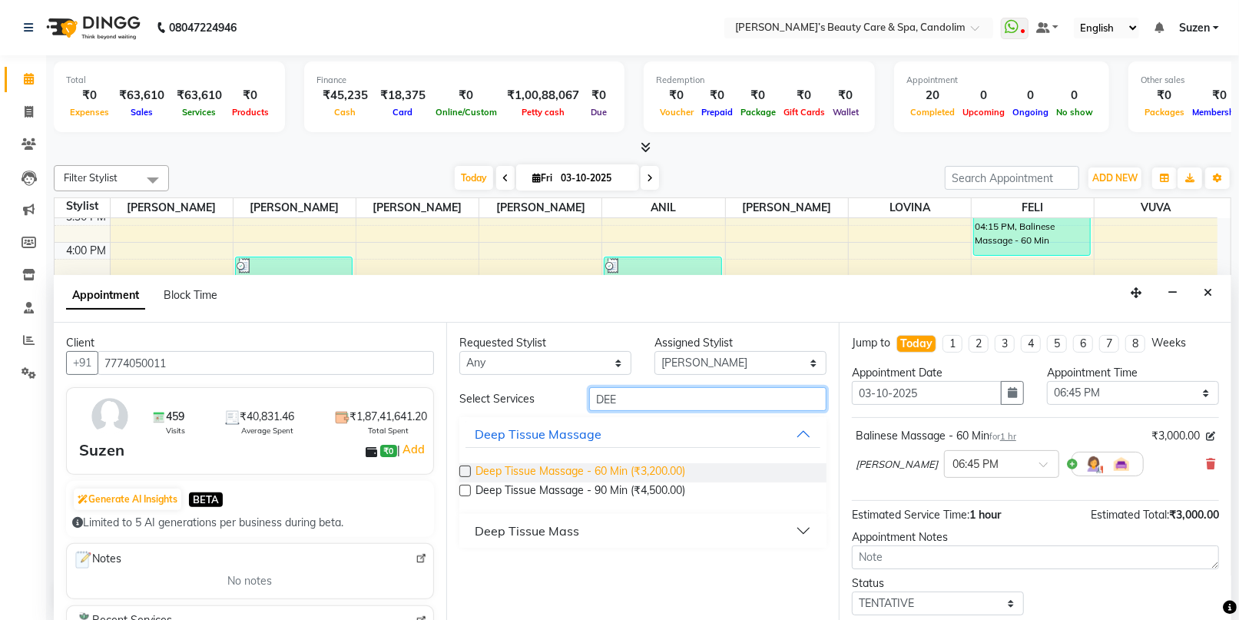
type input "DEE"
click at [596, 465] on span "Deep Tissue Massage - 60 Min (₹3,200.00)" at bounding box center [580, 472] width 210 height 19
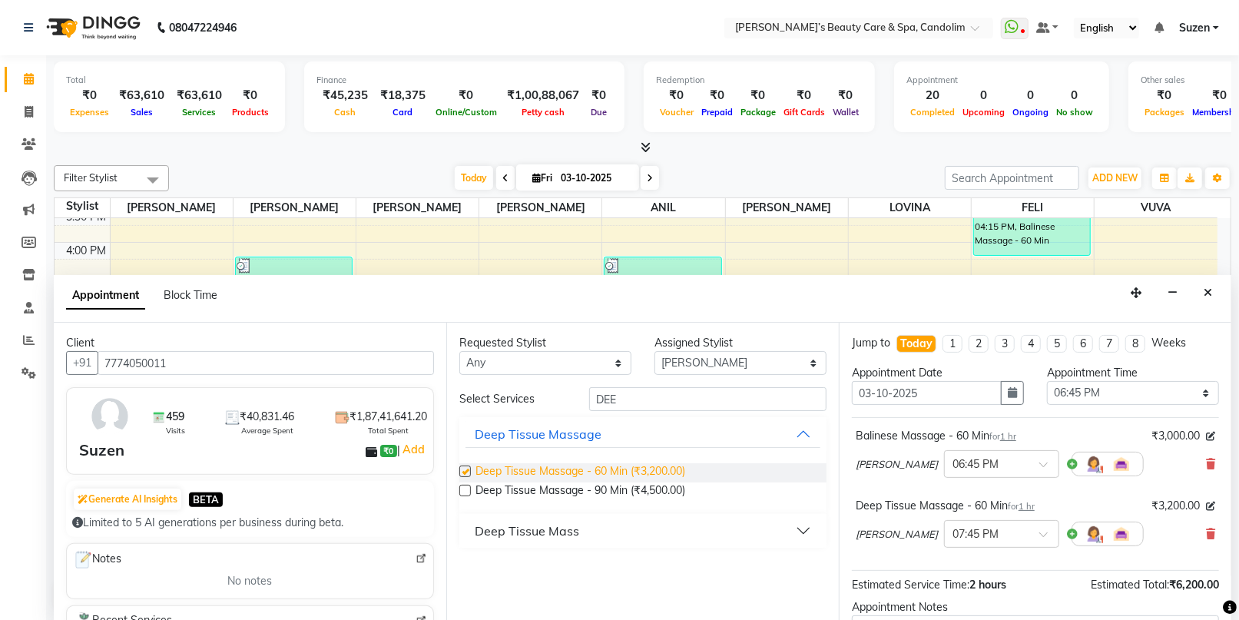
checkbox input "false"
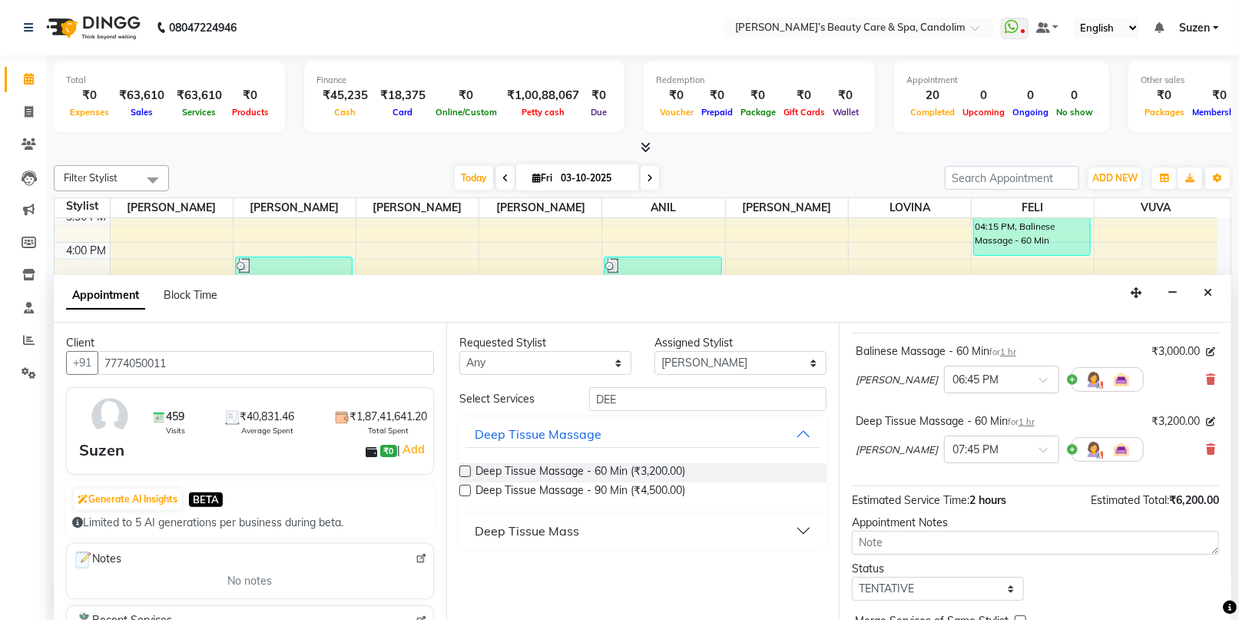
scroll to position [85, 0]
click at [971, 446] on input "text" at bounding box center [986, 447] width 68 height 16
click at [945, 566] on div "06:45 PM" at bounding box center [1002, 576] width 114 height 28
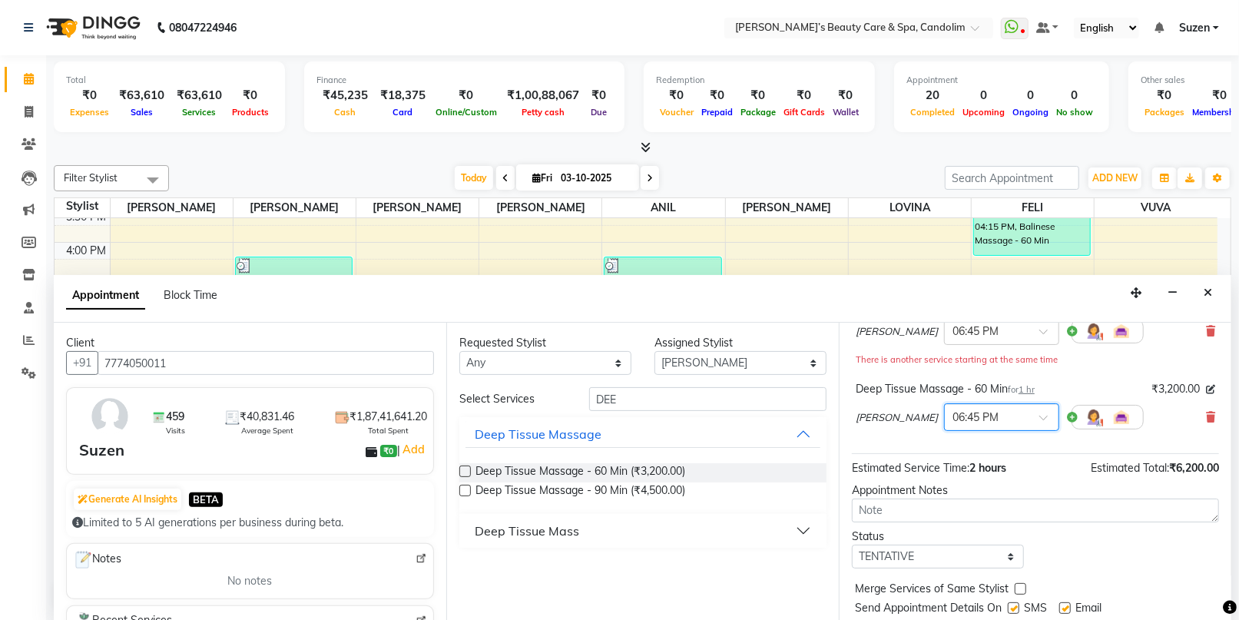
scroll to position [177, 0]
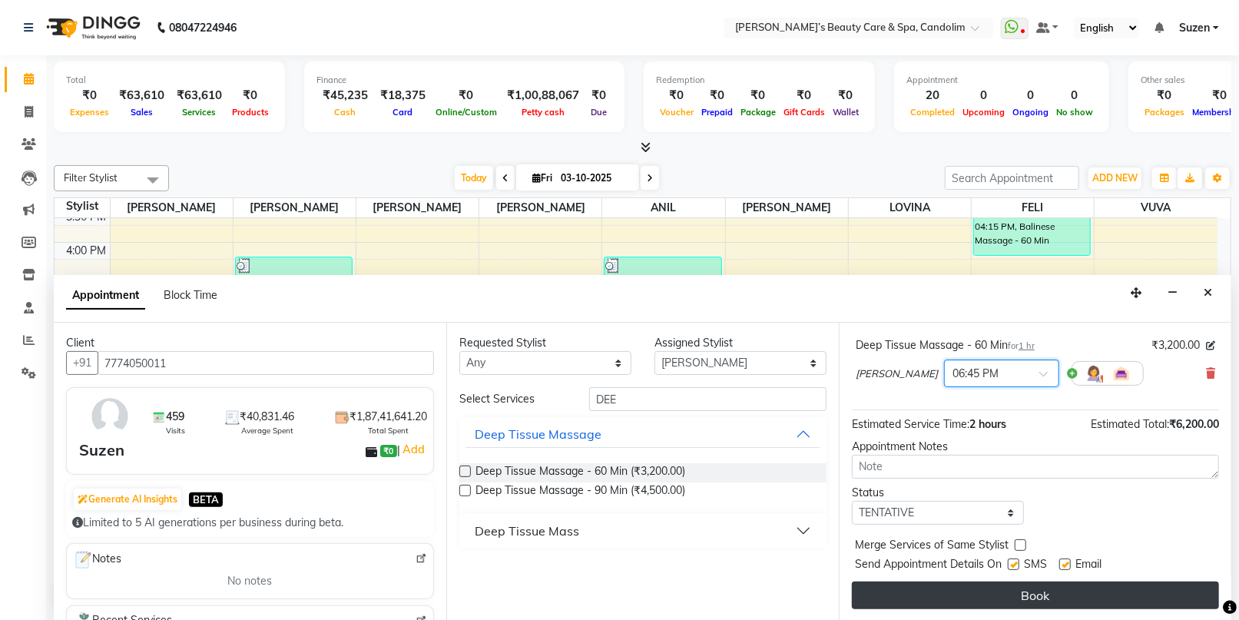
click at [1026, 594] on button "Book" at bounding box center [1035, 595] width 367 height 28
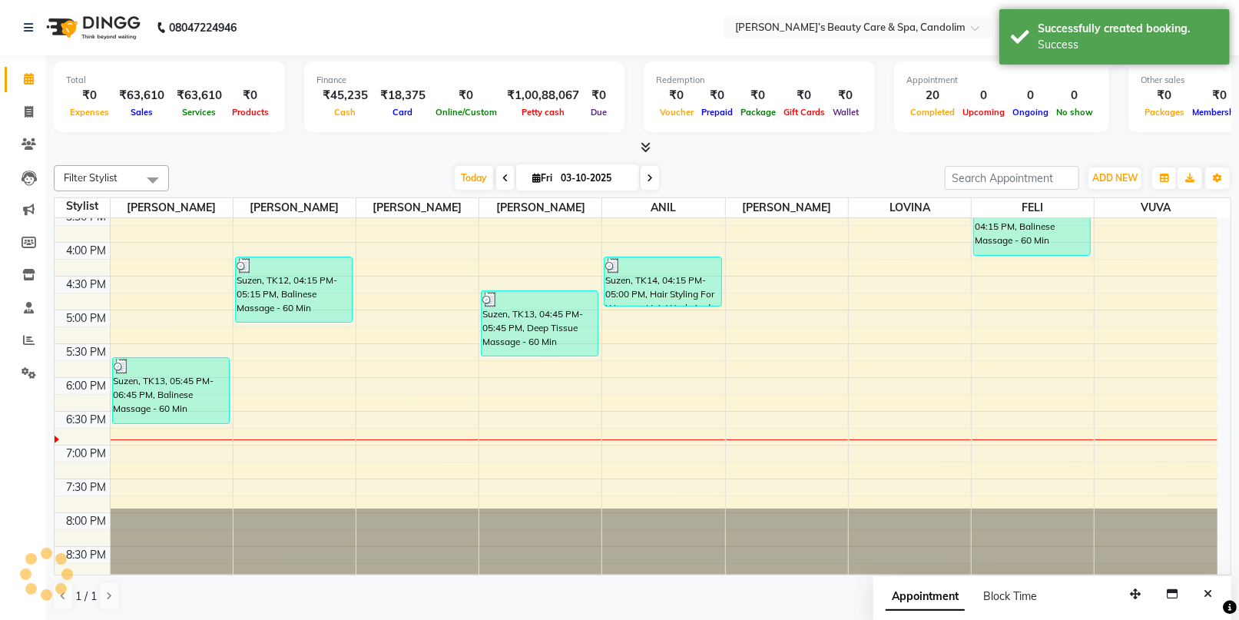
scroll to position [0, 0]
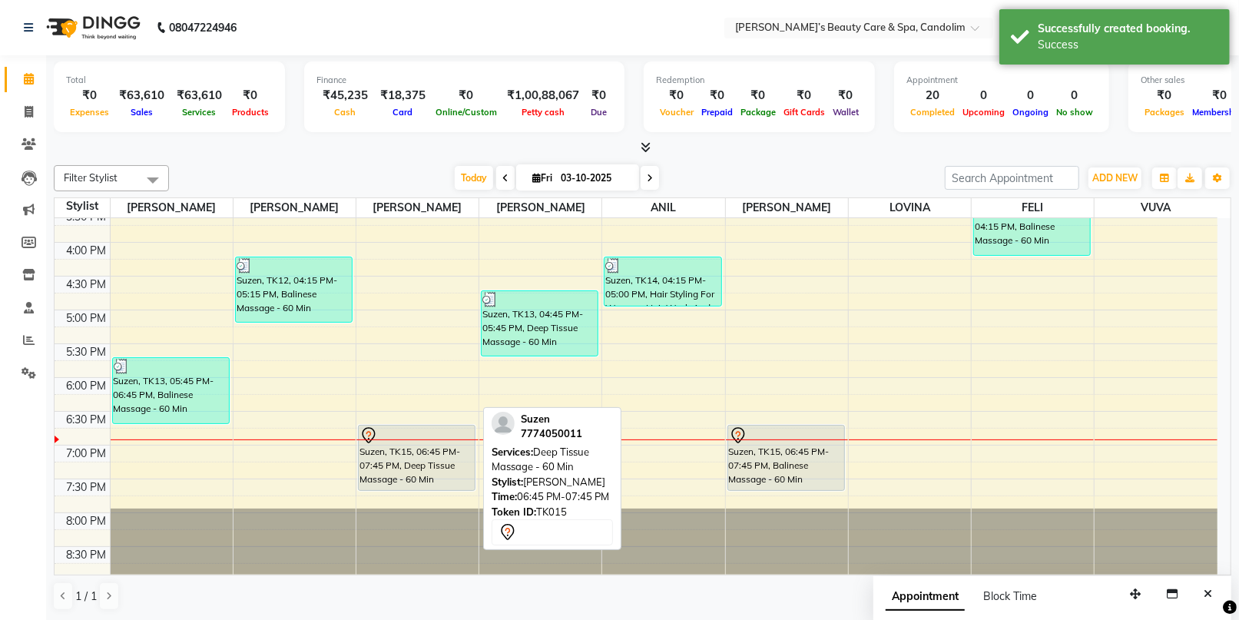
click at [442, 458] on div "Suzen, TK15, 06:45 PM-07:45 PM, Deep Tissue Massage - 60 Min" at bounding box center [417, 457] width 116 height 65
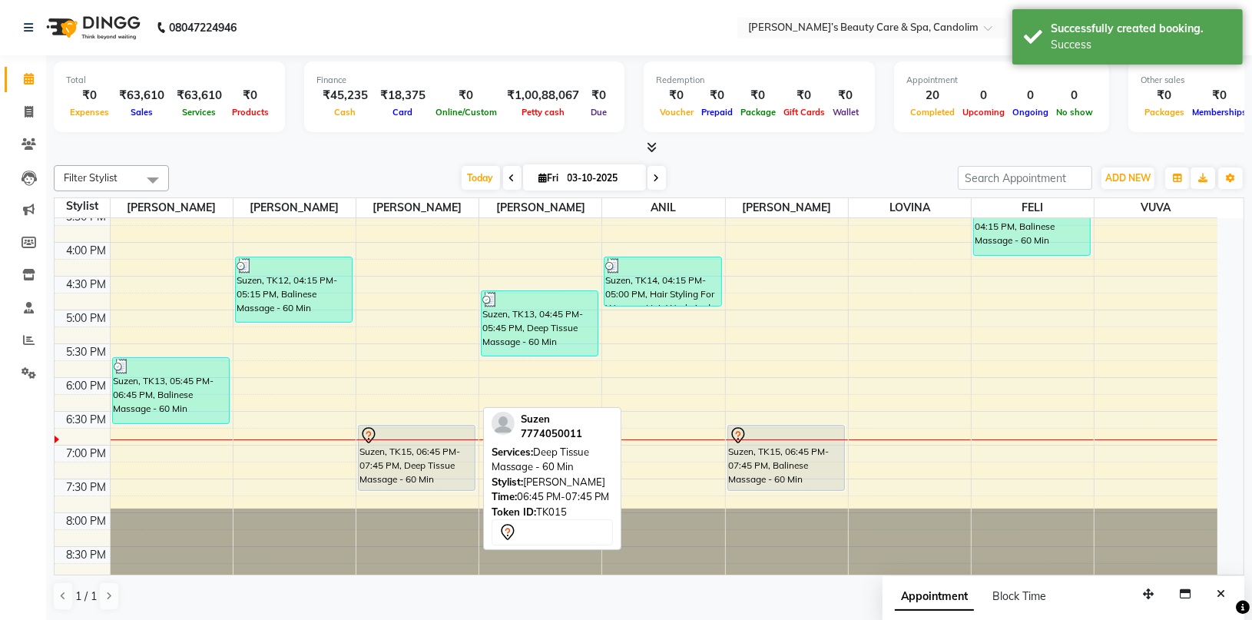
select select "7"
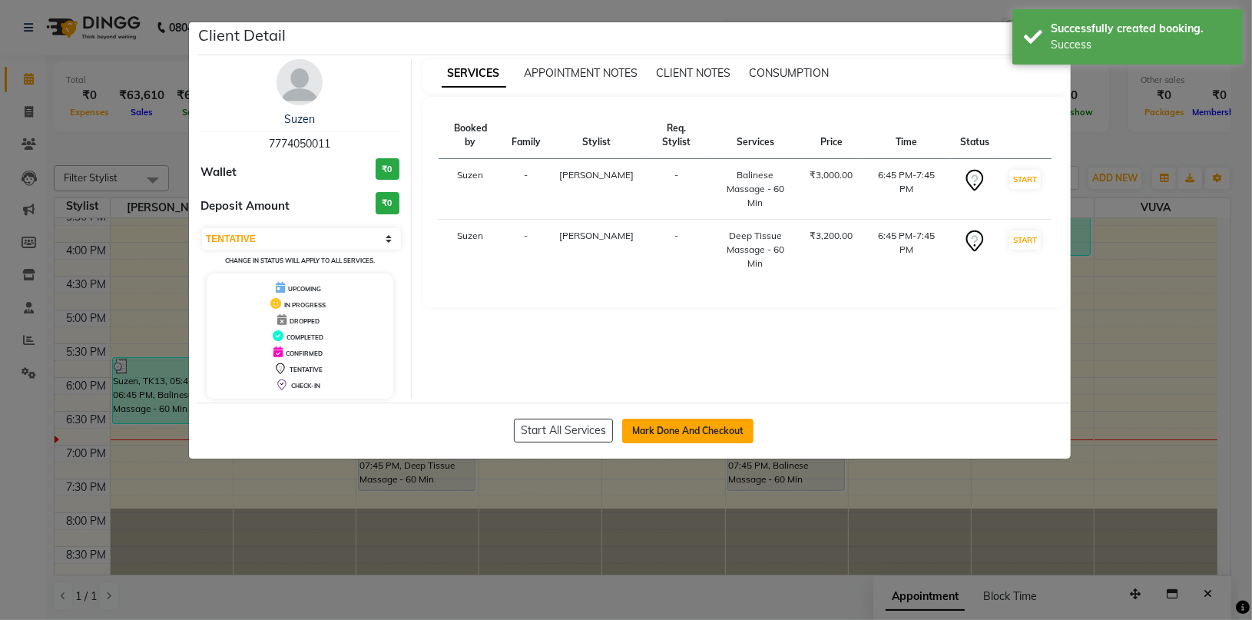
click at [655, 430] on button "Mark Done And Checkout" at bounding box center [687, 431] width 131 height 25
select select "service"
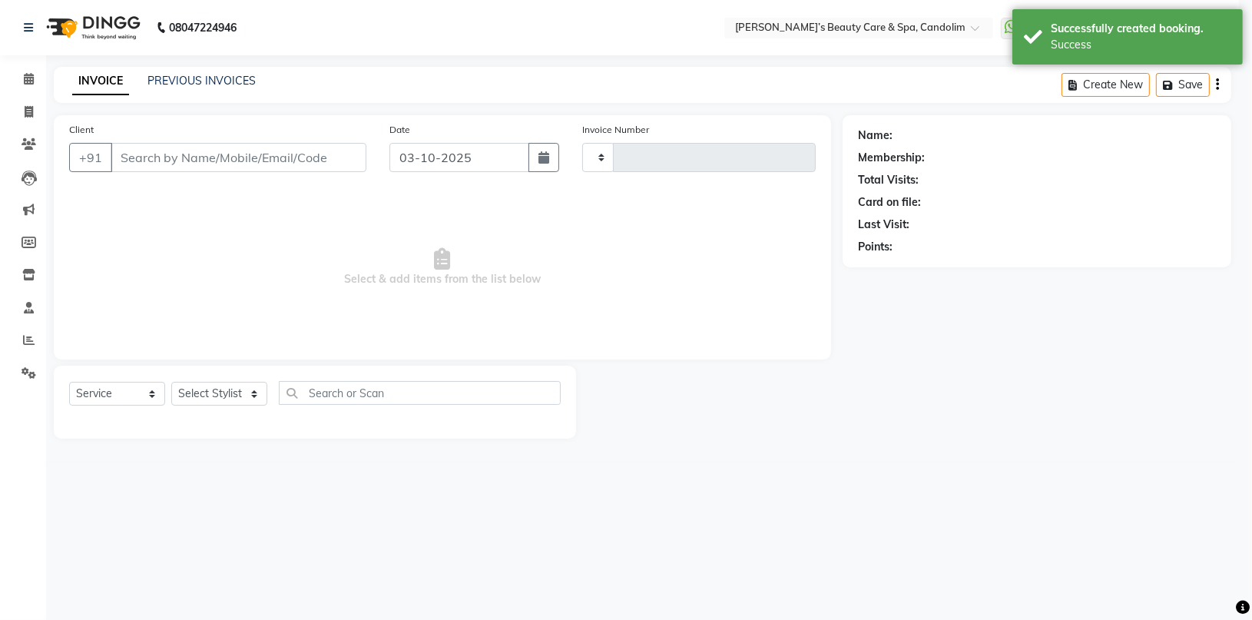
type input "1241"
select select "6059"
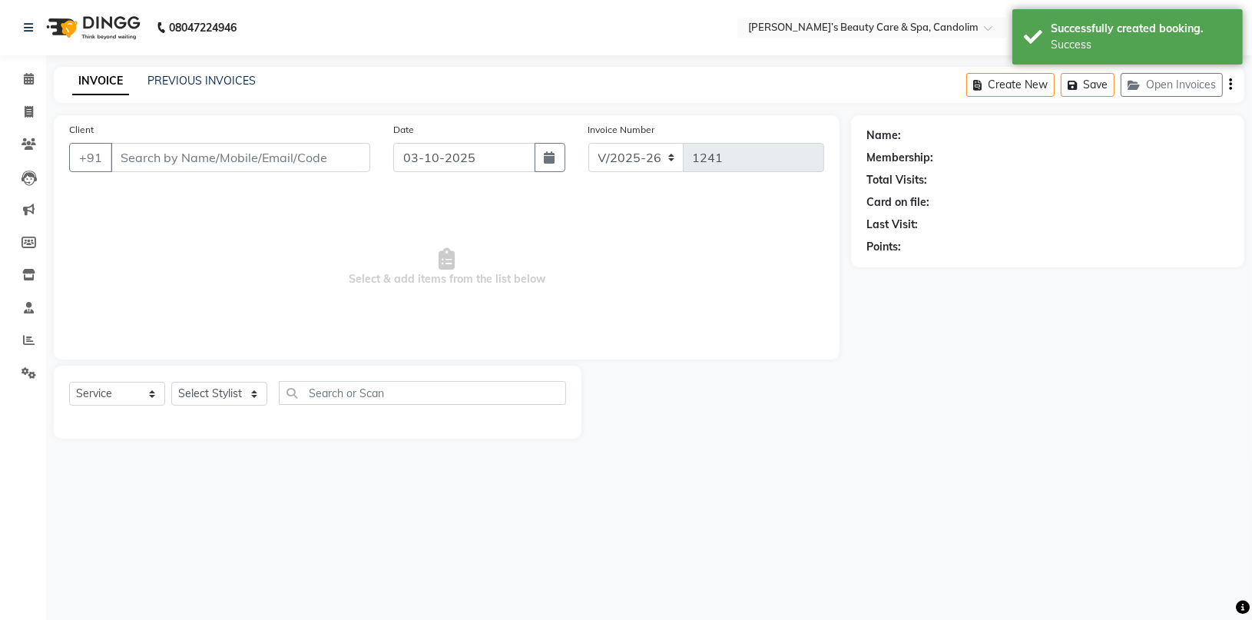
type input "7774050011"
select select "43936"
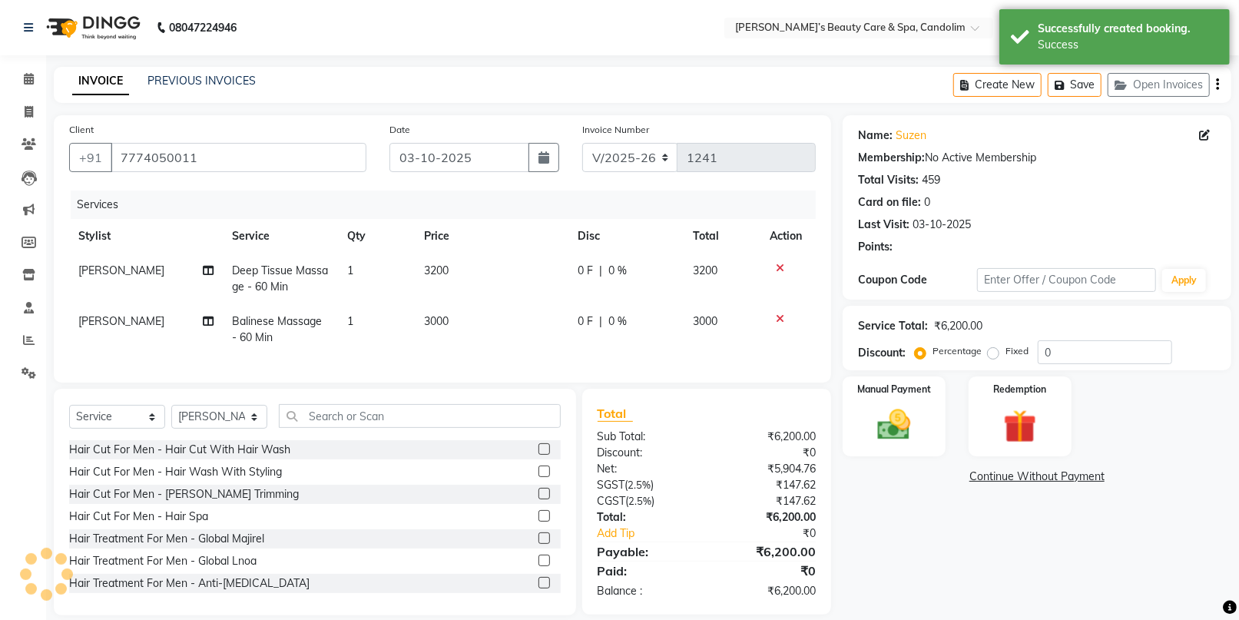
click at [471, 272] on td "3200" at bounding box center [492, 278] width 154 height 51
select select "43922"
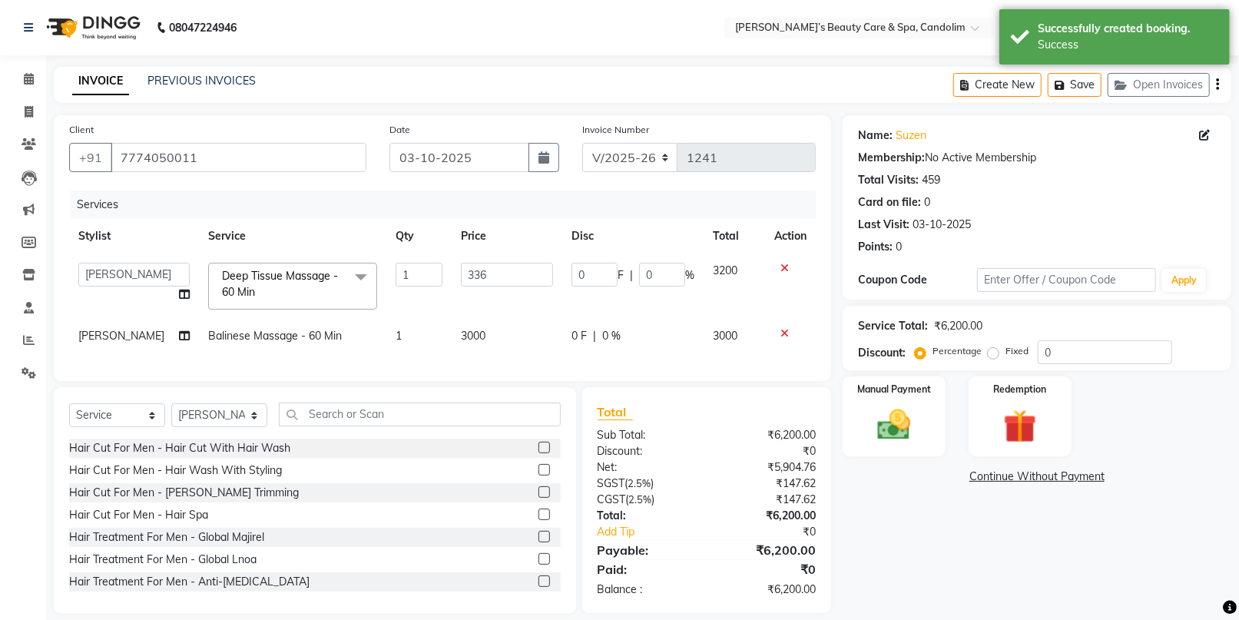
type input "3360"
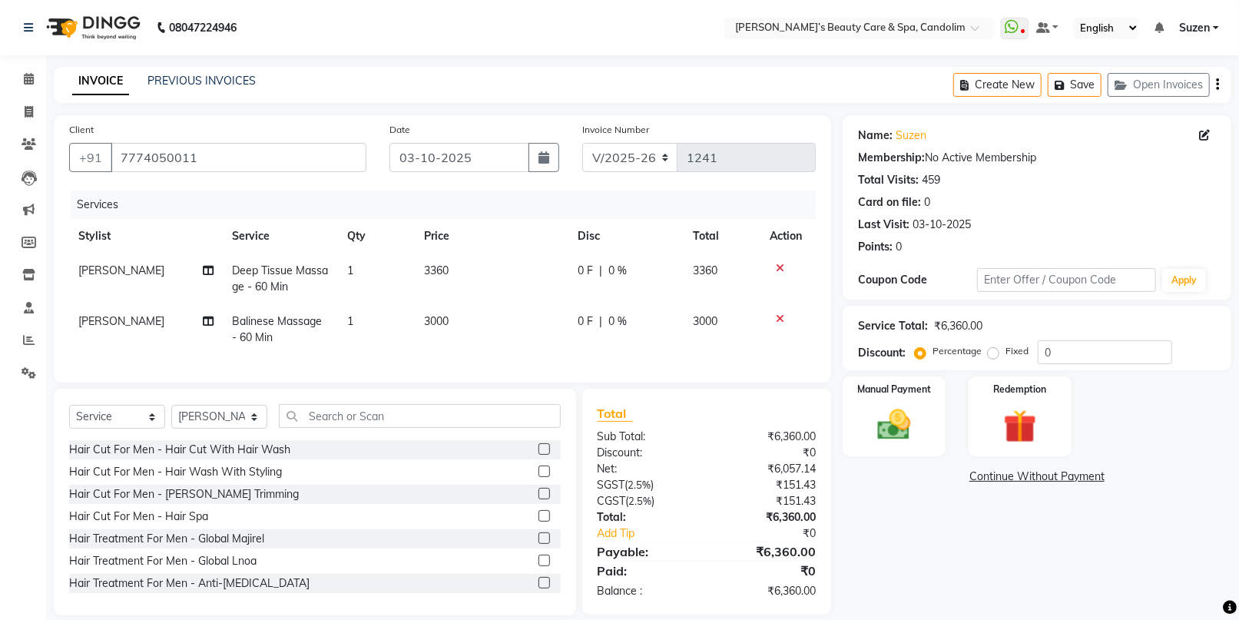
click at [486, 333] on td "3000" at bounding box center [492, 329] width 154 height 51
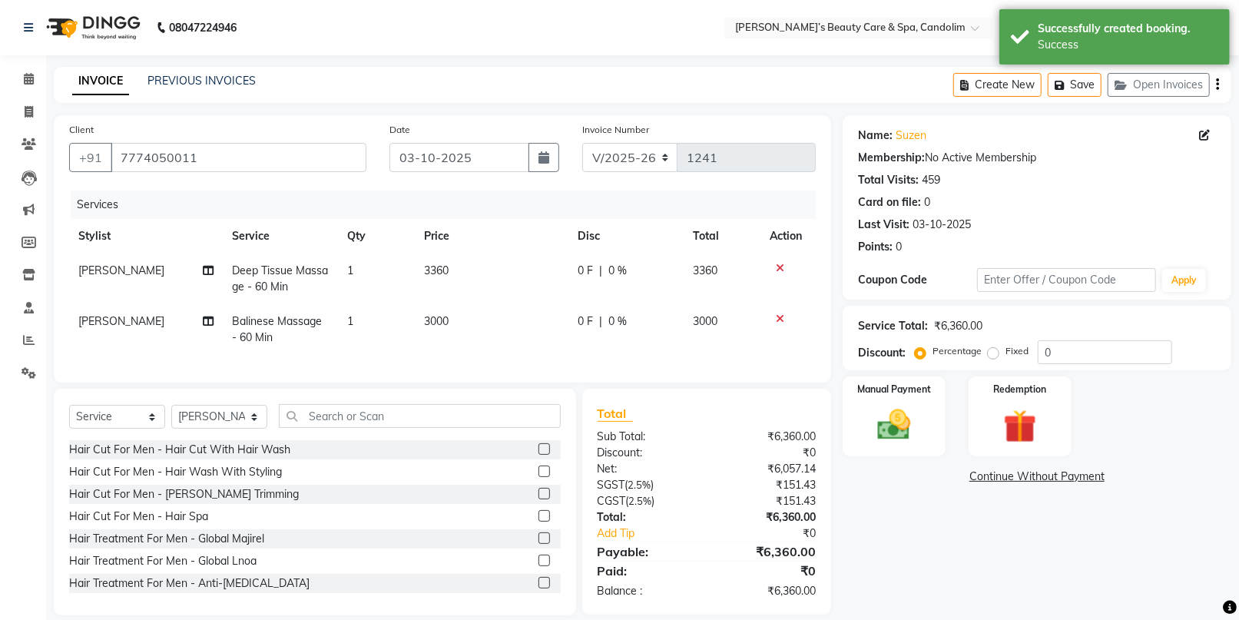
select select "43936"
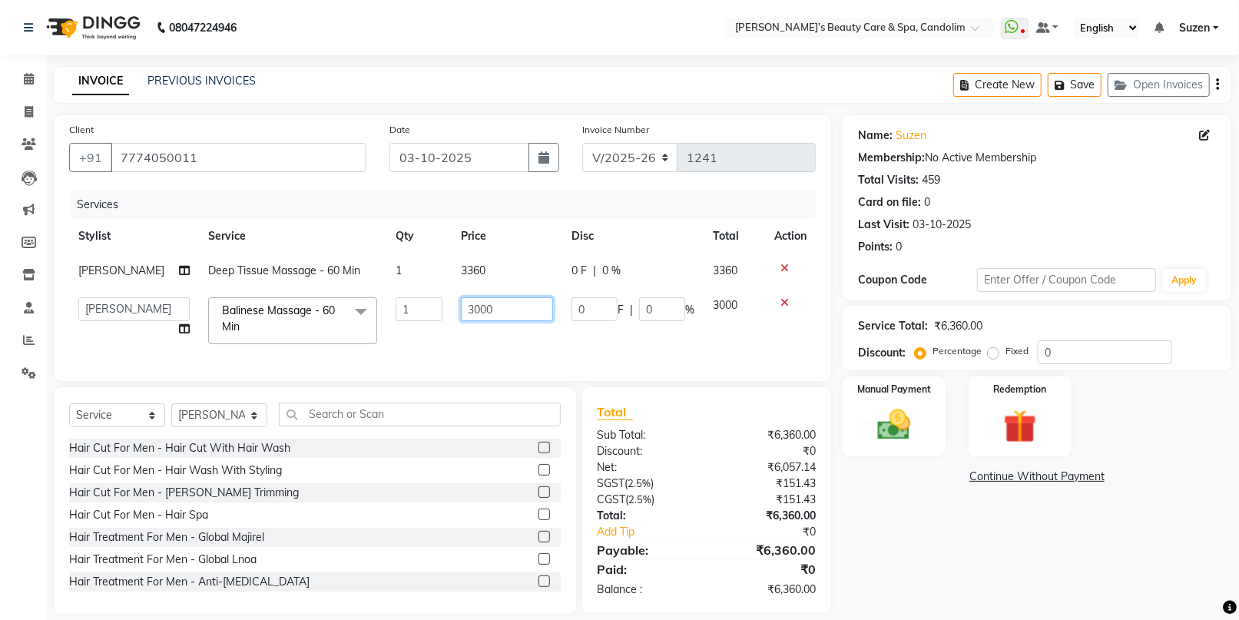
click at [496, 314] on input "3000" at bounding box center [507, 309] width 92 height 24
type input "3150"
click at [505, 348] on td "3150" at bounding box center [507, 320] width 111 height 65
select select "43936"
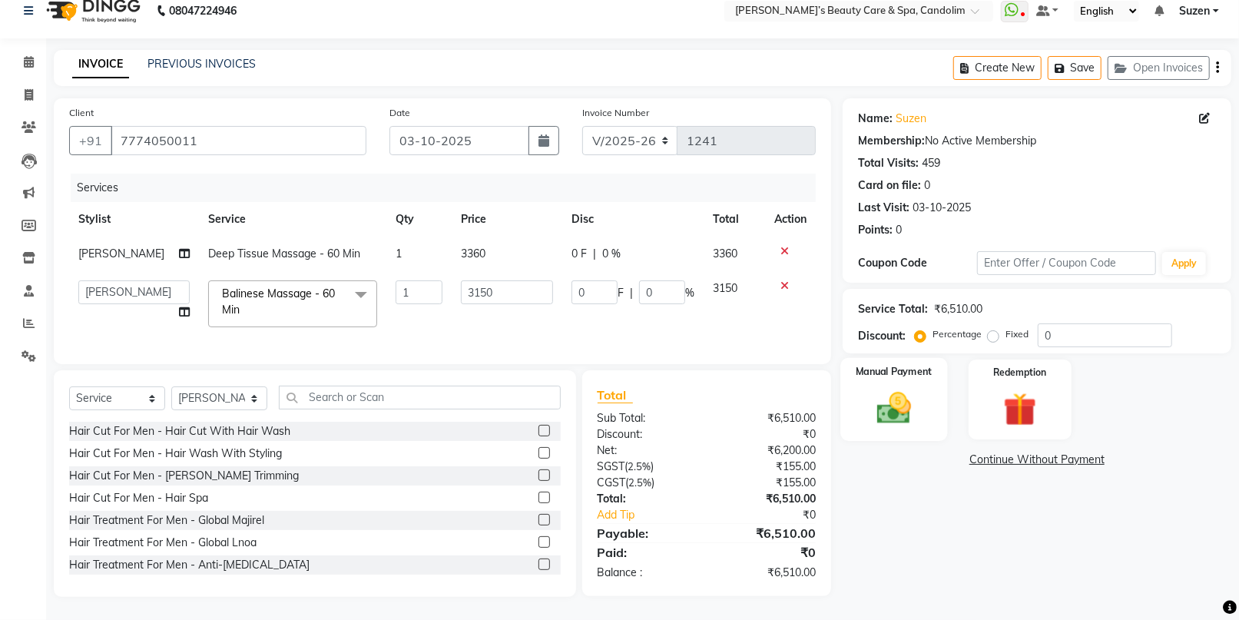
click at [881, 392] on img at bounding box center [893, 408] width 56 height 40
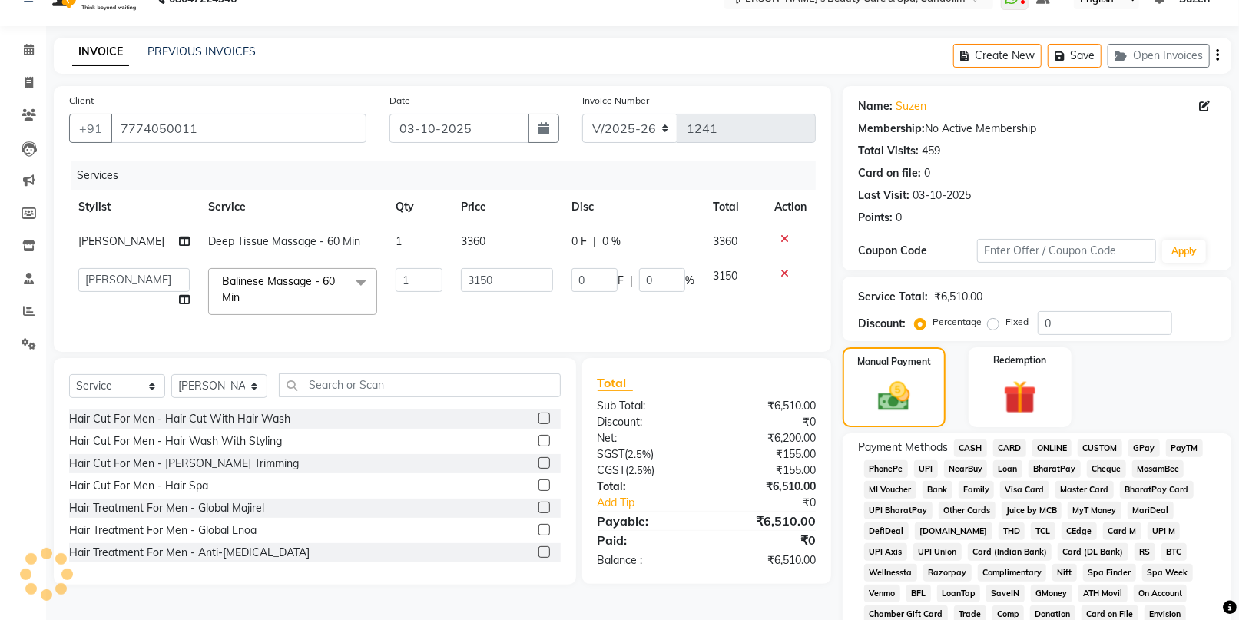
scroll to position [200, 0]
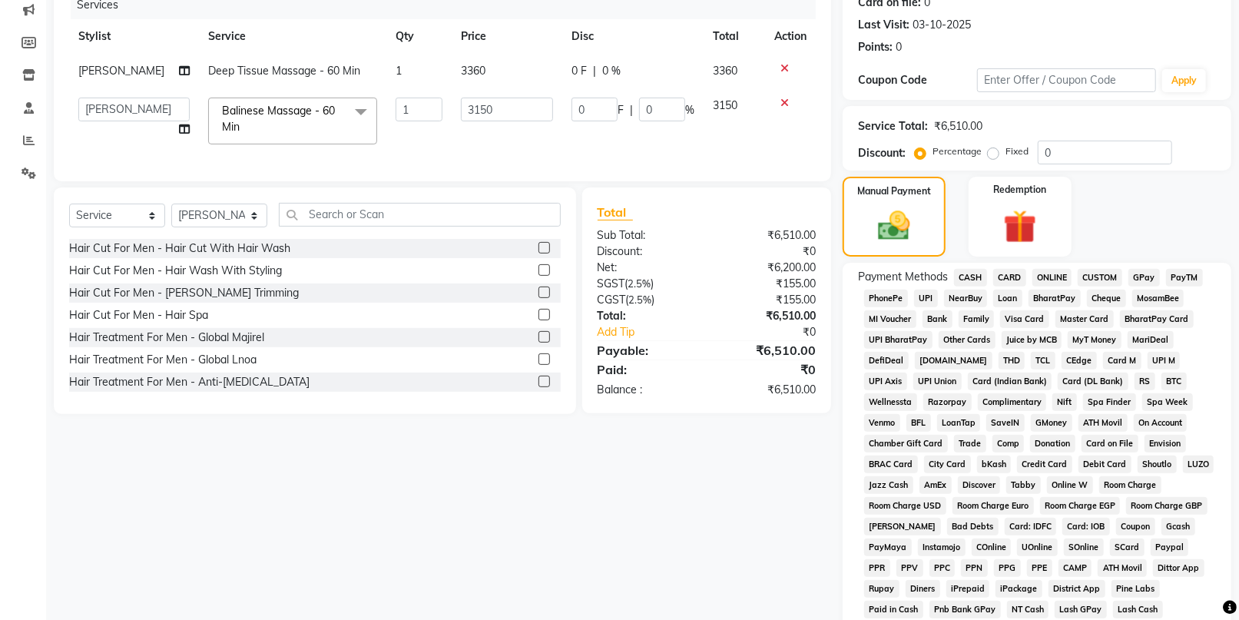
click at [1140, 277] on span "GPay" at bounding box center [1143, 278] width 31 height 18
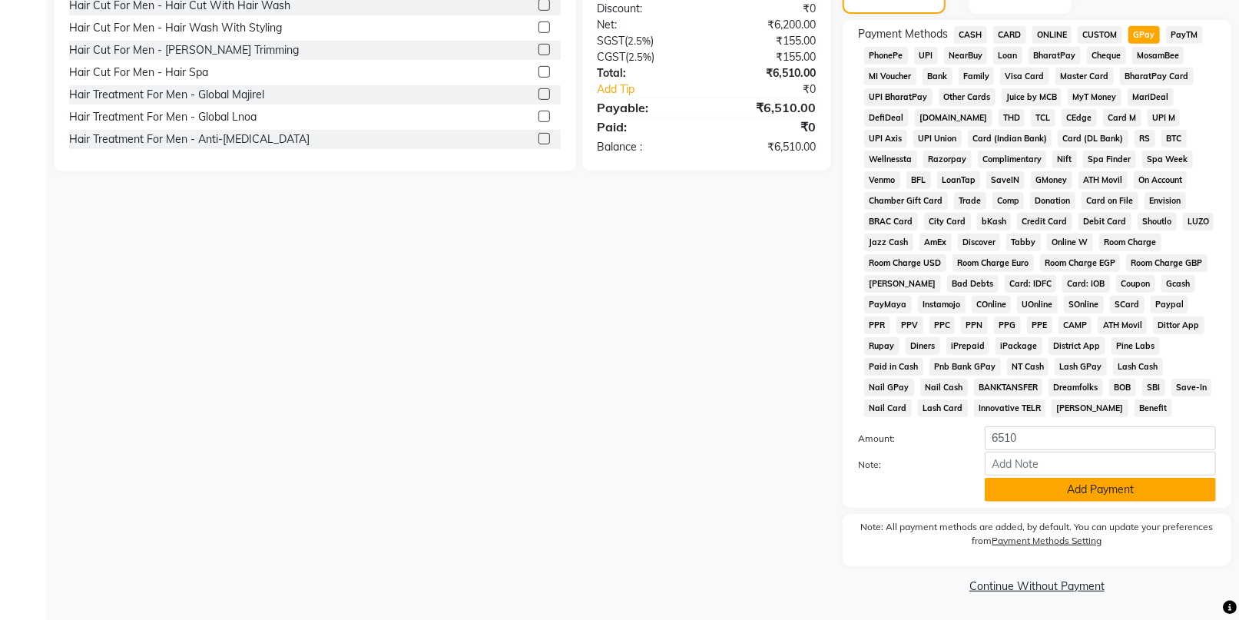
click at [1090, 488] on button "Add Payment" at bounding box center [1099, 490] width 231 height 24
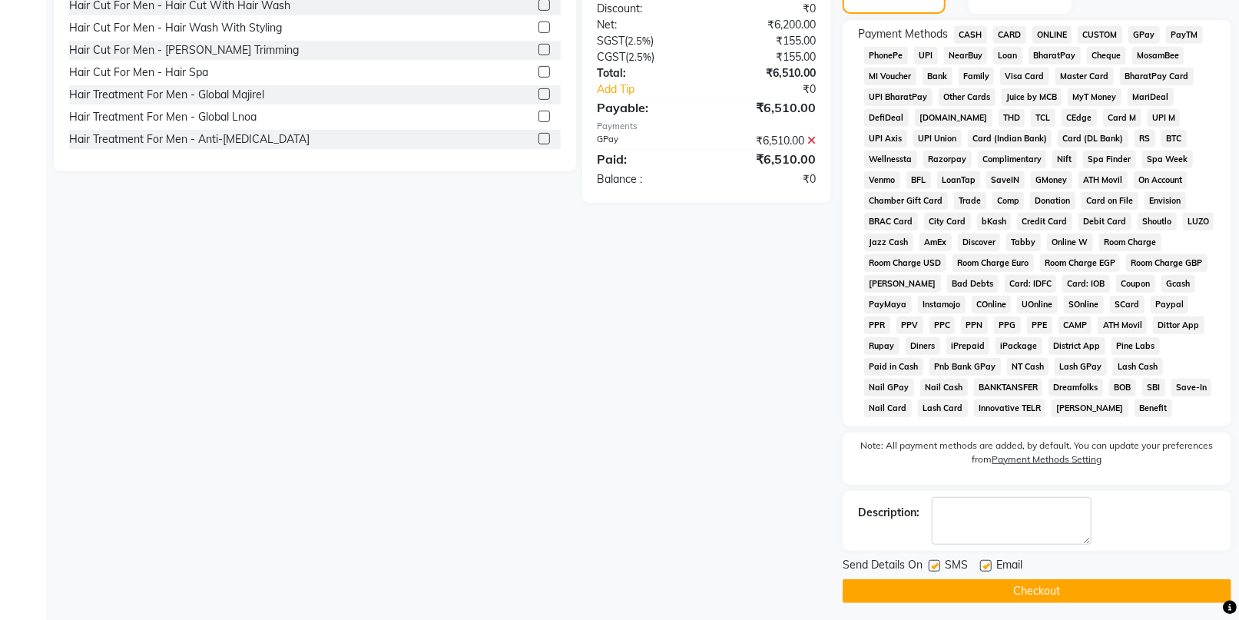
scroll to position [448, 0]
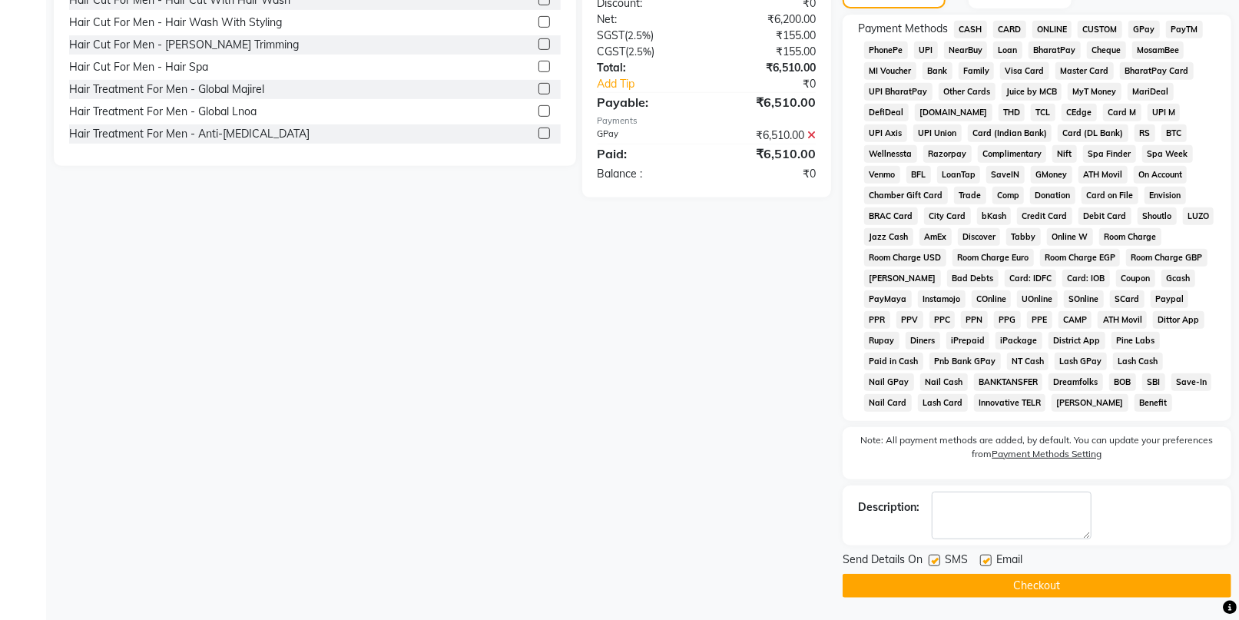
click at [1056, 583] on button "Checkout" at bounding box center [1036, 586] width 389 height 24
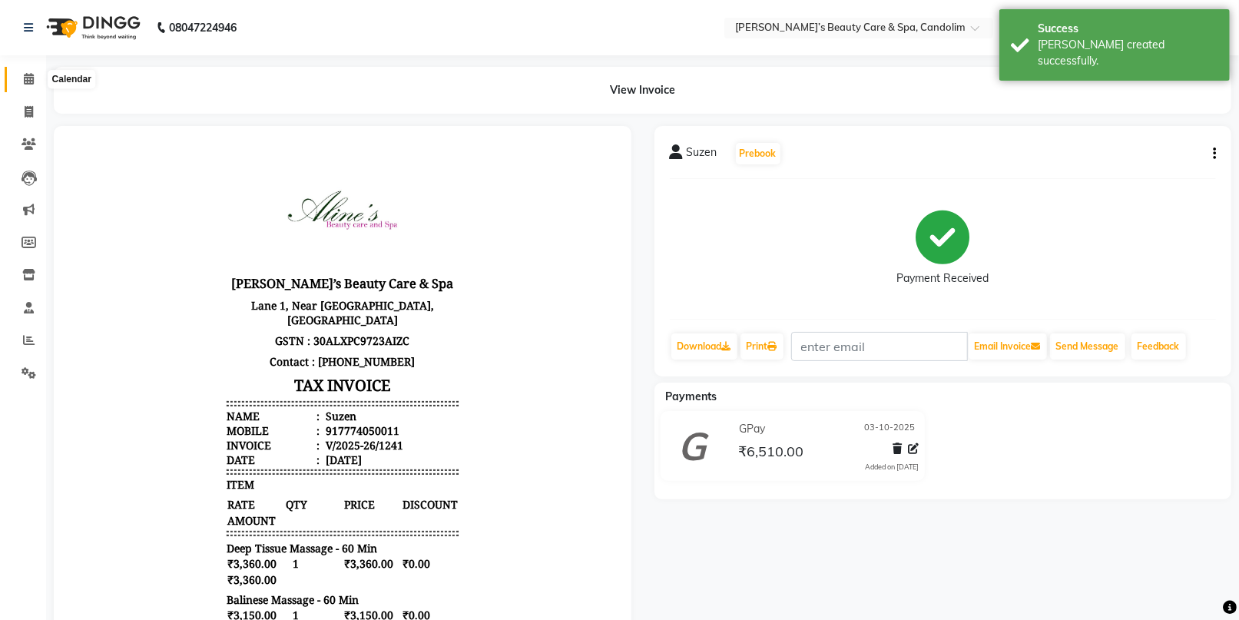
click at [32, 78] on icon at bounding box center [29, 79] width 10 height 12
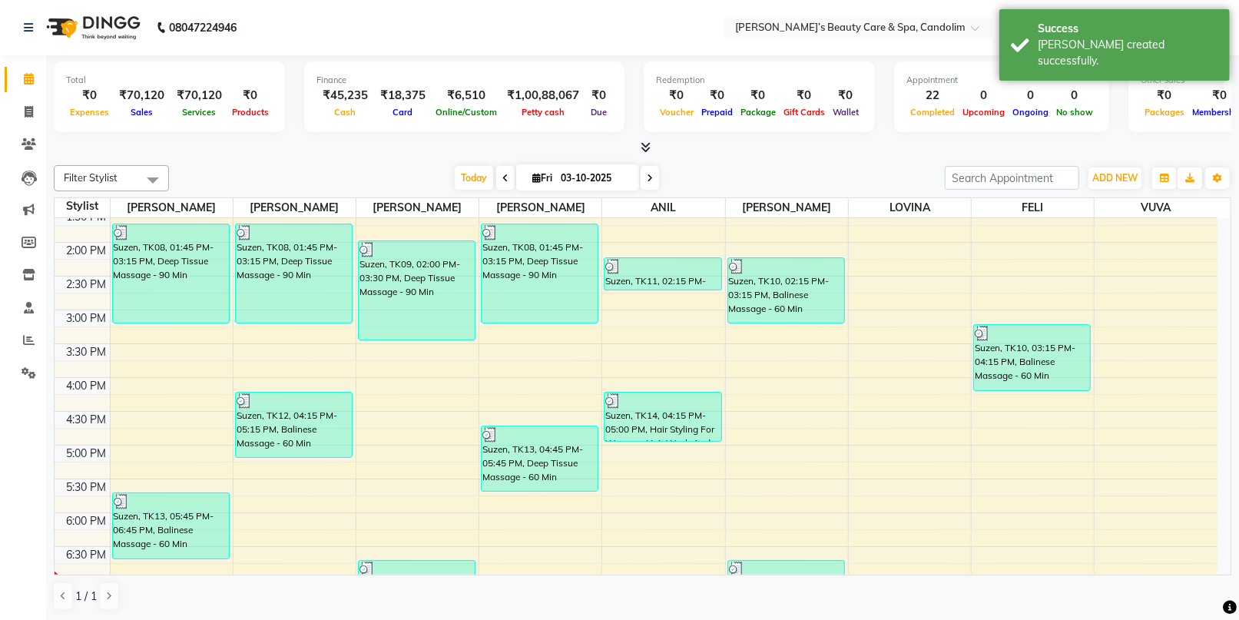
scroll to position [511, 0]
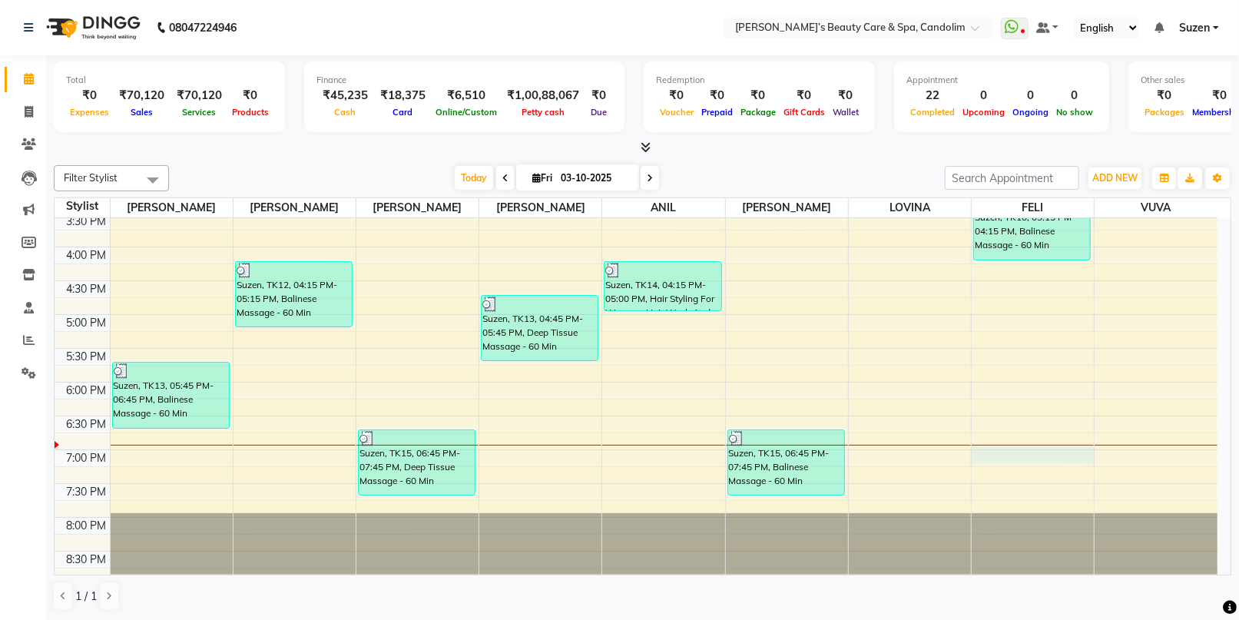
click at [1036, 447] on div "8:00 AM 8:30 AM 9:00 AM 9:30 AM 10:00 AM 10:30 AM 11:00 AM 11:30 AM 12:00 PM 12…" at bounding box center [636, 146] width 1163 height 878
select select "65506"
select select "tentative"
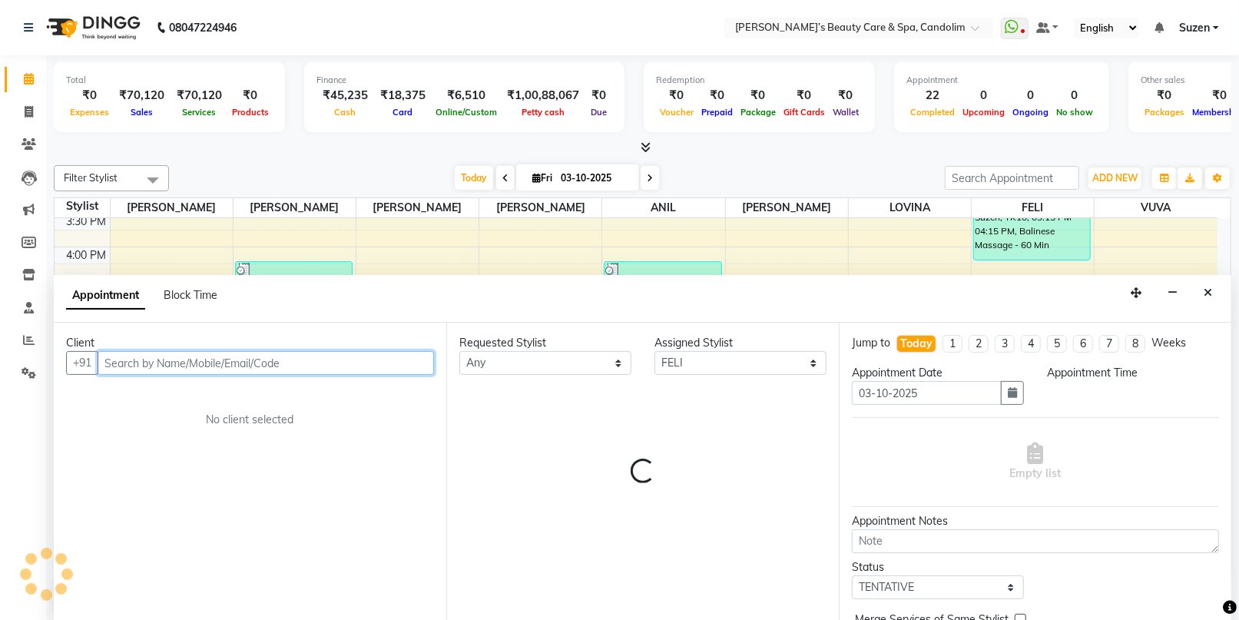
scroll to position [0, 0]
select select "1140"
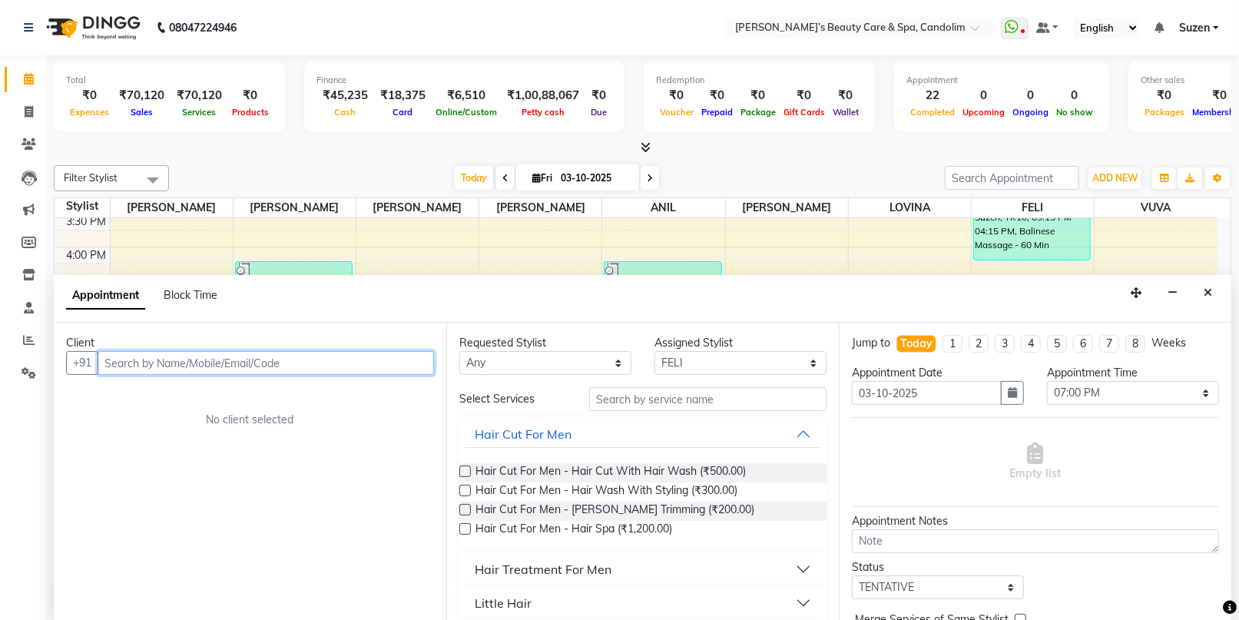
click at [337, 360] on input "text" at bounding box center [266, 363] width 336 height 24
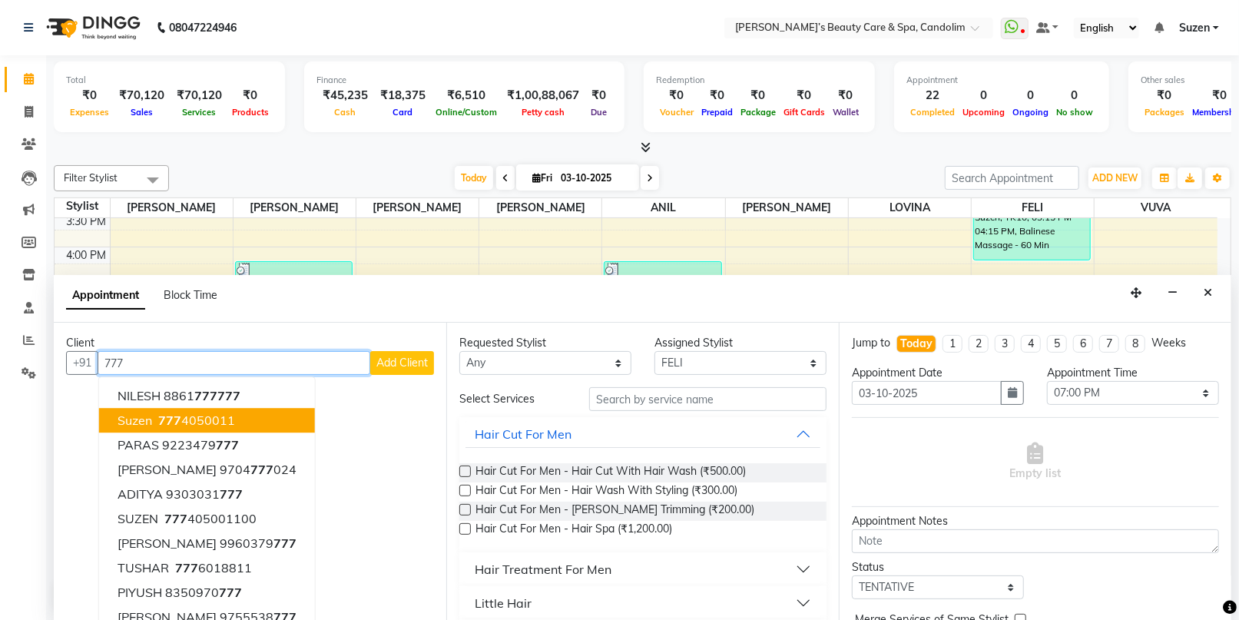
click at [197, 418] on ngb-highlight "[PHONE_NUMBER]" at bounding box center [195, 420] width 80 height 15
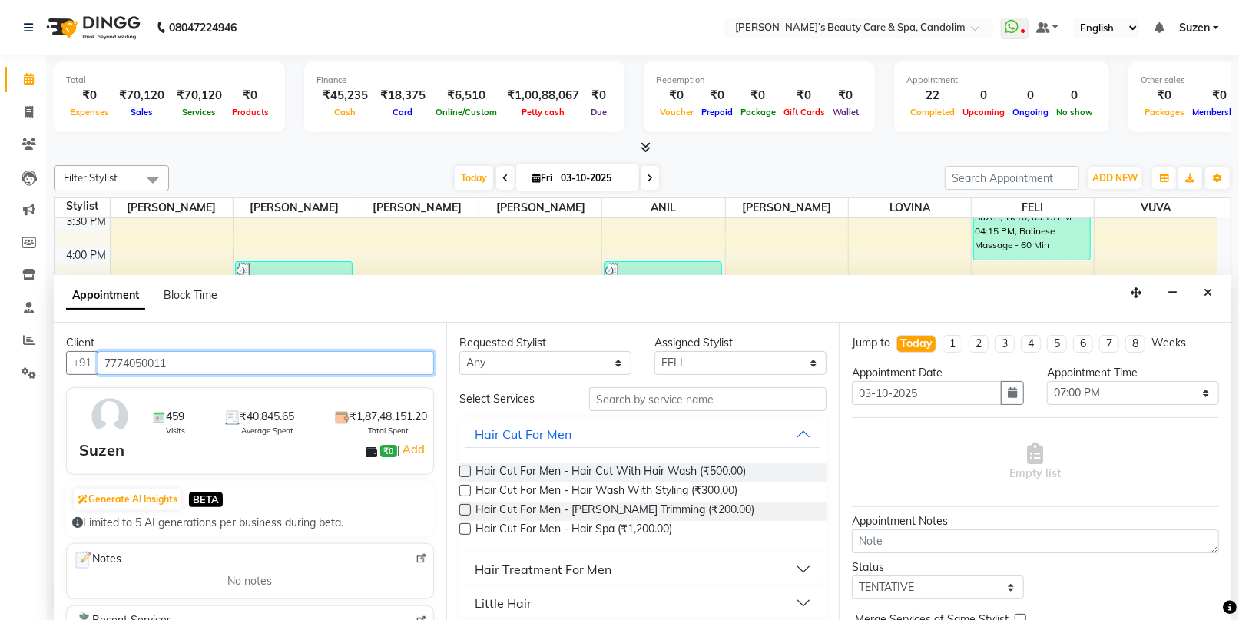
type input "7774050011"
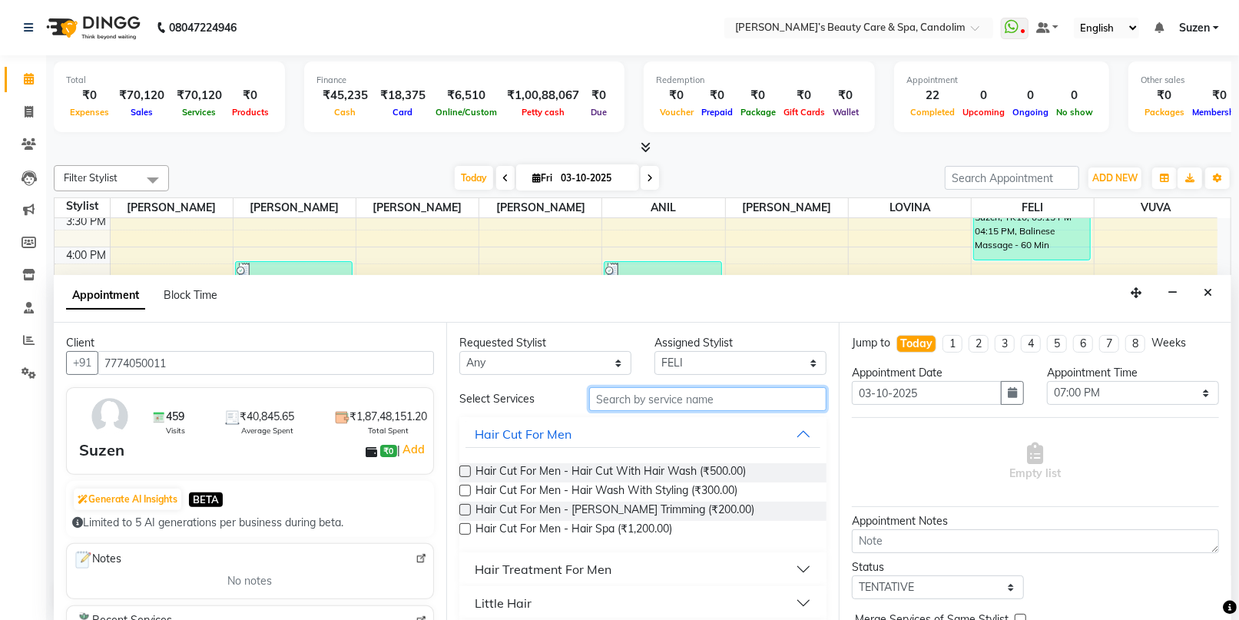
click at [622, 402] on input "text" at bounding box center [707, 399] width 237 height 24
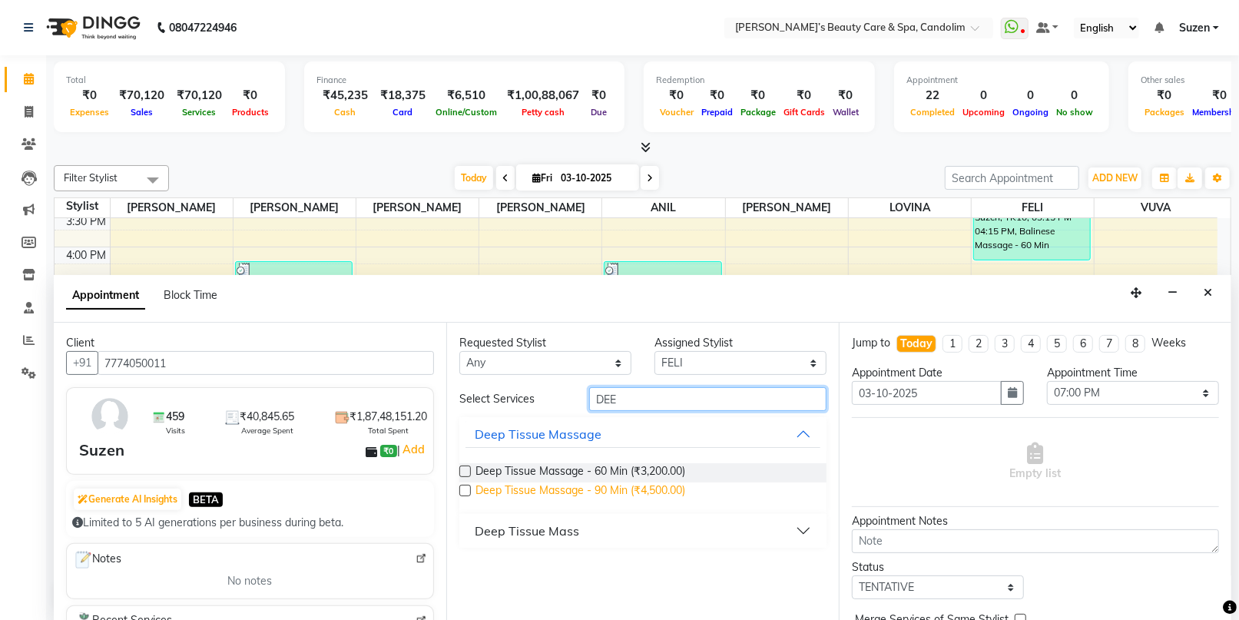
type input "DEE"
click at [598, 490] on span "Deep Tissue Massage - 90 Min (₹4,500.00)" at bounding box center [580, 491] width 210 height 19
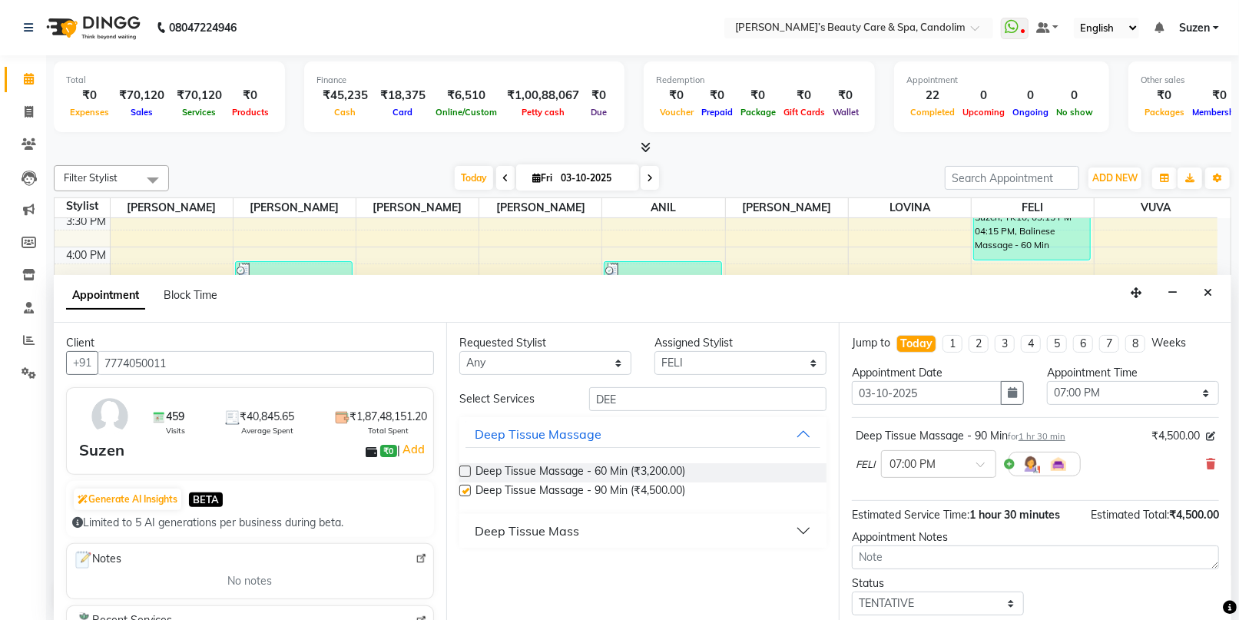
checkbox input "false"
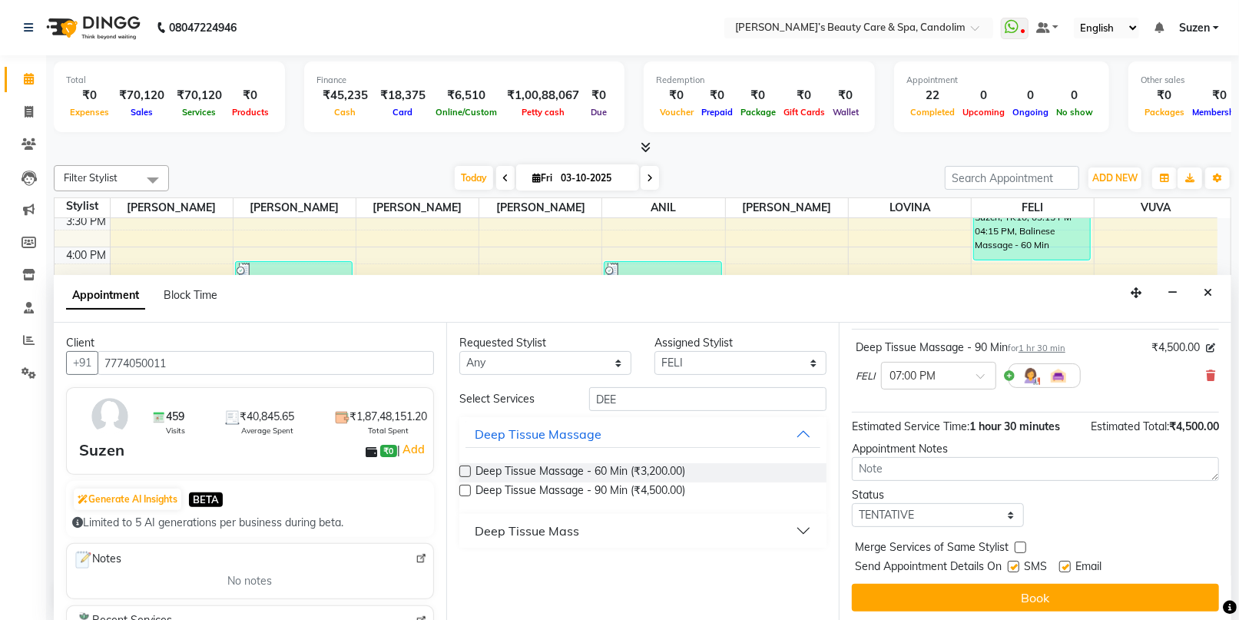
scroll to position [91, 0]
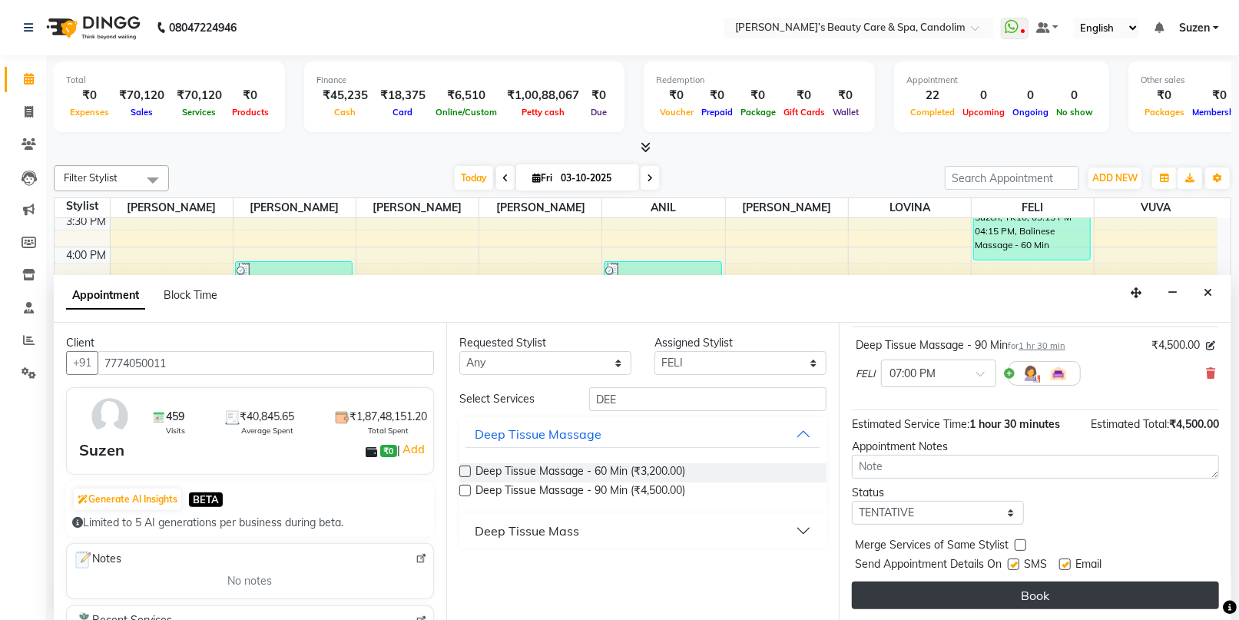
click at [980, 606] on button "Book" at bounding box center [1035, 595] width 367 height 28
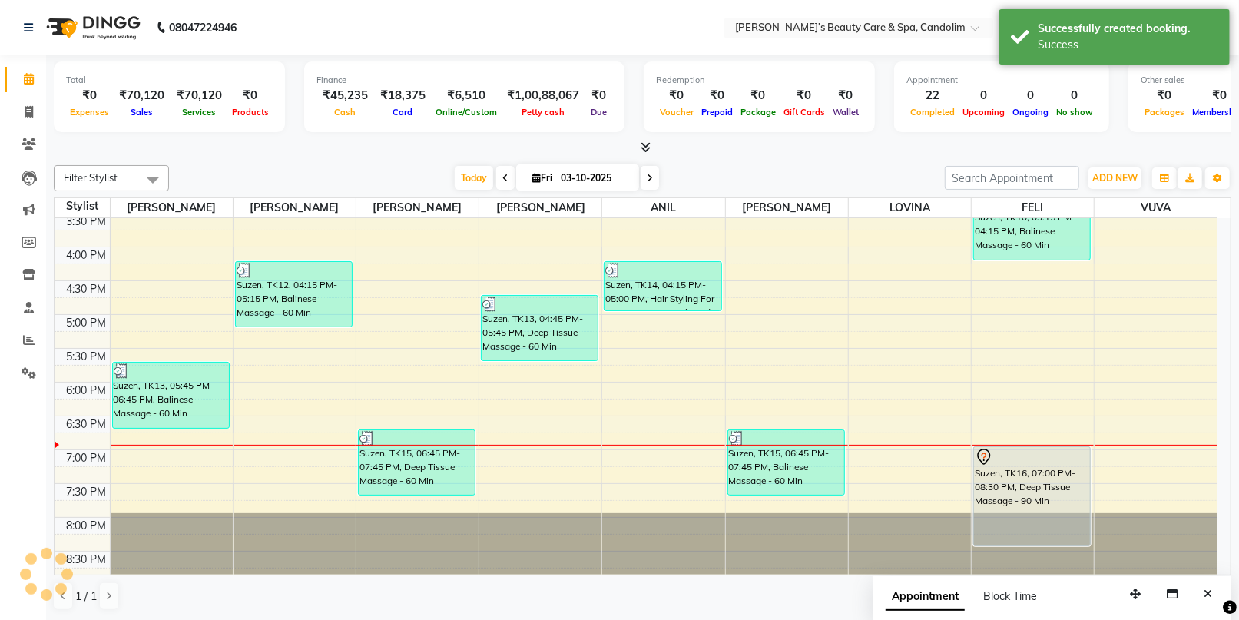
scroll to position [0, 0]
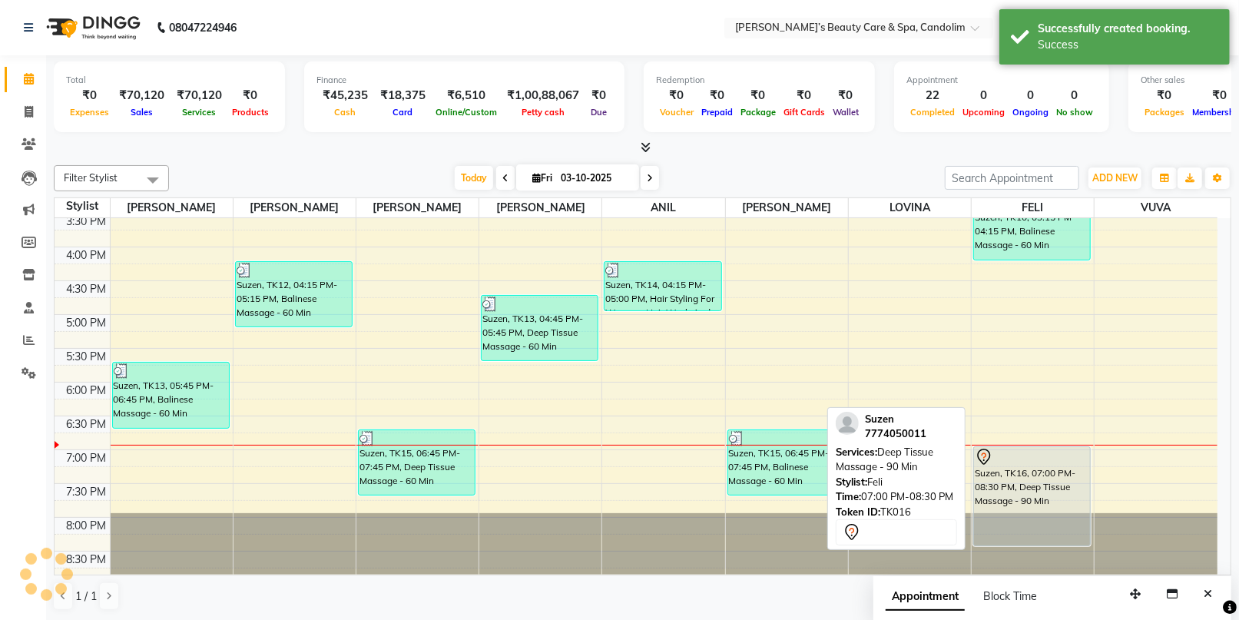
click at [994, 478] on div "Suzen, TK16, 07:00 PM-08:30 PM, Deep Tissue Massage - 90 Min" at bounding box center [1032, 496] width 116 height 98
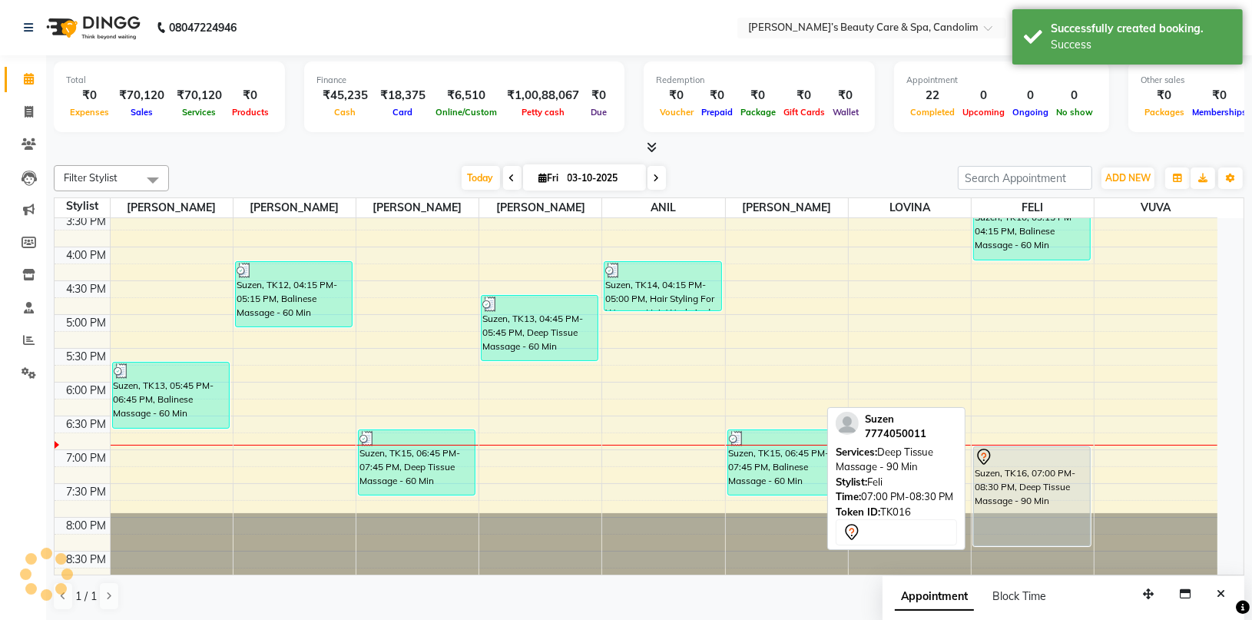
select select "7"
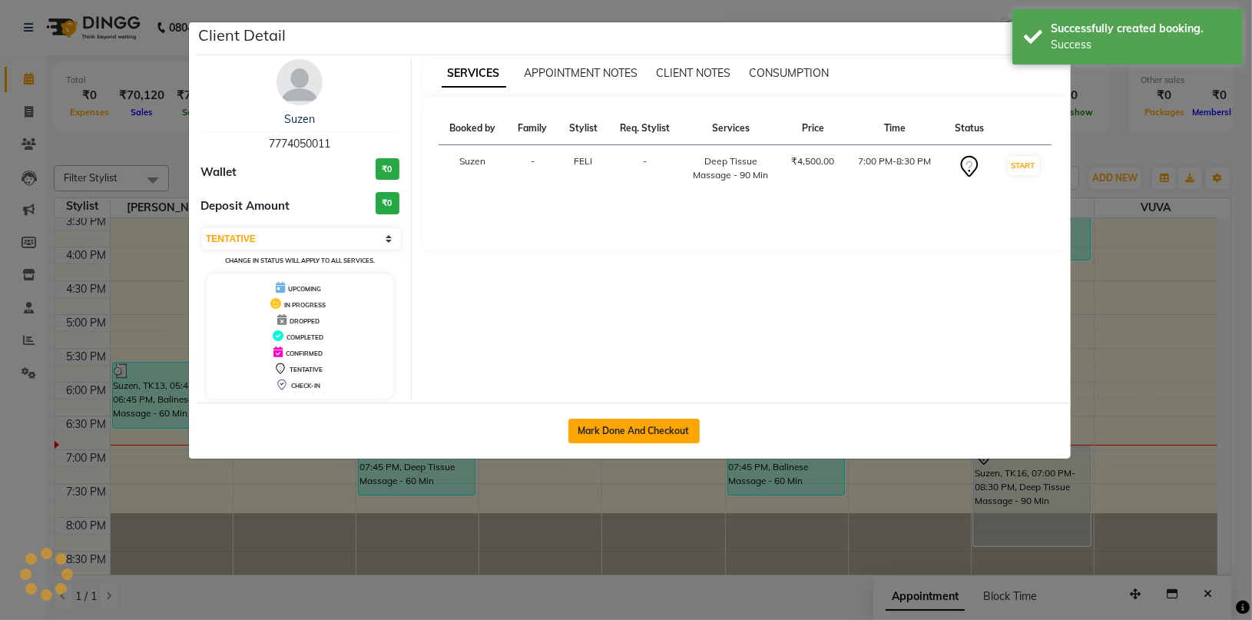
click at [628, 424] on button "Mark Done And Checkout" at bounding box center [633, 431] width 131 height 25
select select "service"
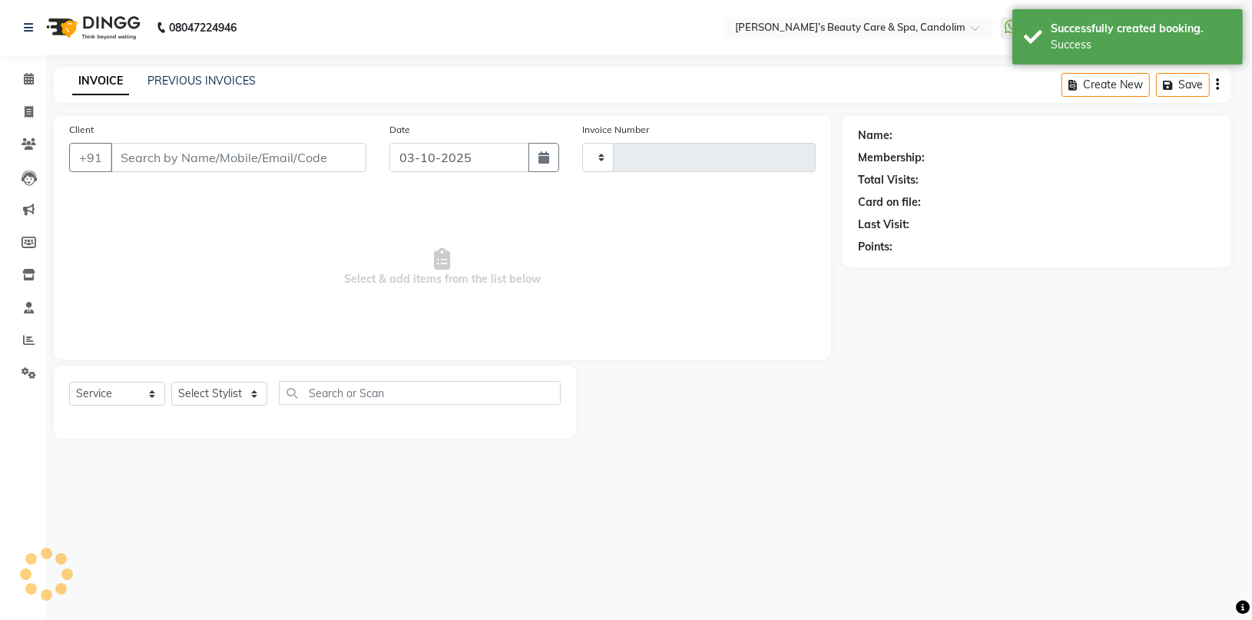
type input "1242"
select select "6059"
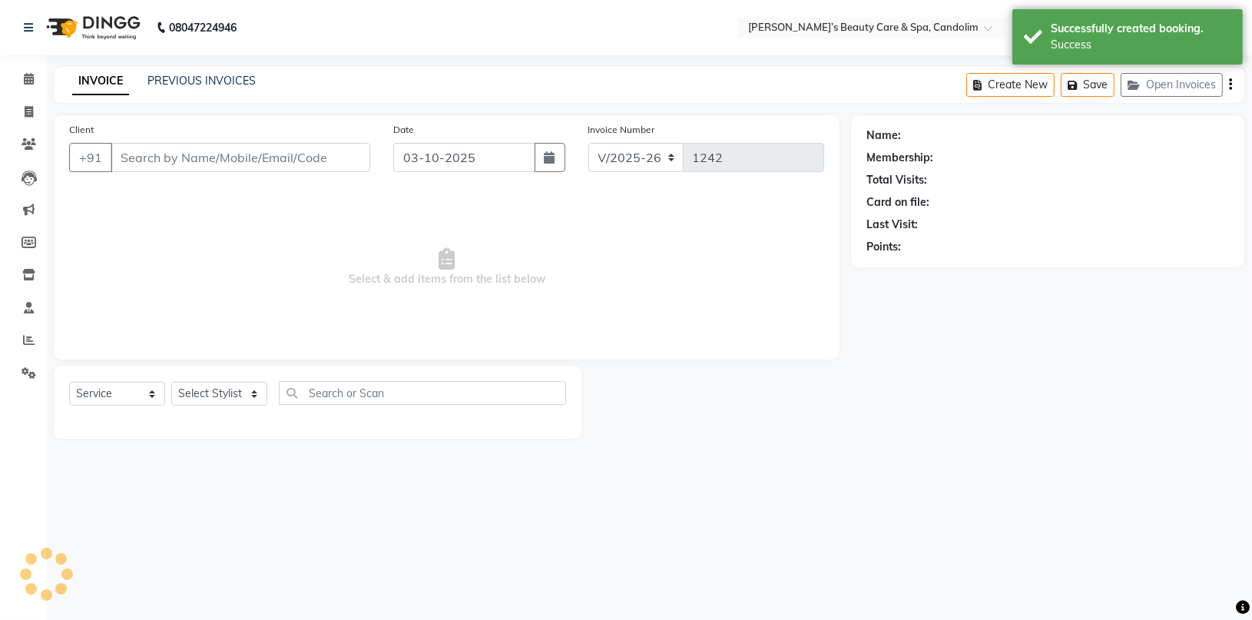
type input "7774050011"
select select "65506"
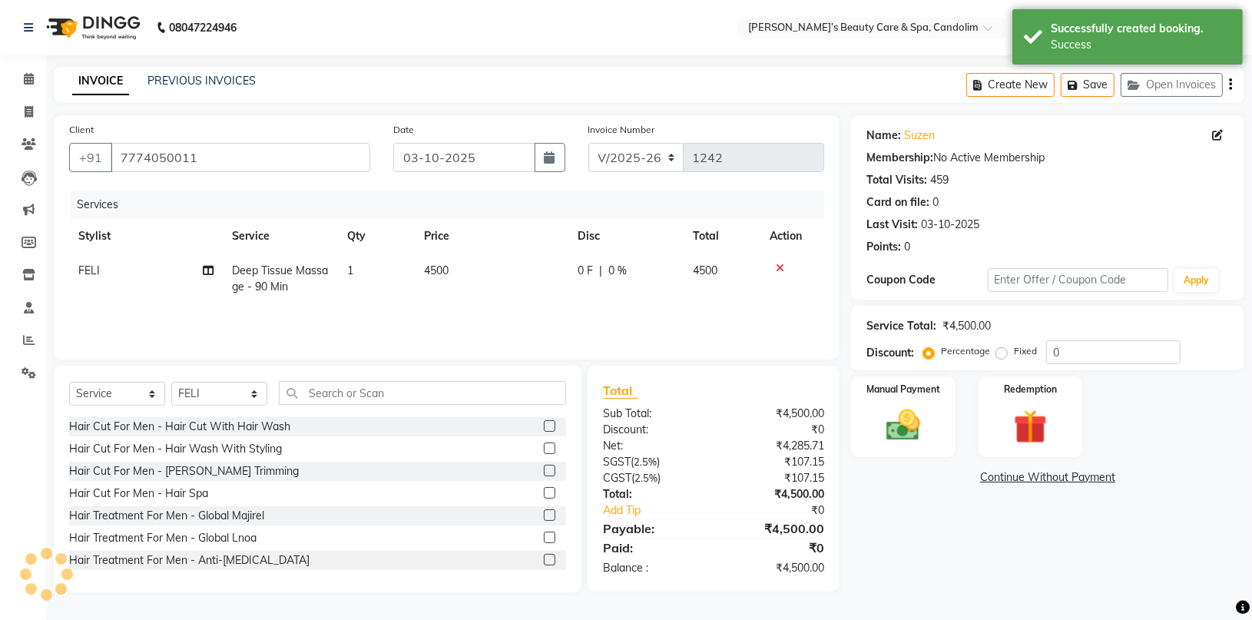
click at [464, 266] on td "4500" at bounding box center [492, 278] width 154 height 51
select select "65506"
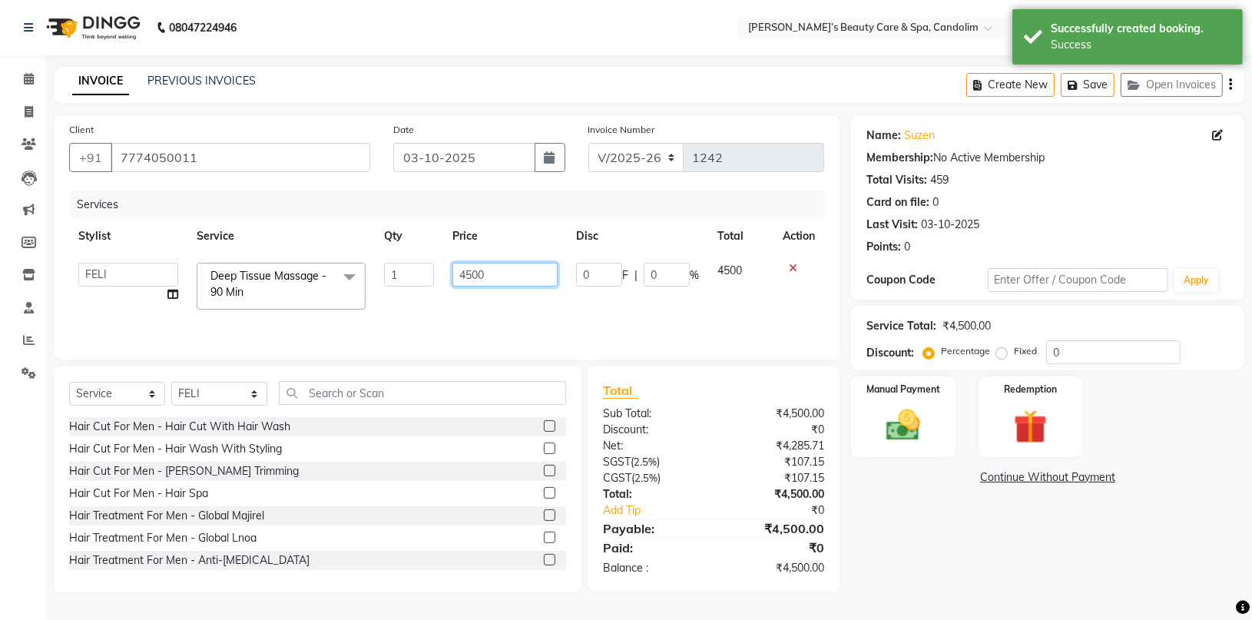
click at [464, 266] on input "4500" at bounding box center [504, 275] width 104 height 24
type input "4725"
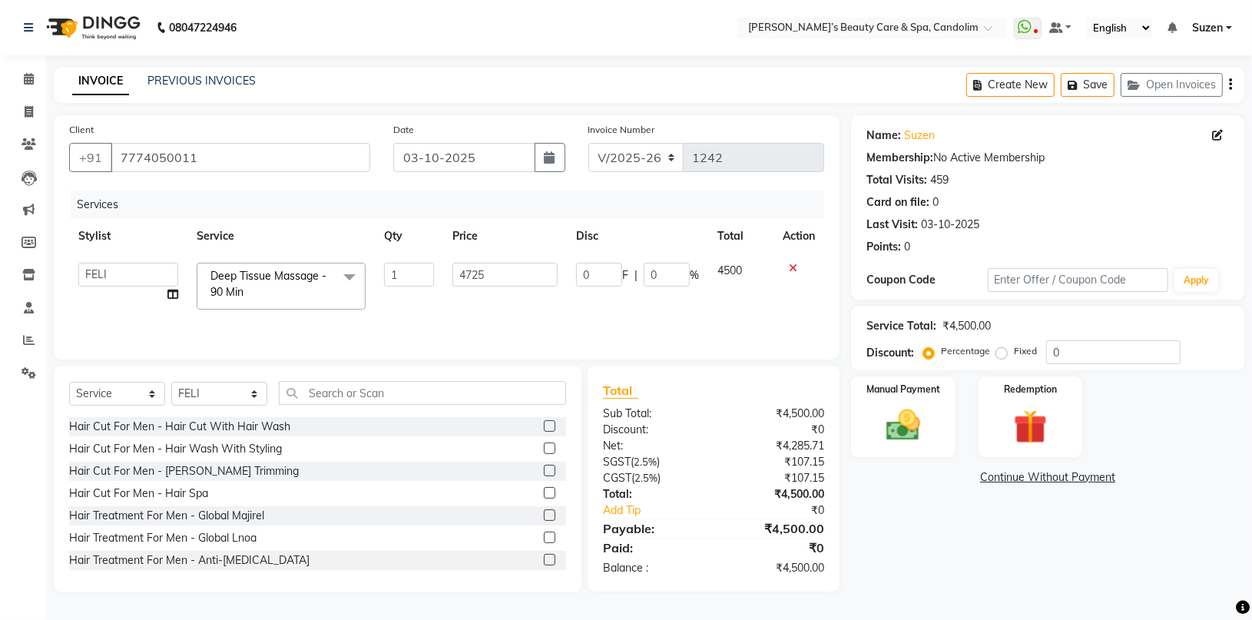
click at [554, 302] on td "4725" at bounding box center [504, 285] width 123 height 65
select select "65506"
click at [510, 278] on input "4725" at bounding box center [504, 275] width 104 height 24
type input "4"
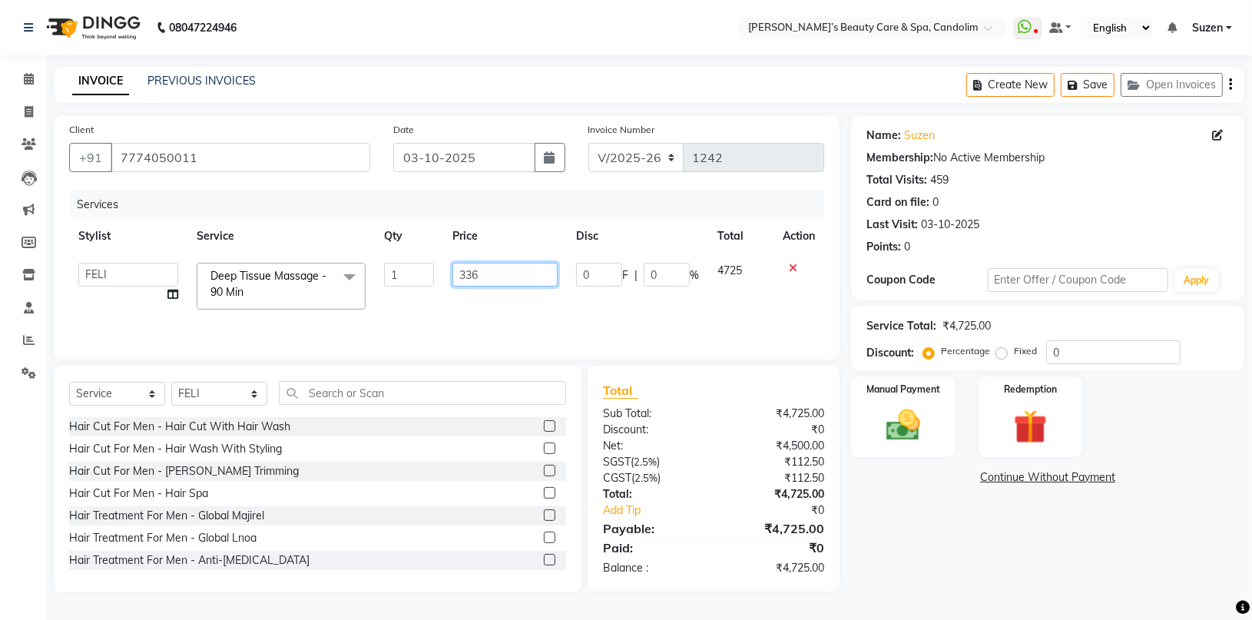
type input "3360"
click at [517, 309] on div "Services Stylist Service Qty Price Disc Total Action [PERSON_NAME] [PERSON_NAME…" at bounding box center [446, 267] width 755 height 154
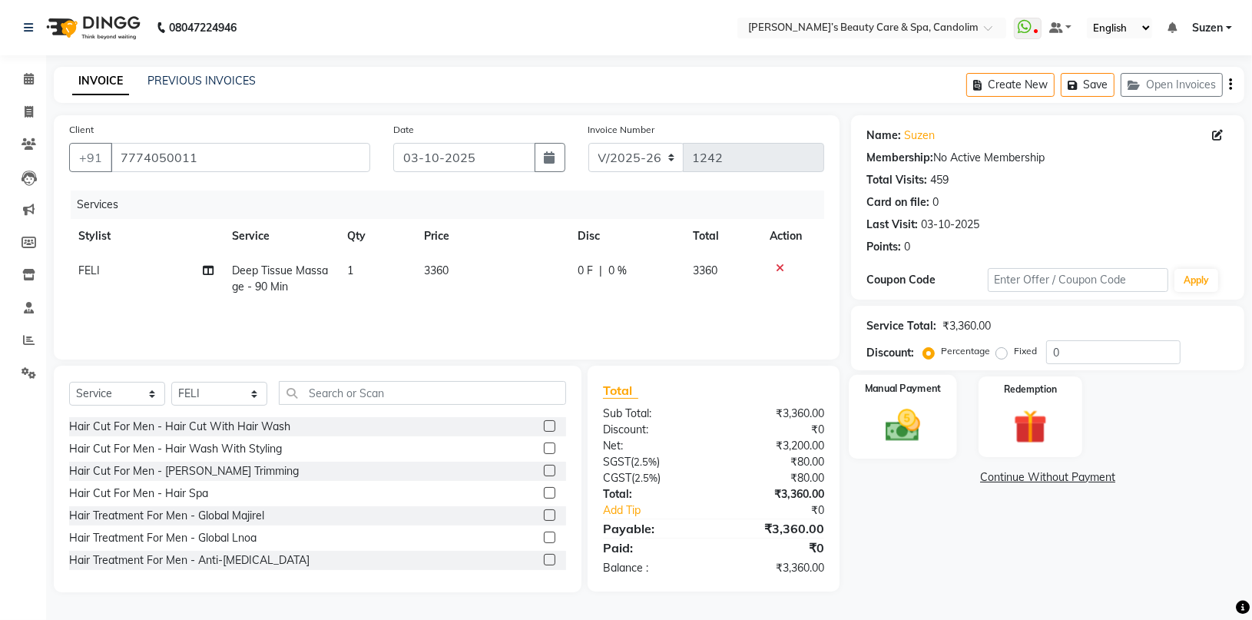
click at [902, 423] on img at bounding box center [903, 425] width 57 height 41
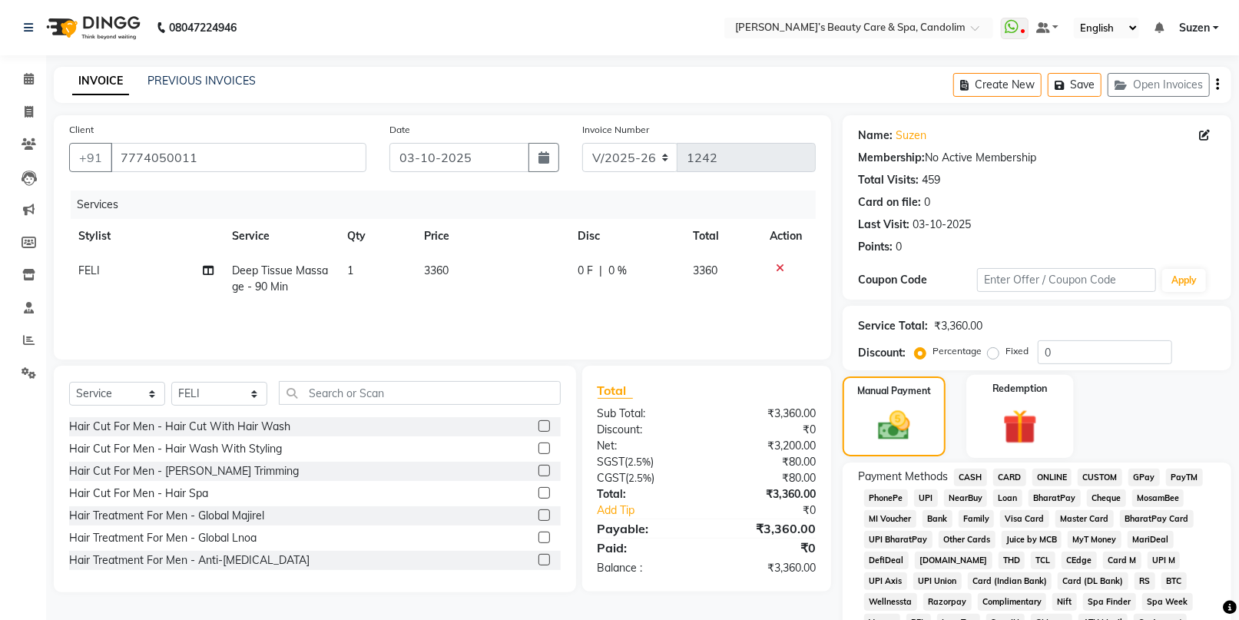
scroll to position [170, 0]
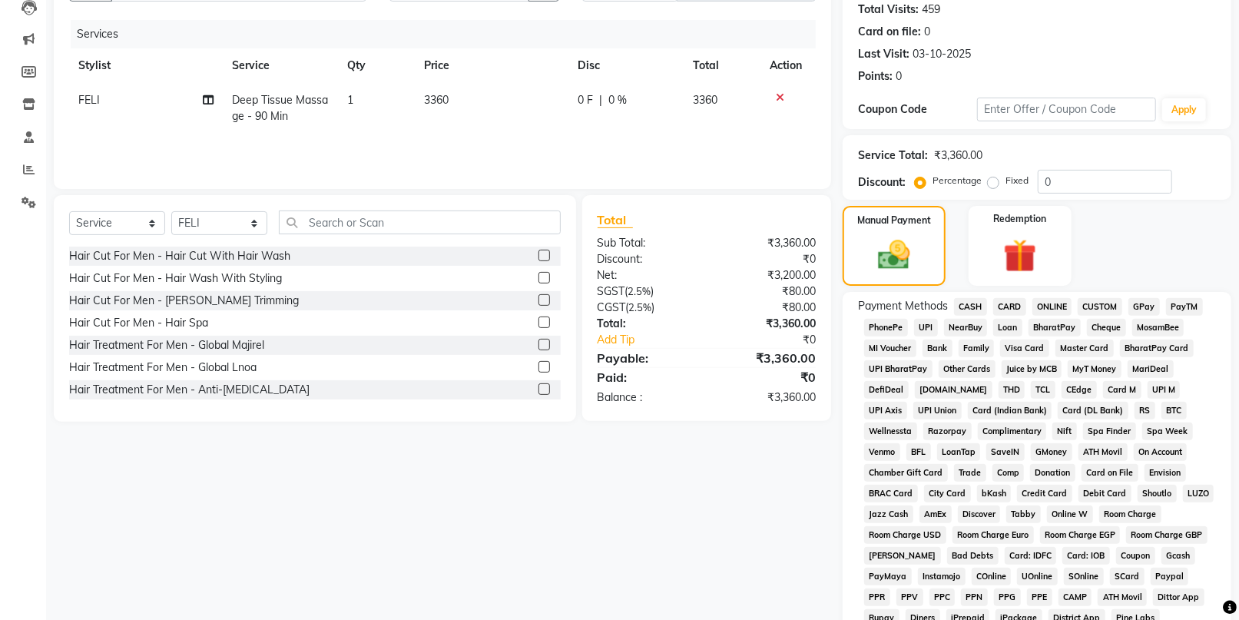
click at [1010, 309] on span "CARD" at bounding box center [1009, 307] width 33 height 18
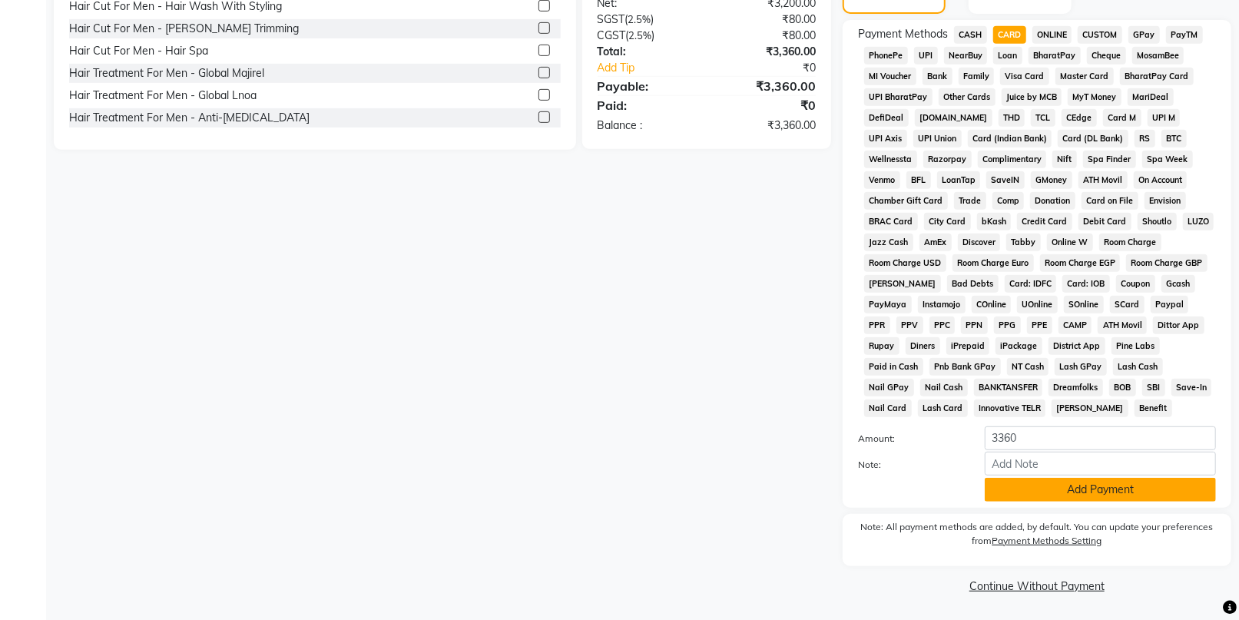
click at [1084, 486] on button "Add Payment" at bounding box center [1099, 490] width 231 height 24
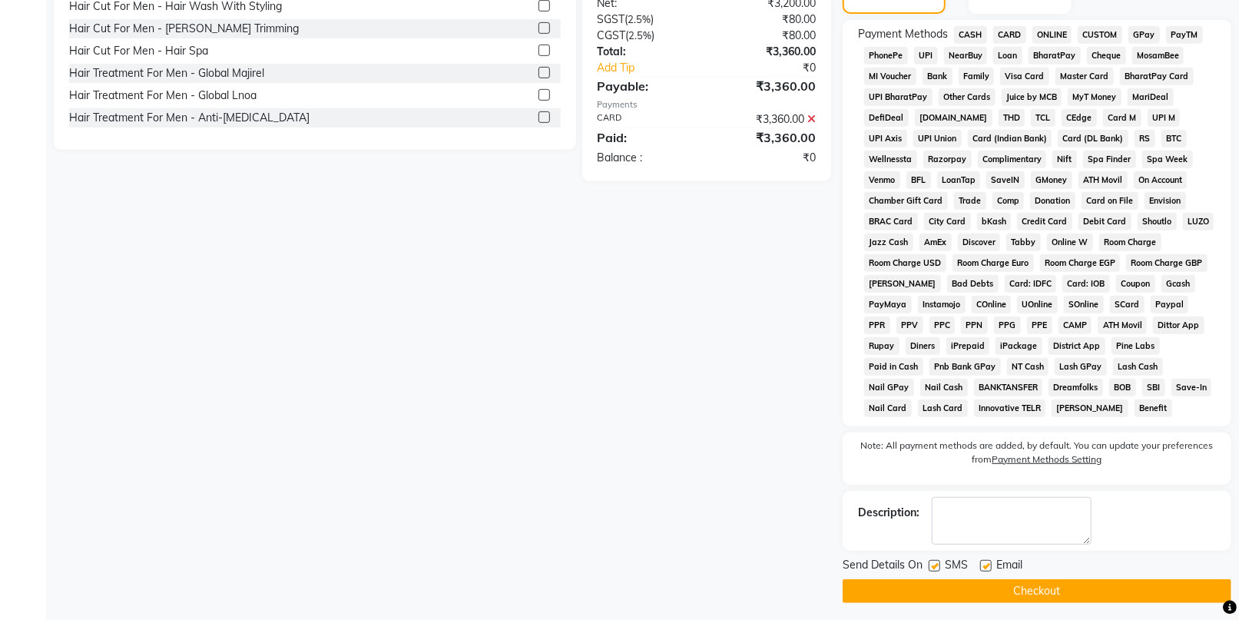
scroll to position [448, 0]
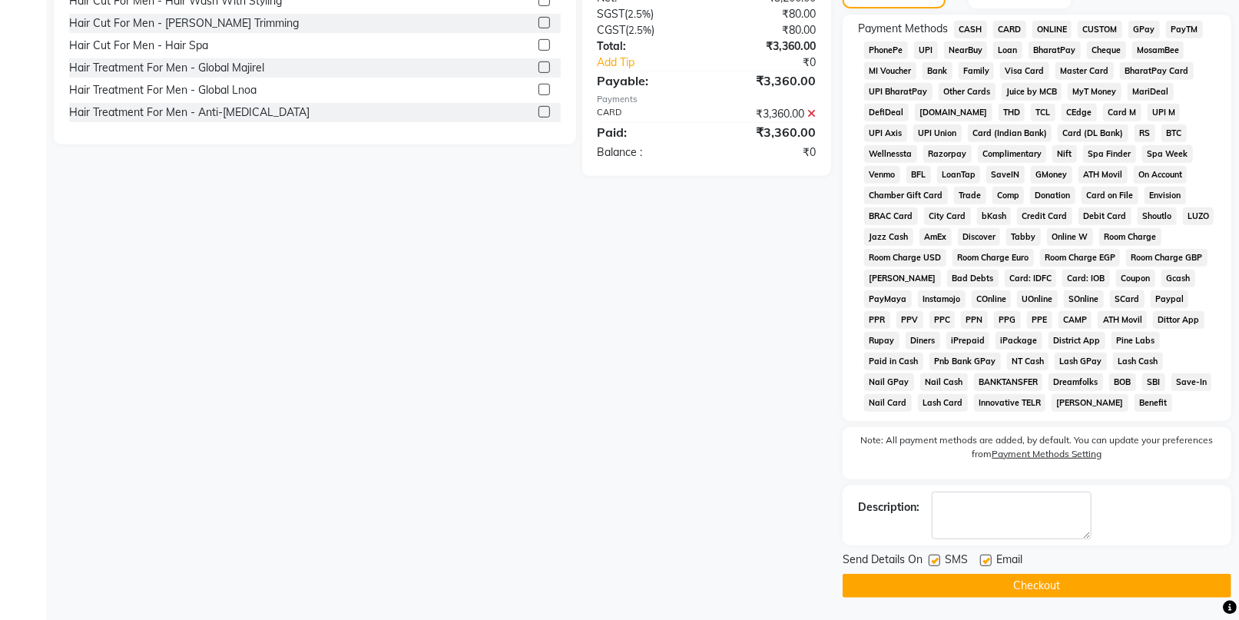
click at [1071, 579] on button "Checkout" at bounding box center [1036, 586] width 389 height 24
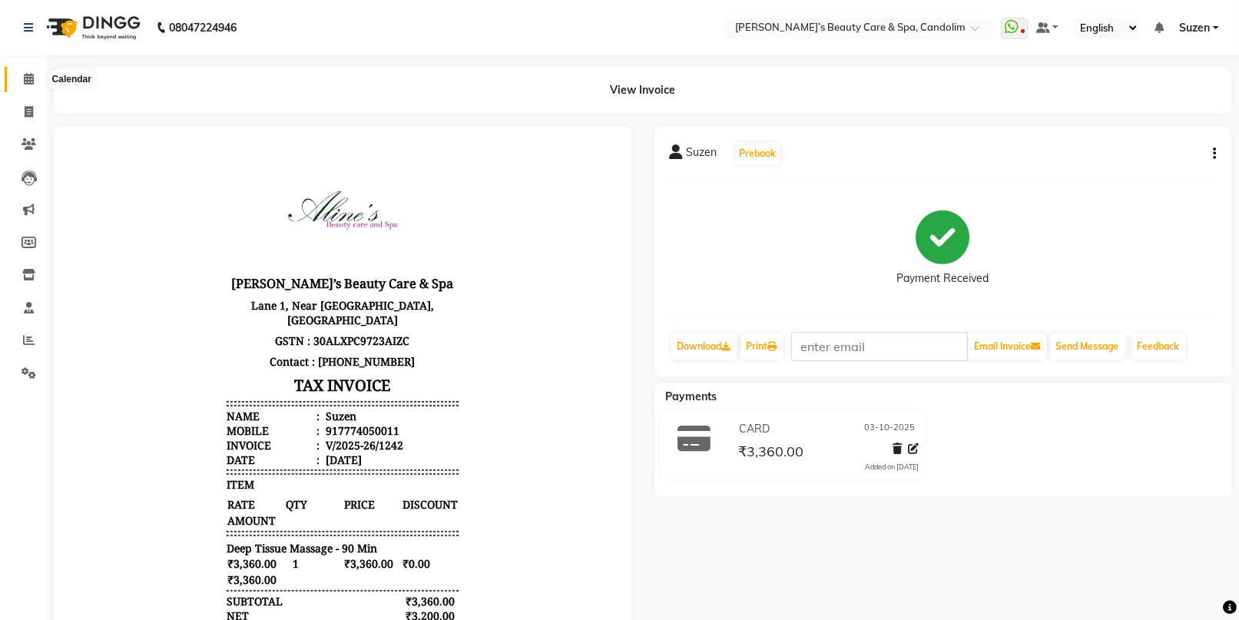
click at [26, 81] on icon at bounding box center [29, 79] width 10 height 12
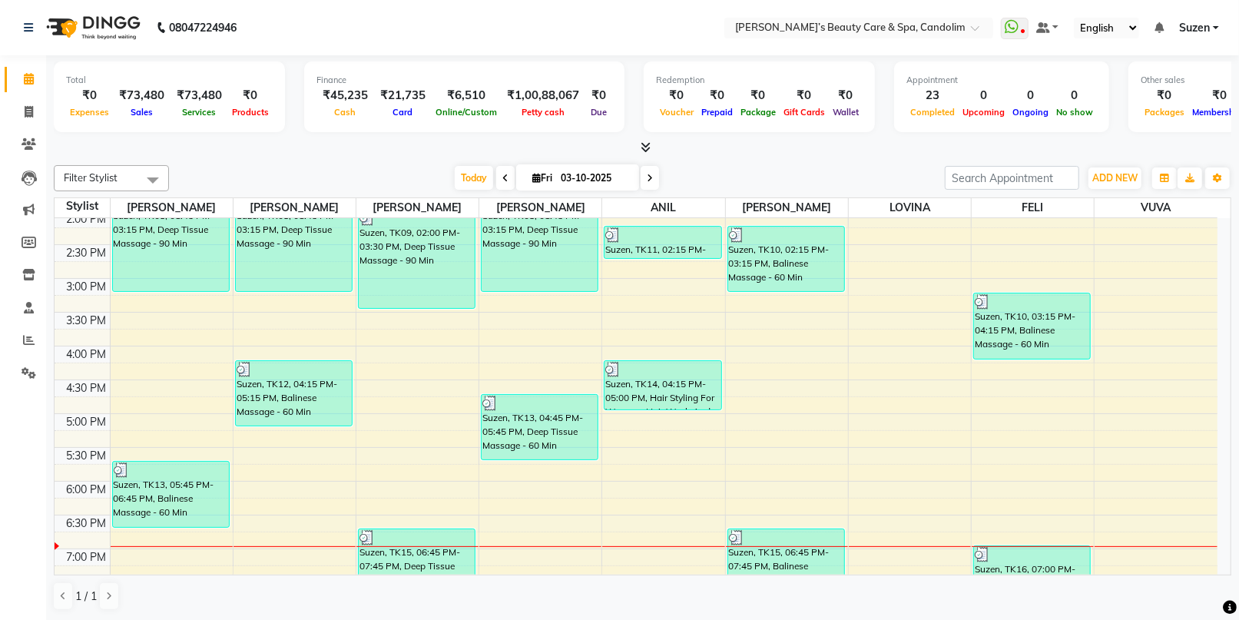
scroll to position [516, 0]
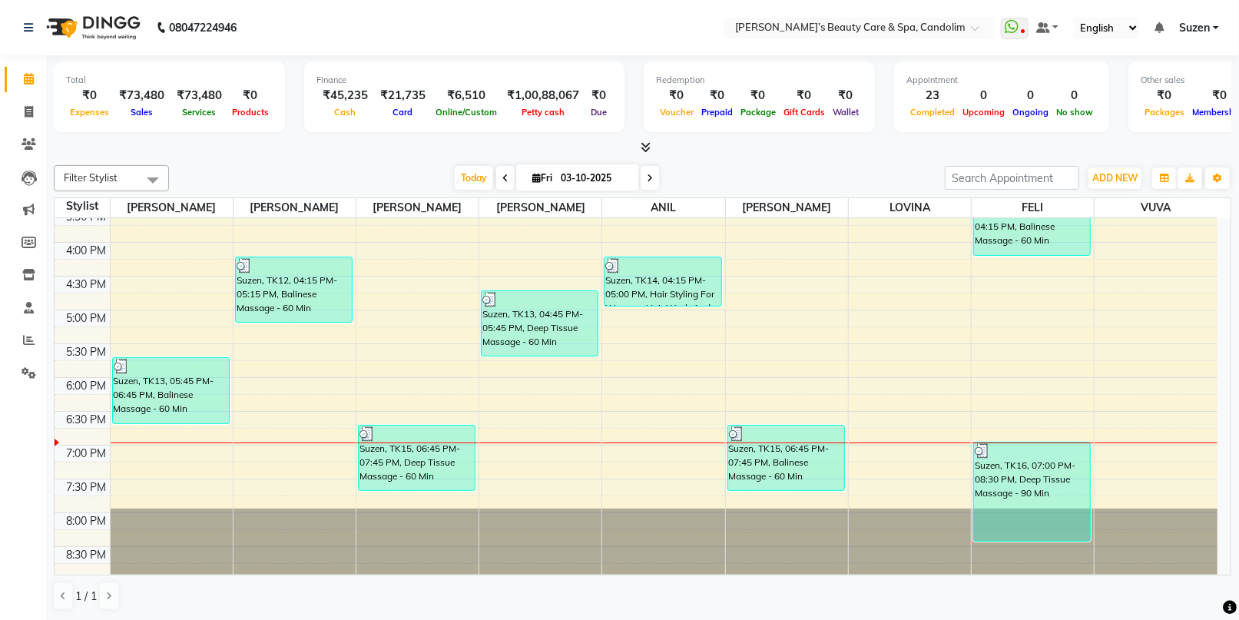
click at [677, 417] on div "8:00 AM 8:30 AM 9:00 AM 9:30 AM 10:00 AM 10:30 AM 11:00 AM 11:30 AM 12:00 PM 12…" at bounding box center [636, 141] width 1163 height 878
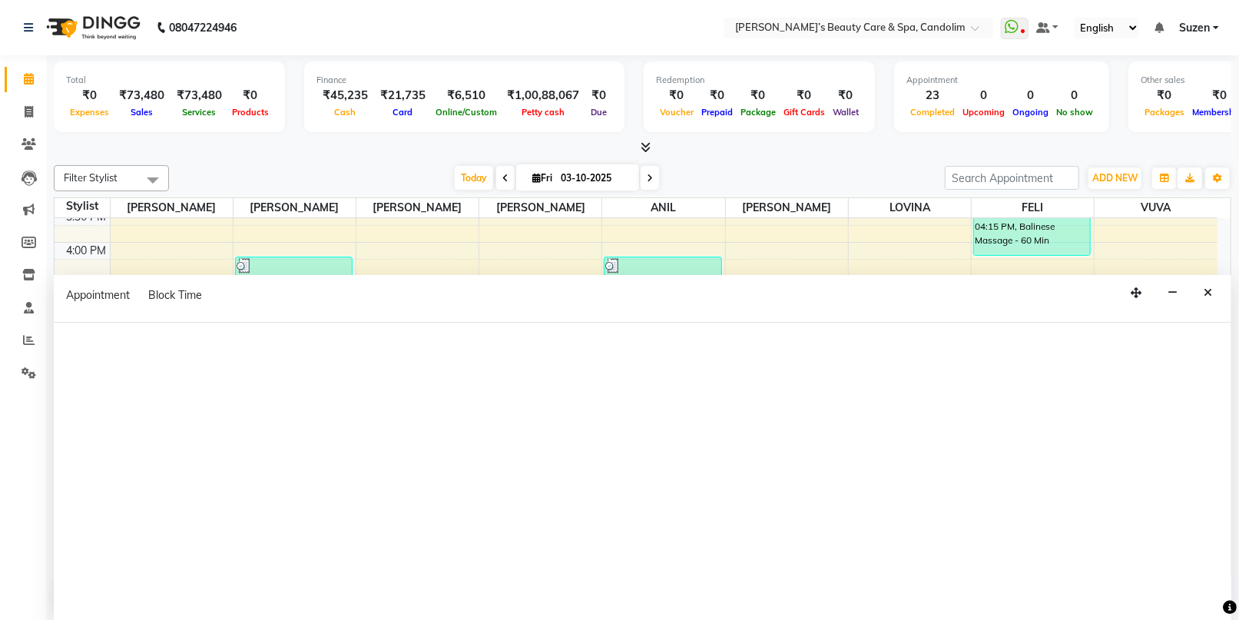
select select "43931"
select select "1110"
select select "tentative"
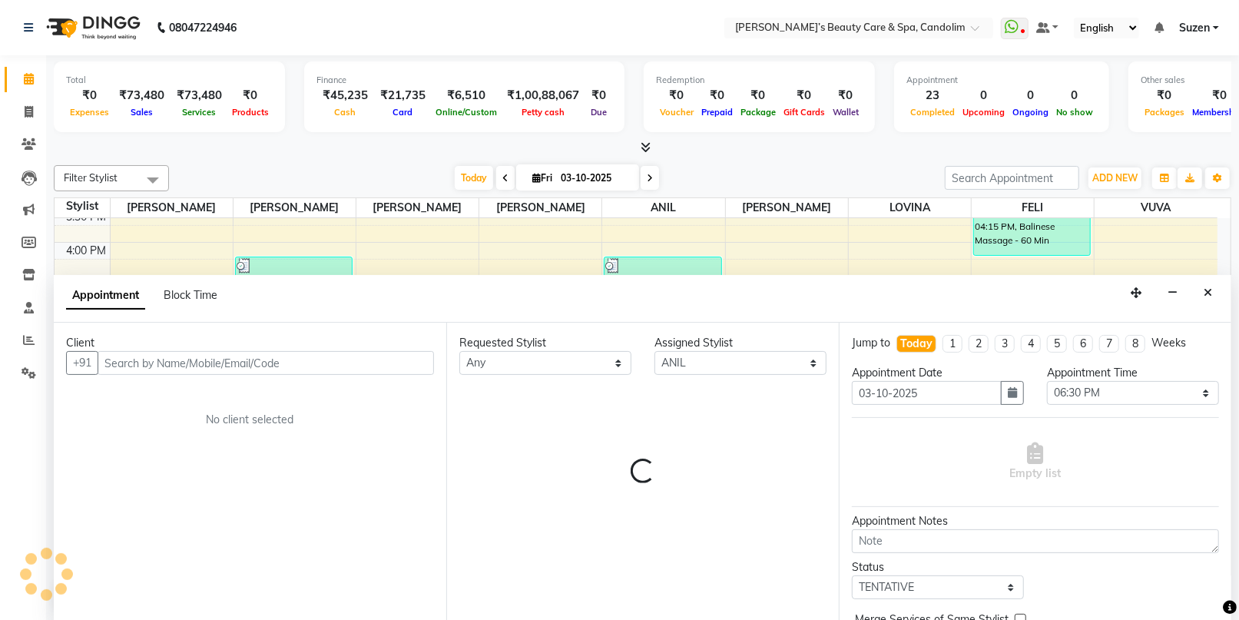
scroll to position [0, 0]
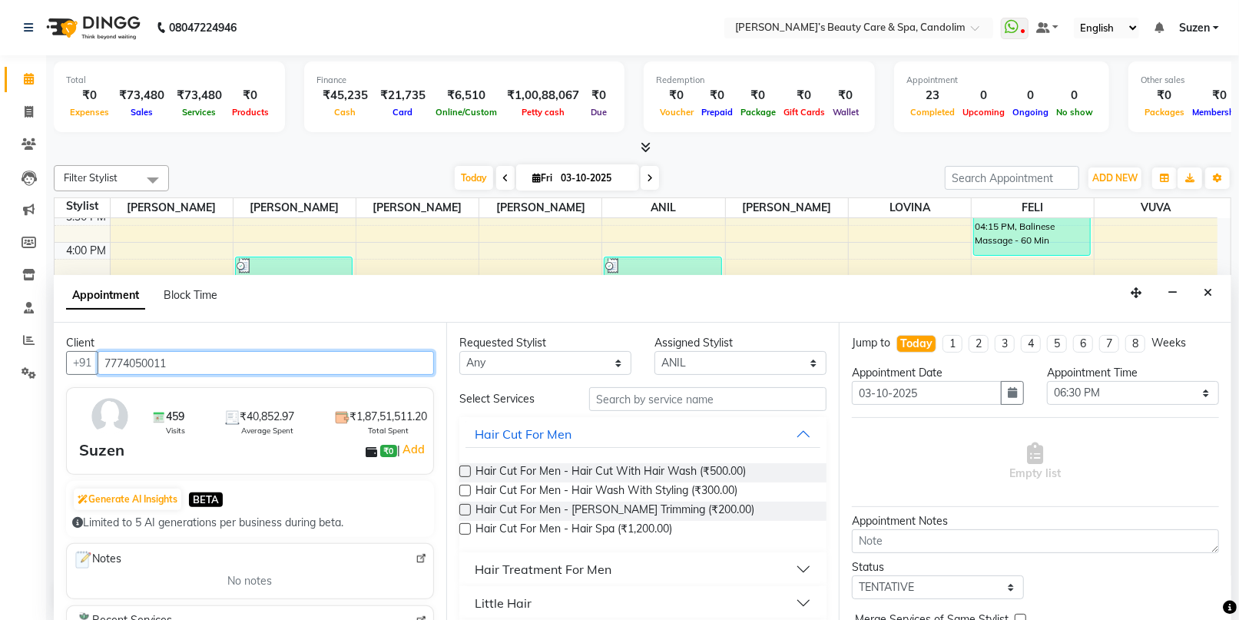
type input "7774050011"
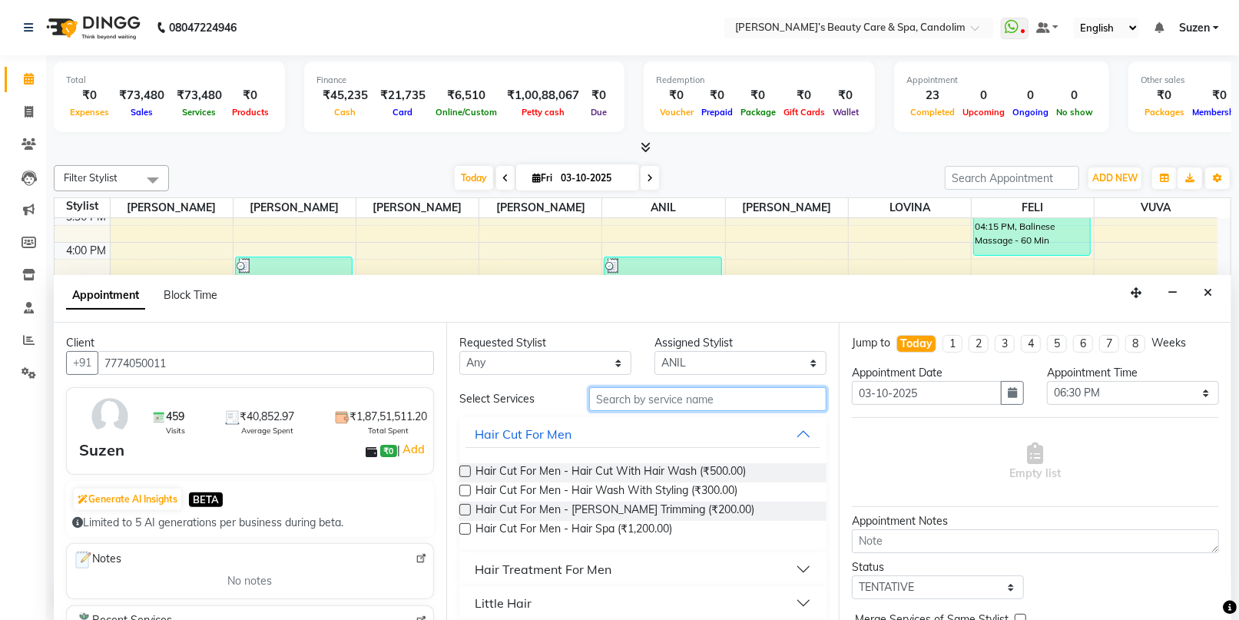
click at [647, 390] on input "text" at bounding box center [707, 399] width 237 height 24
click at [682, 465] on span "Hair Cut For Men - Hair Cut With Hair Wash (₹500.00)" at bounding box center [610, 472] width 270 height 19
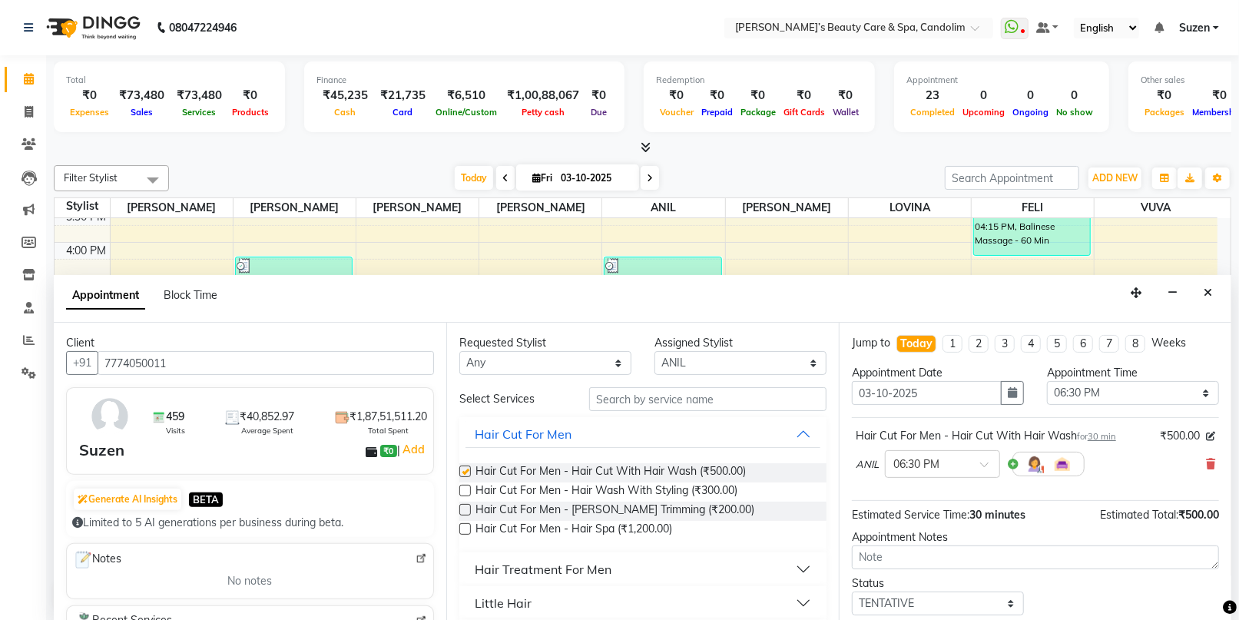
checkbox input "false"
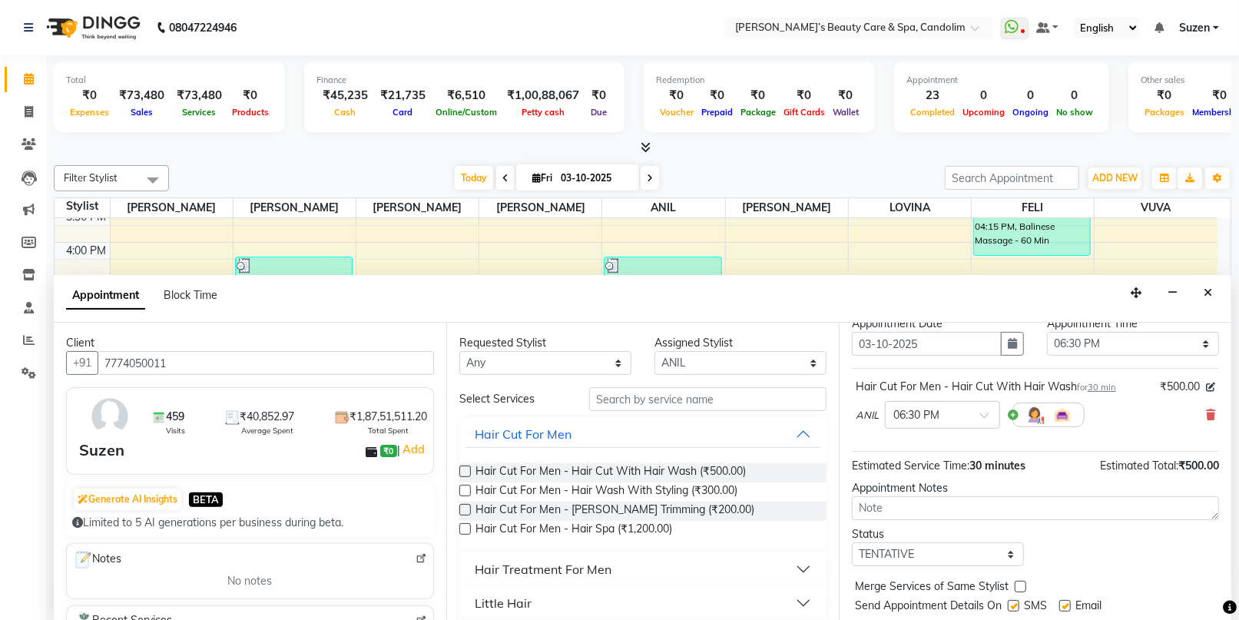
scroll to position [91, 0]
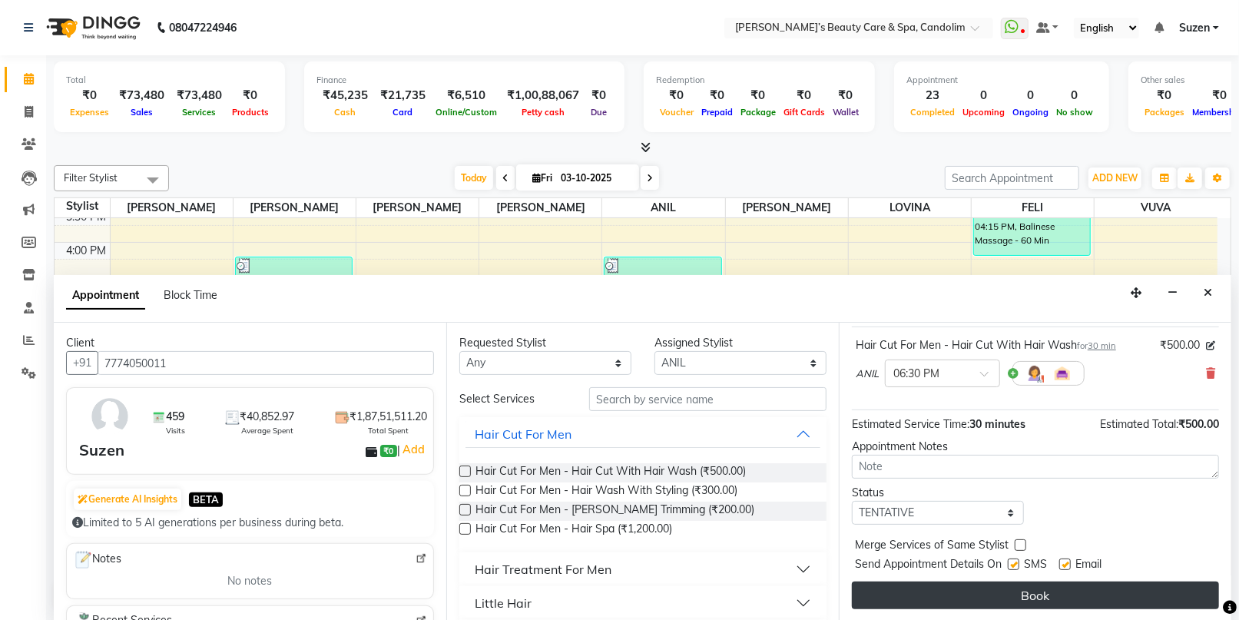
click at [918, 588] on button "Book" at bounding box center [1035, 595] width 367 height 28
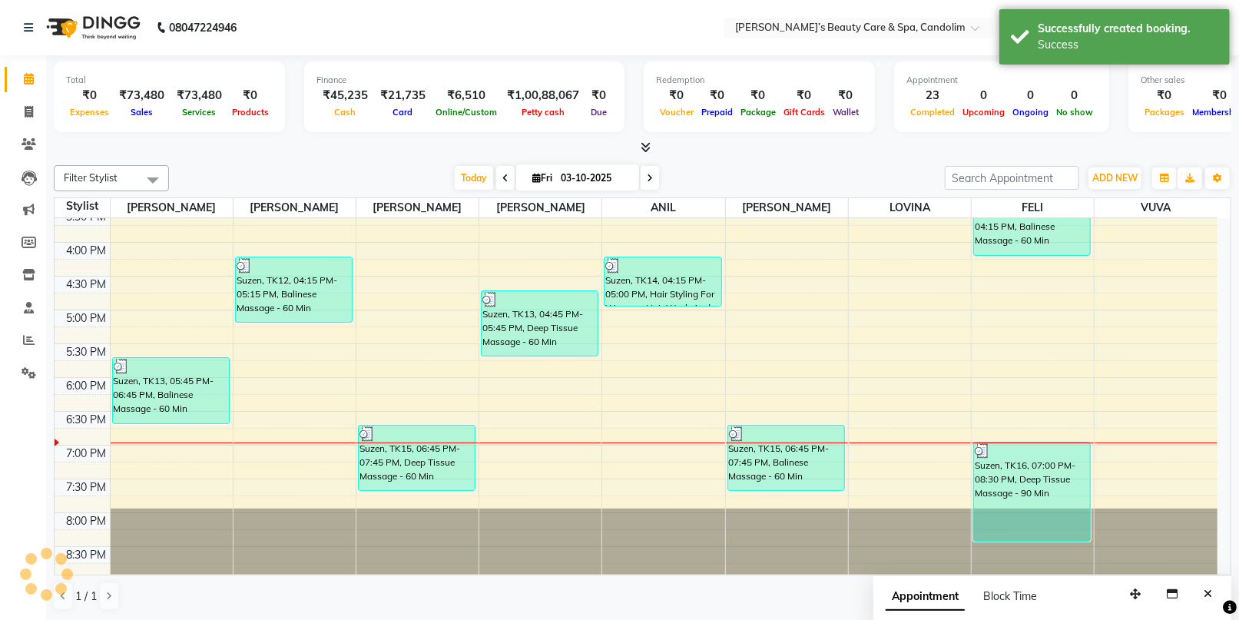
scroll to position [0, 0]
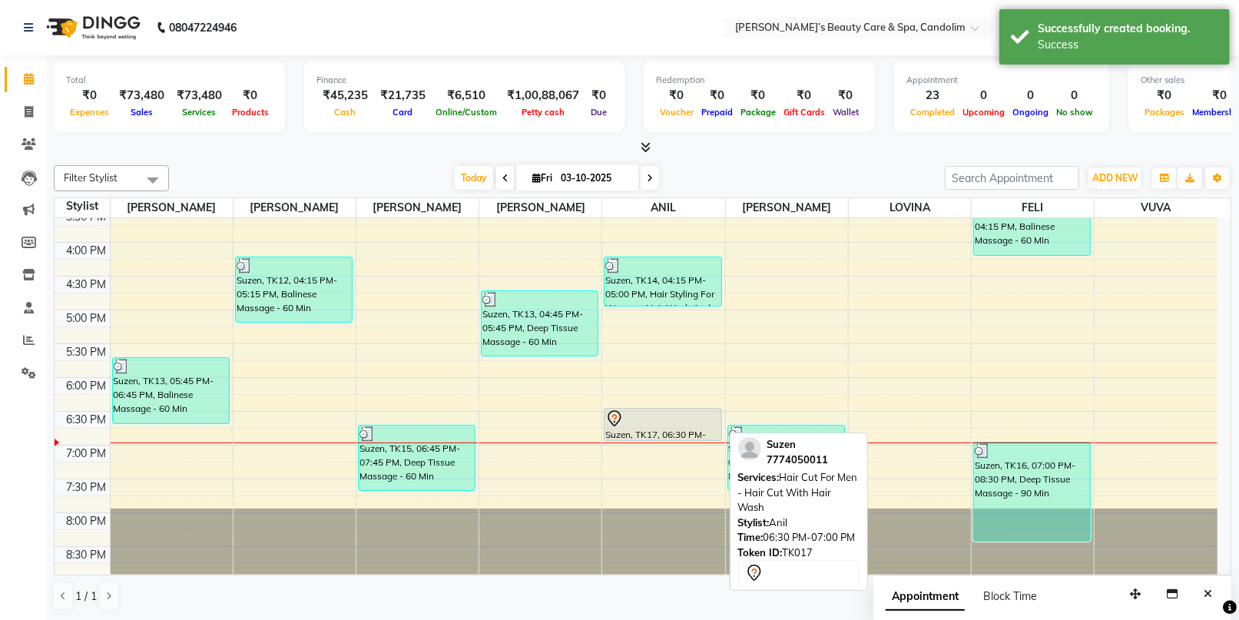
click at [670, 427] on div "Suzen, TK17, 06:30 PM-07:00 PM, Hair Cut For Men - Hair Cut With Hair Wash" at bounding box center [662, 424] width 116 height 31
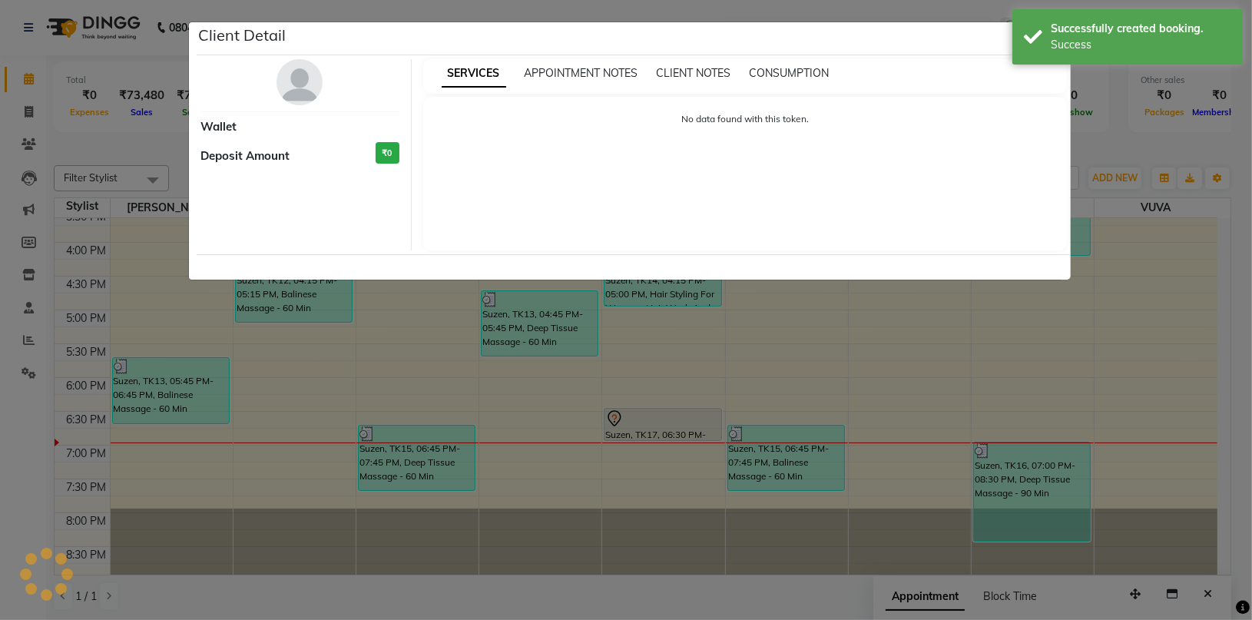
select select "7"
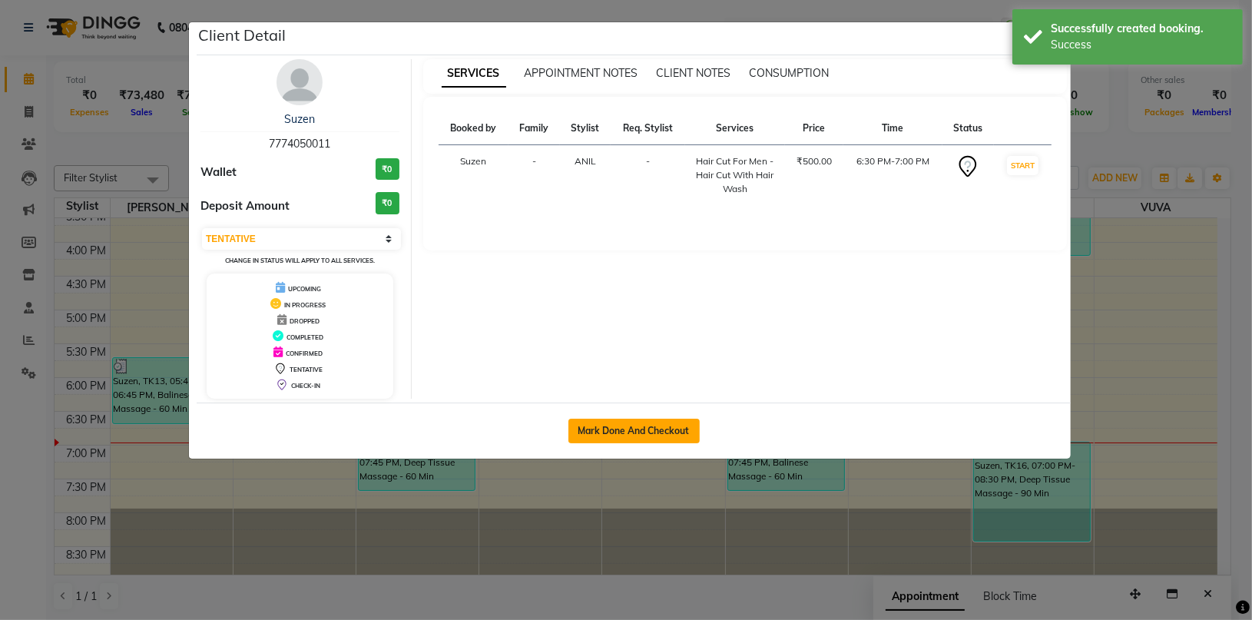
click at [656, 426] on button "Mark Done And Checkout" at bounding box center [633, 431] width 131 height 25
select select "service"
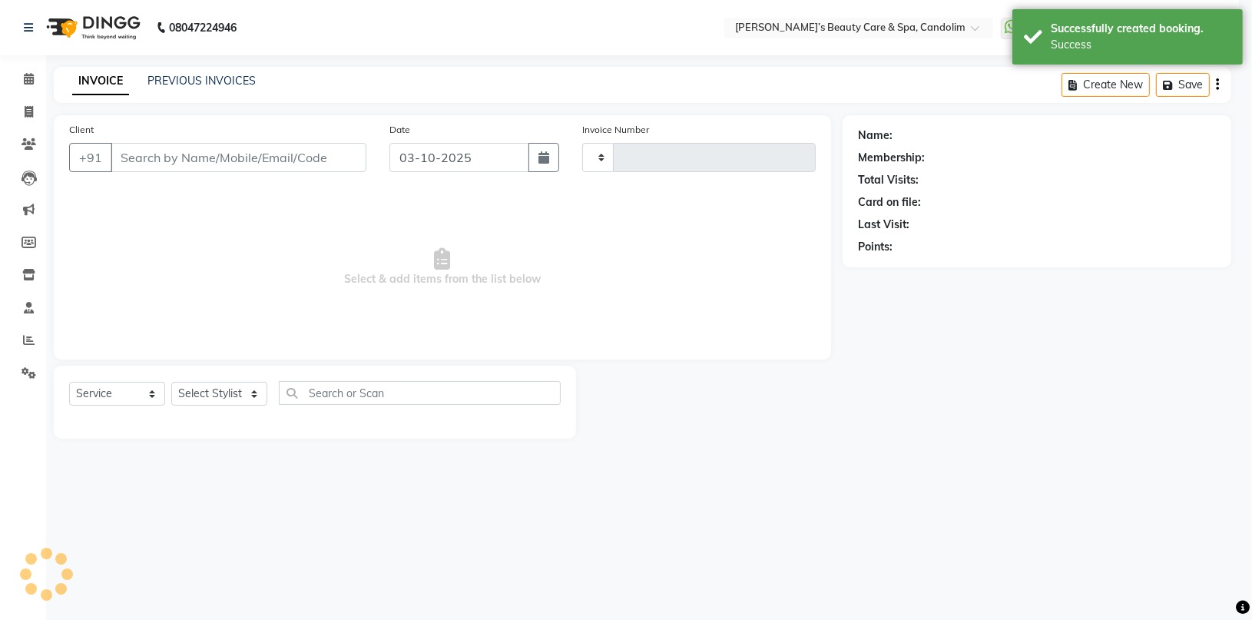
type input "1243"
select select "6059"
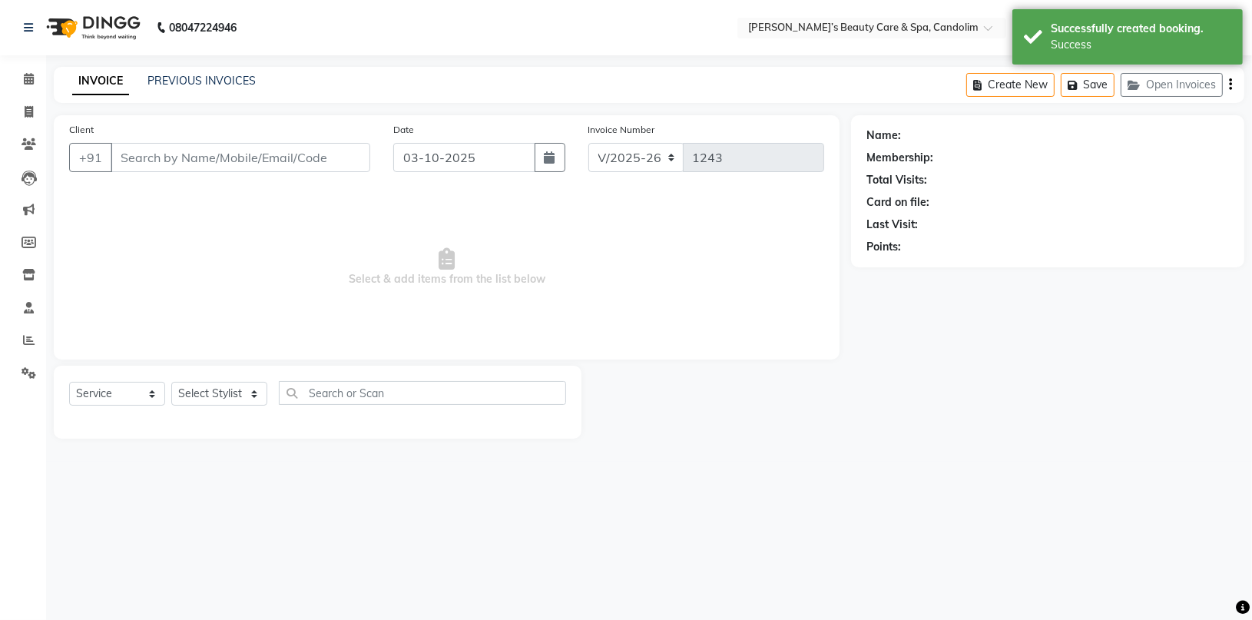
type input "7774050011"
select select "43931"
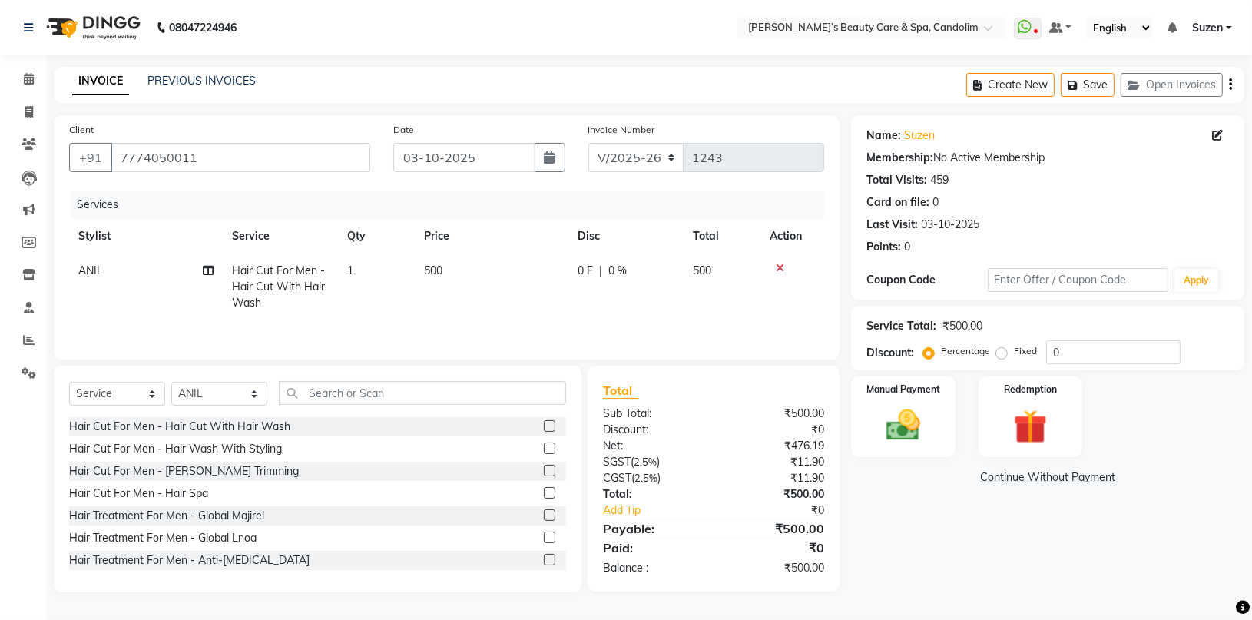
click at [511, 250] on th "Price" at bounding box center [492, 236] width 154 height 35
click at [494, 266] on td "500" at bounding box center [492, 286] width 154 height 67
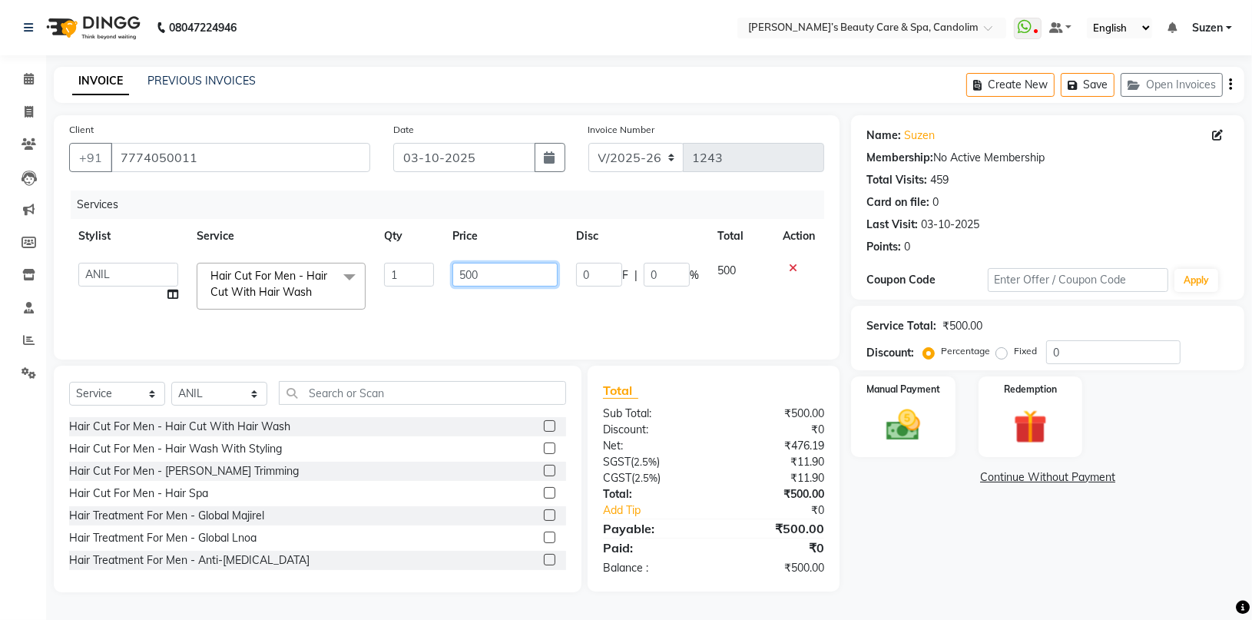
click at [483, 270] on input "500" at bounding box center [504, 275] width 104 height 24
type input "5"
type input "525"
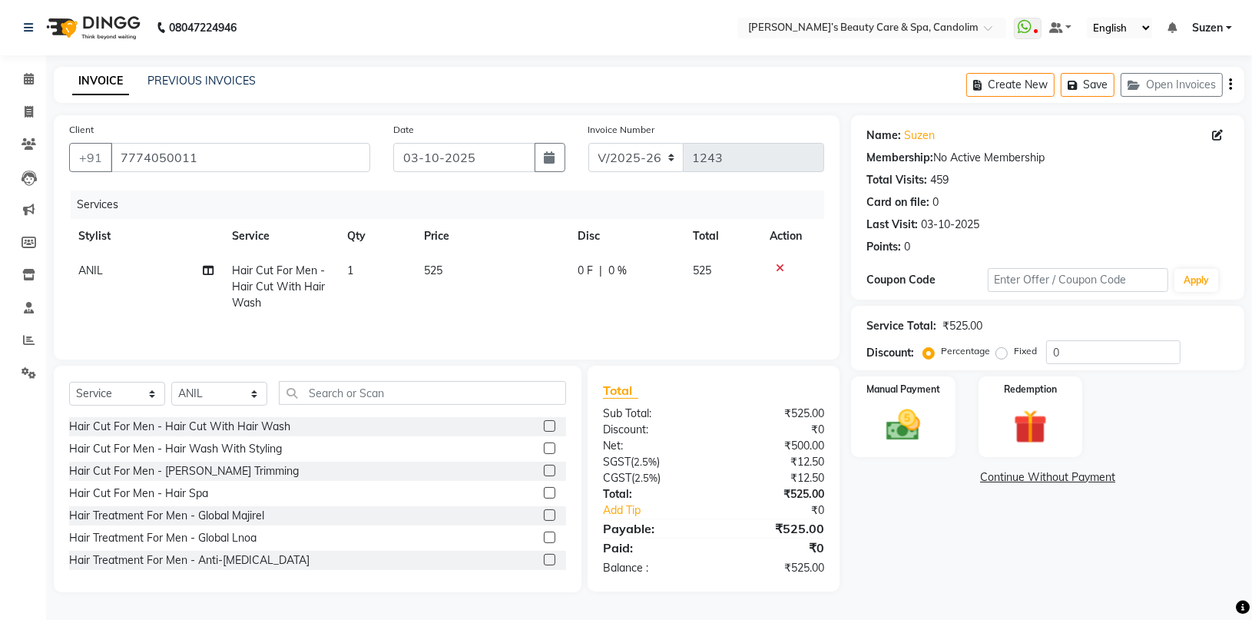
click at [537, 299] on td "525" at bounding box center [492, 286] width 154 height 67
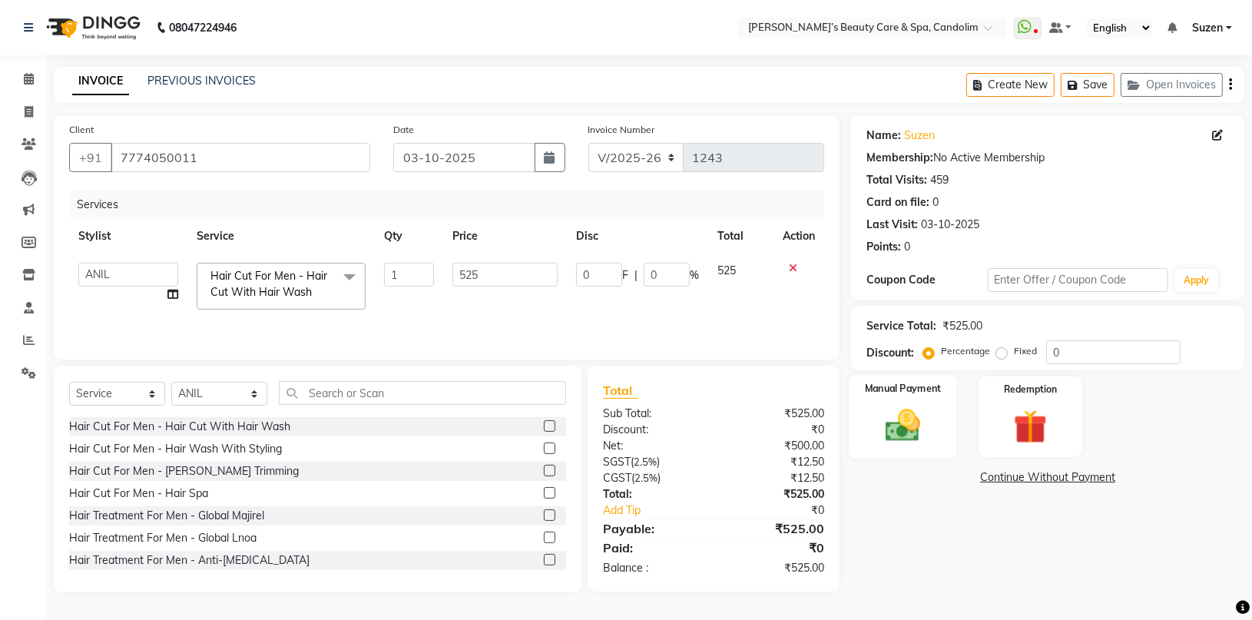
click at [900, 427] on img at bounding box center [903, 425] width 57 height 41
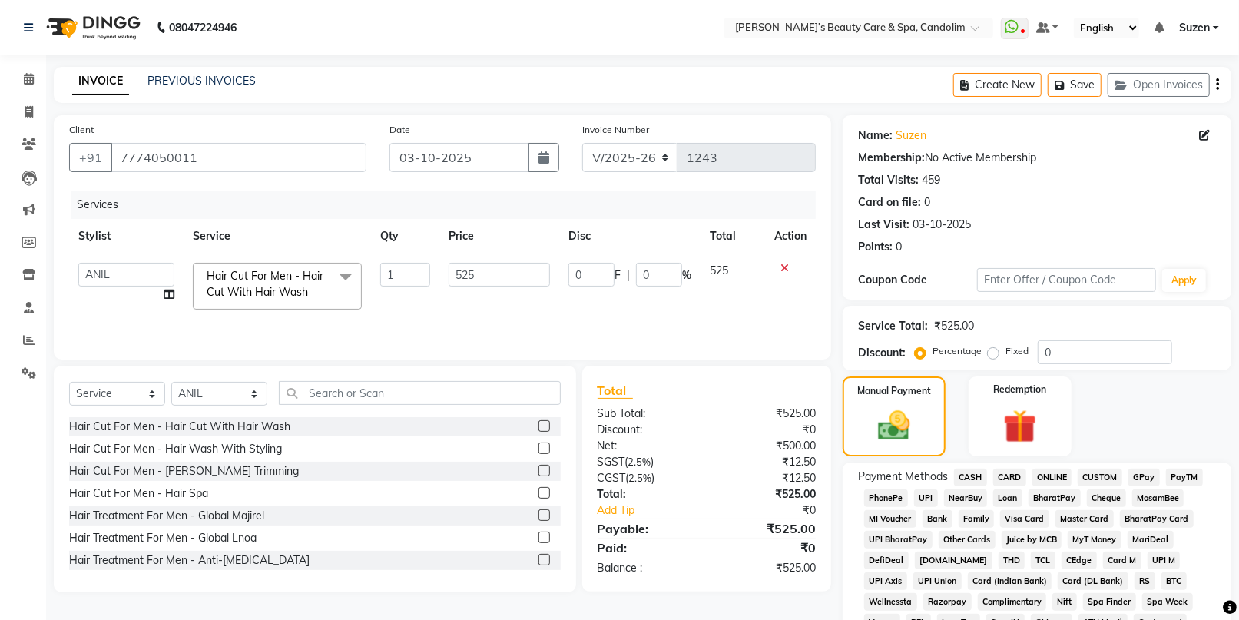
scroll to position [341, 0]
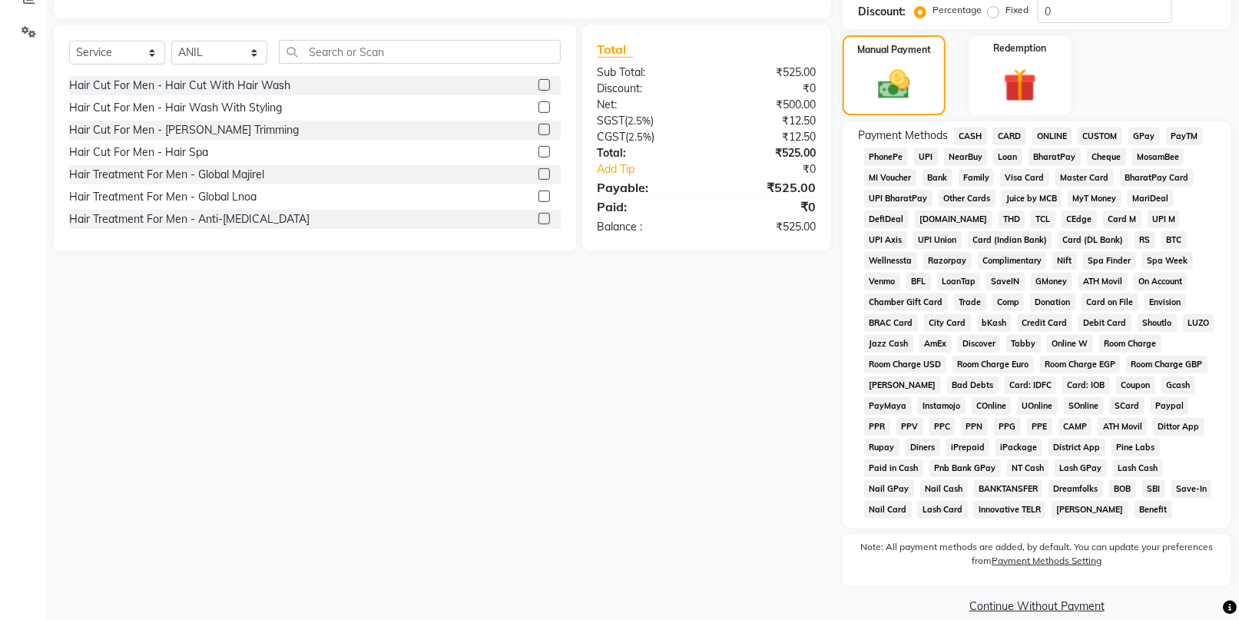
click at [1017, 131] on span "CARD" at bounding box center [1009, 136] width 33 height 18
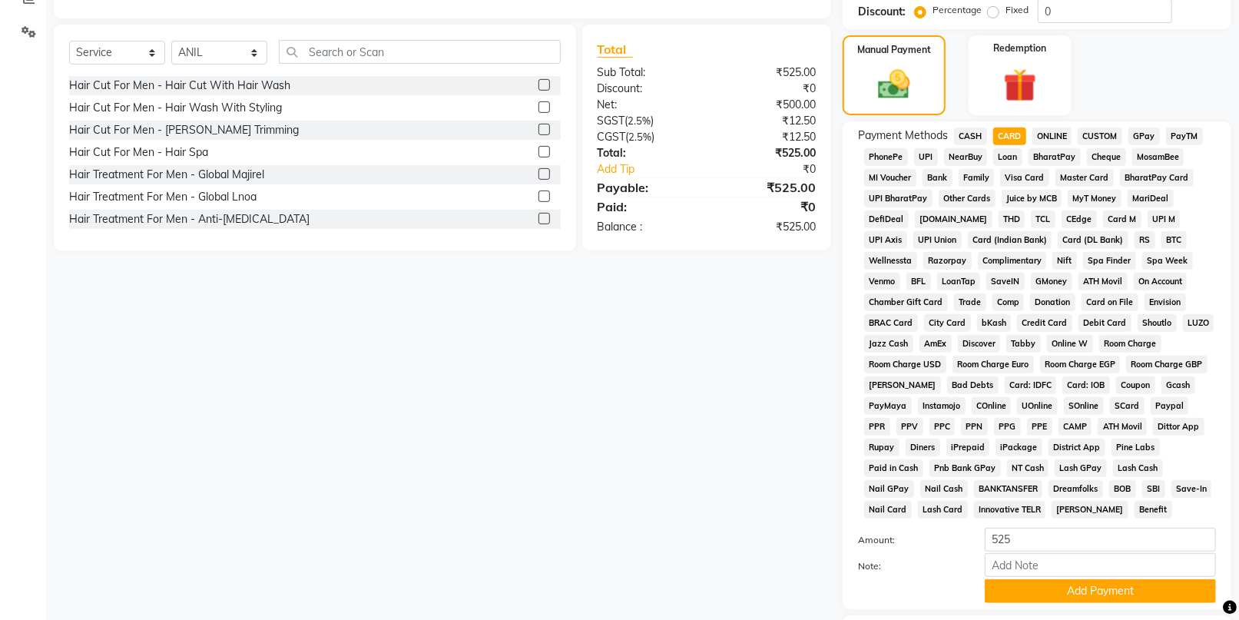
scroll to position [442, 0]
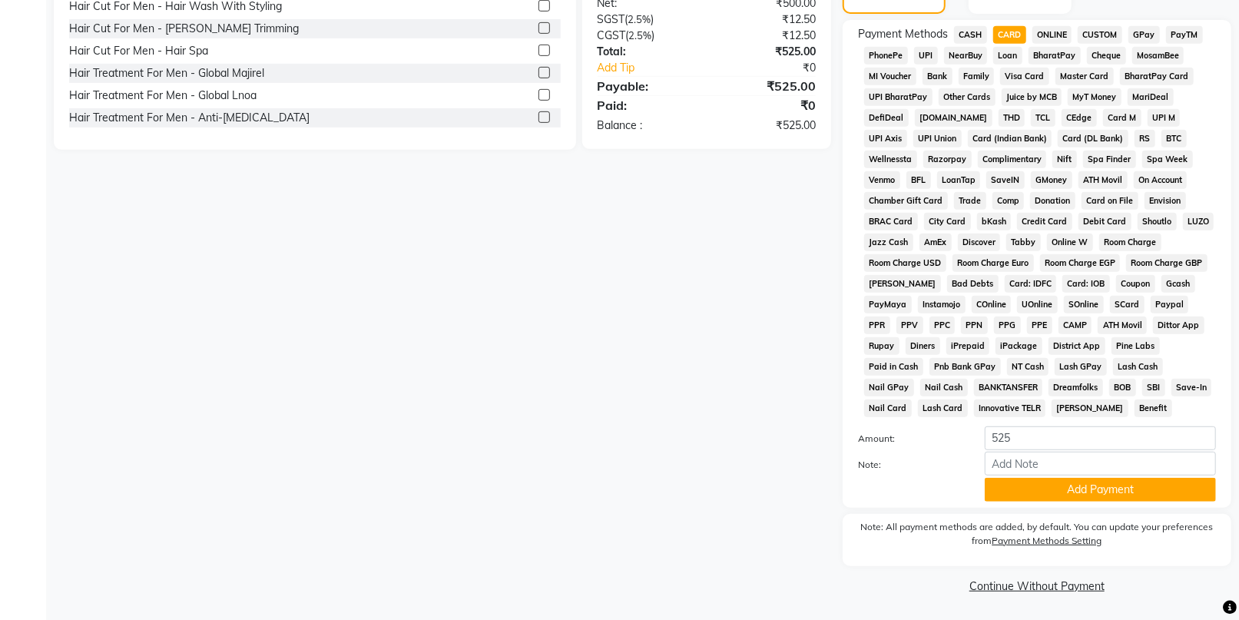
click at [1036, 490] on button "Add Payment" at bounding box center [1099, 490] width 231 height 24
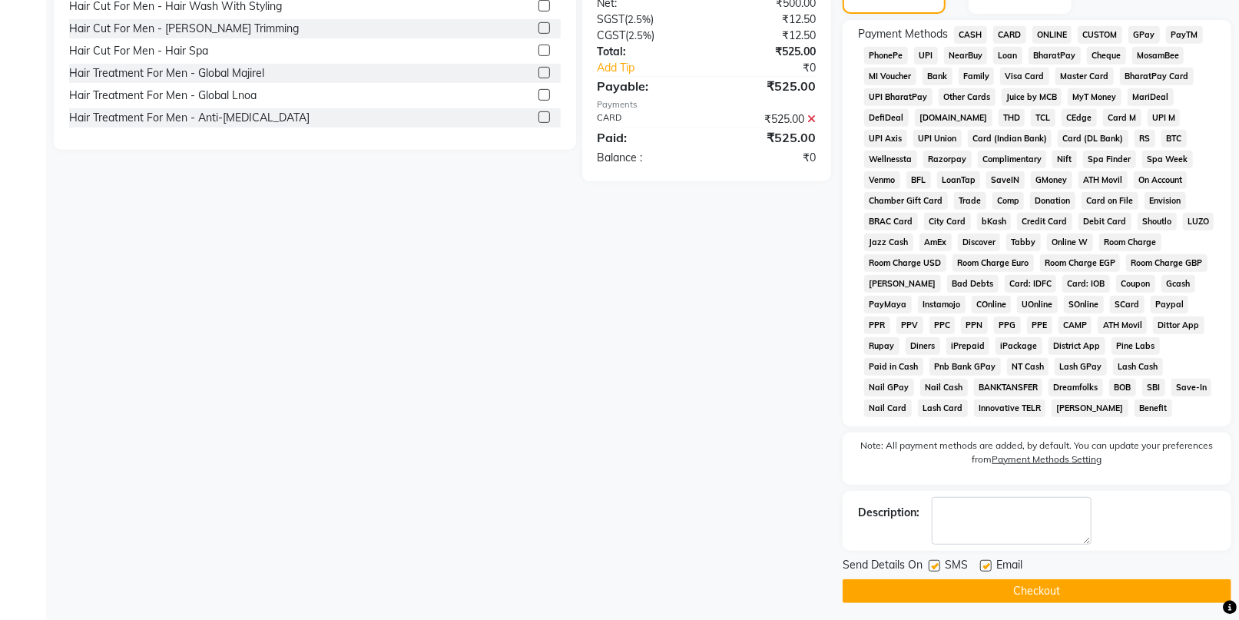
scroll to position [448, 0]
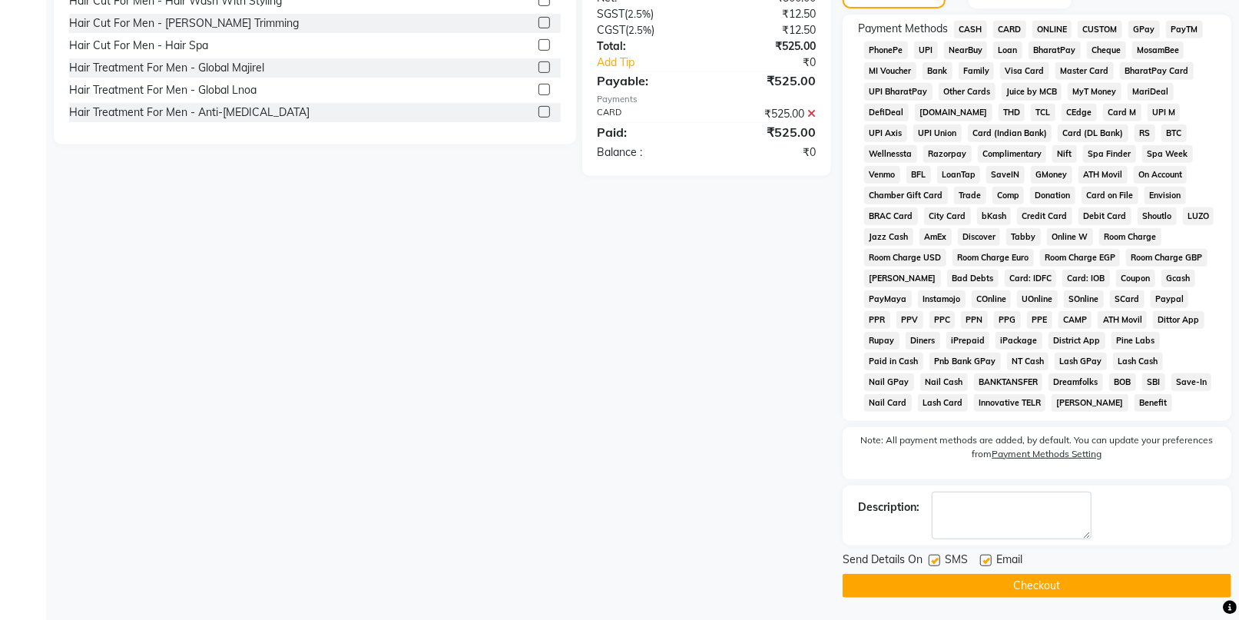
click at [977, 579] on button "Checkout" at bounding box center [1036, 586] width 389 height 24
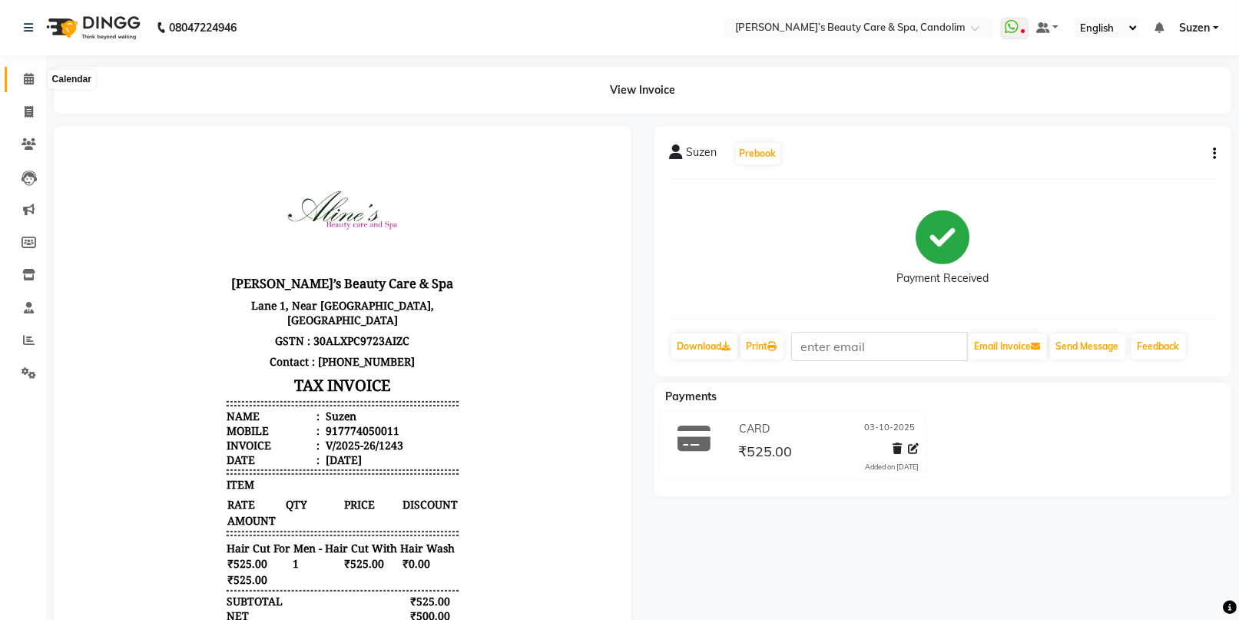
click at [25, 81] on icon at bounding box center [29, 79] width 10 height 12
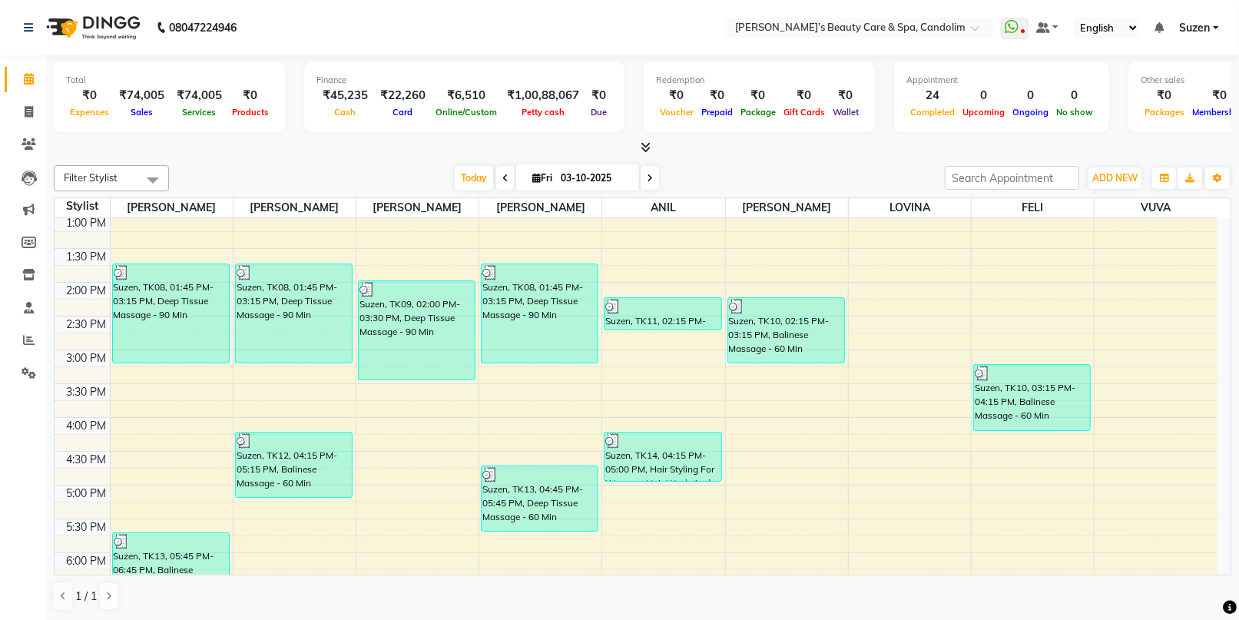
scroll to position [516, 0]
